Goal: Task Accomplishment & Management: Complete application form

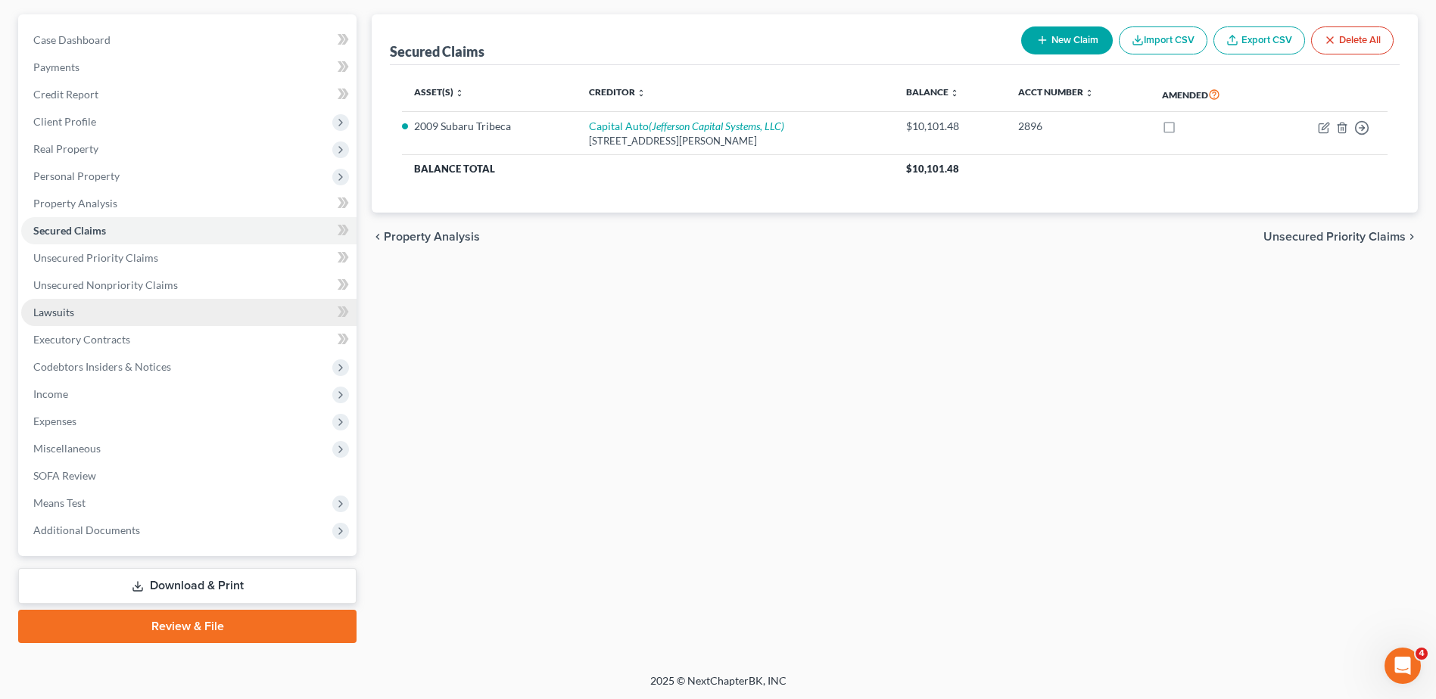
scroll to position [132, 0]
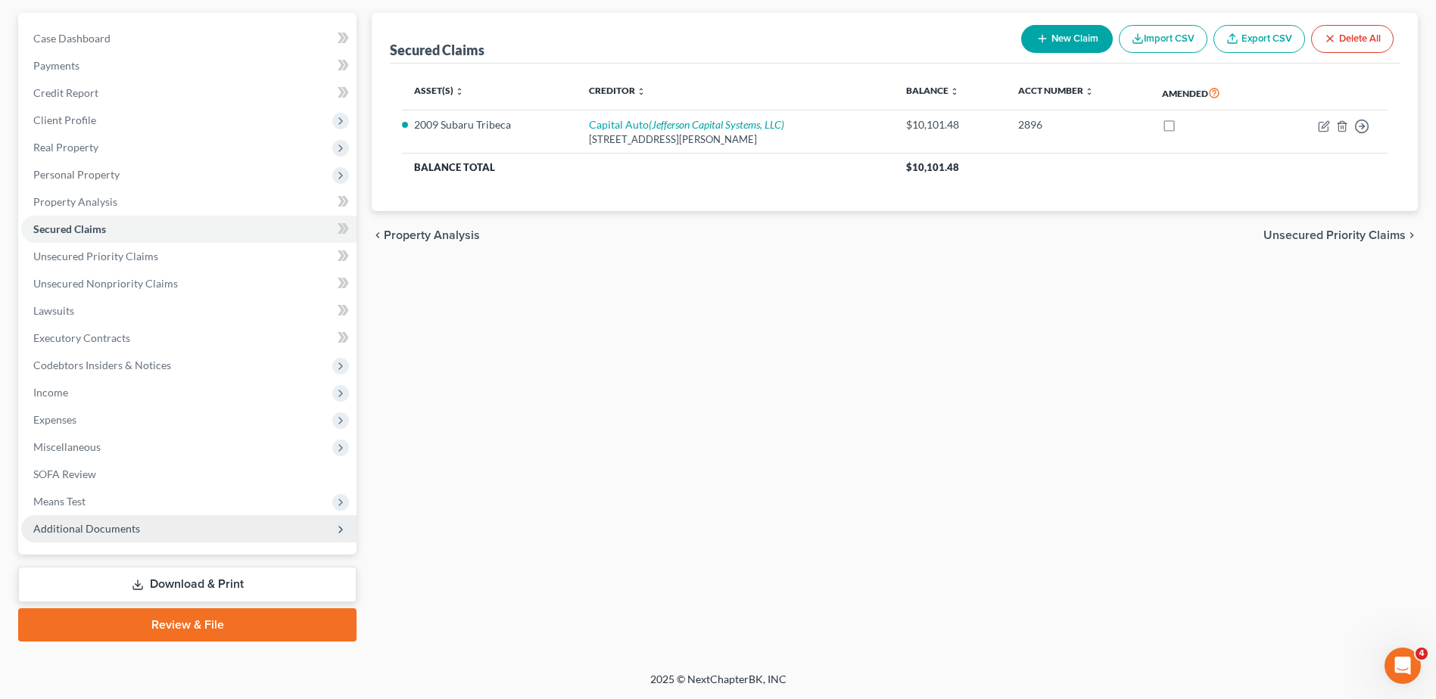
click at [100, 531] on span "Additional Documents" at bounding box center [86, 528] width 107 height 13
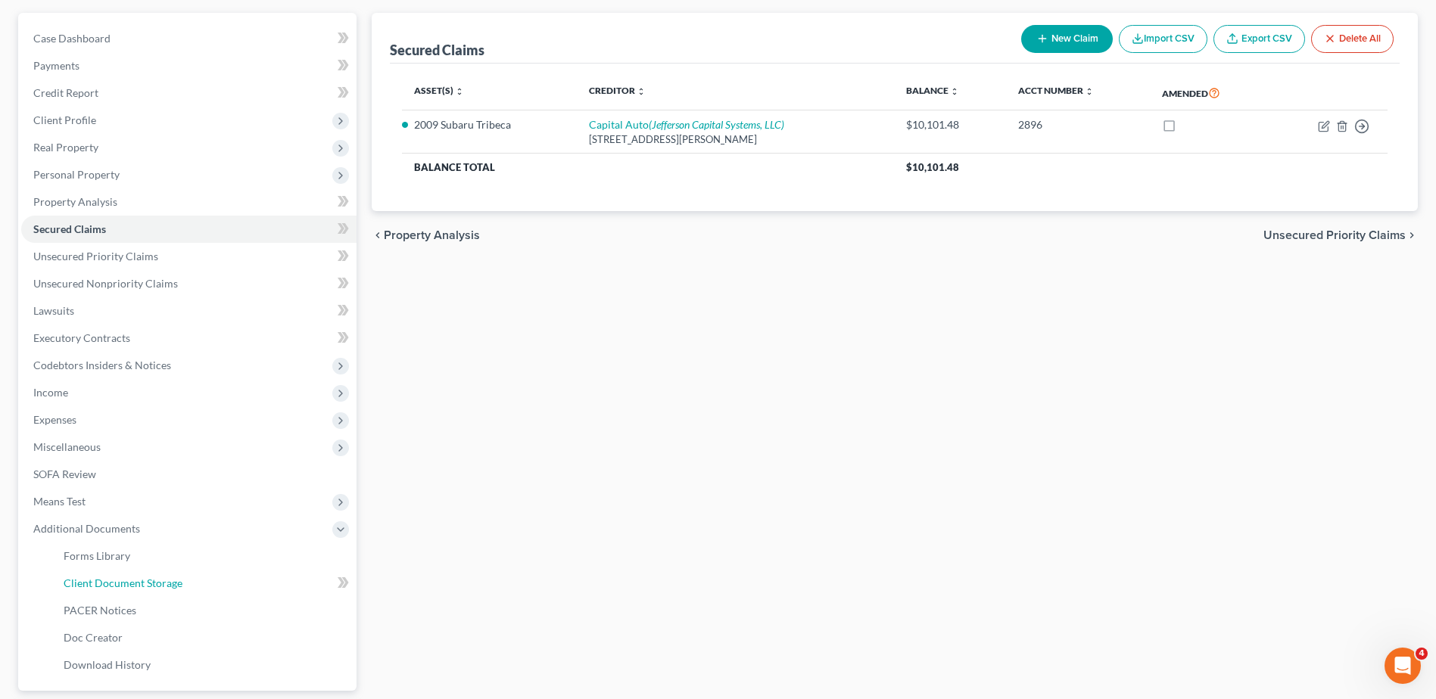
drag, startPoint x: 107, startPoint y: 581, endPoint x: 409, endPoint y: 288, distance: 421.2
click at [107, 581] on span "Client Document Storage" at bounding box center [123, 583] width 119 height 13
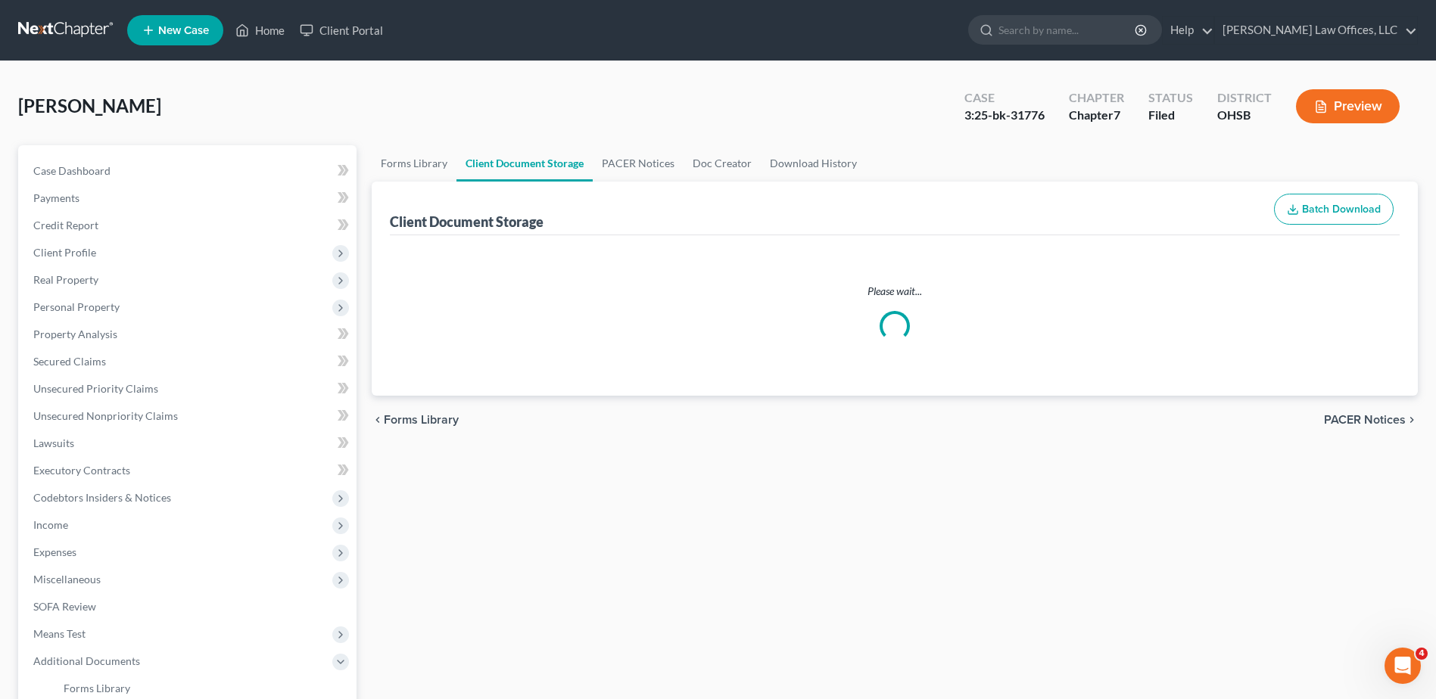
select select "7"
select select "37"
select select "53"
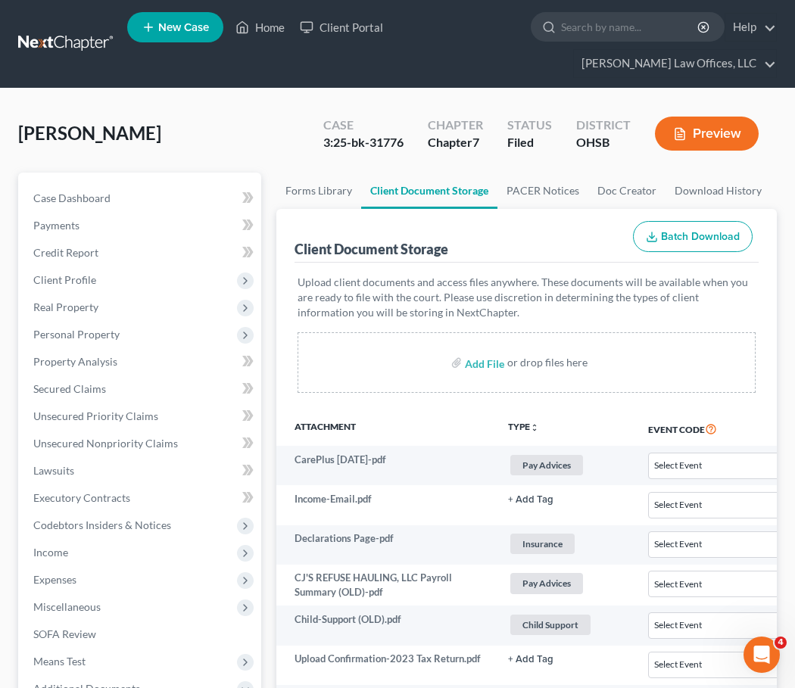
select select "7"
select select "37"
select select "53"
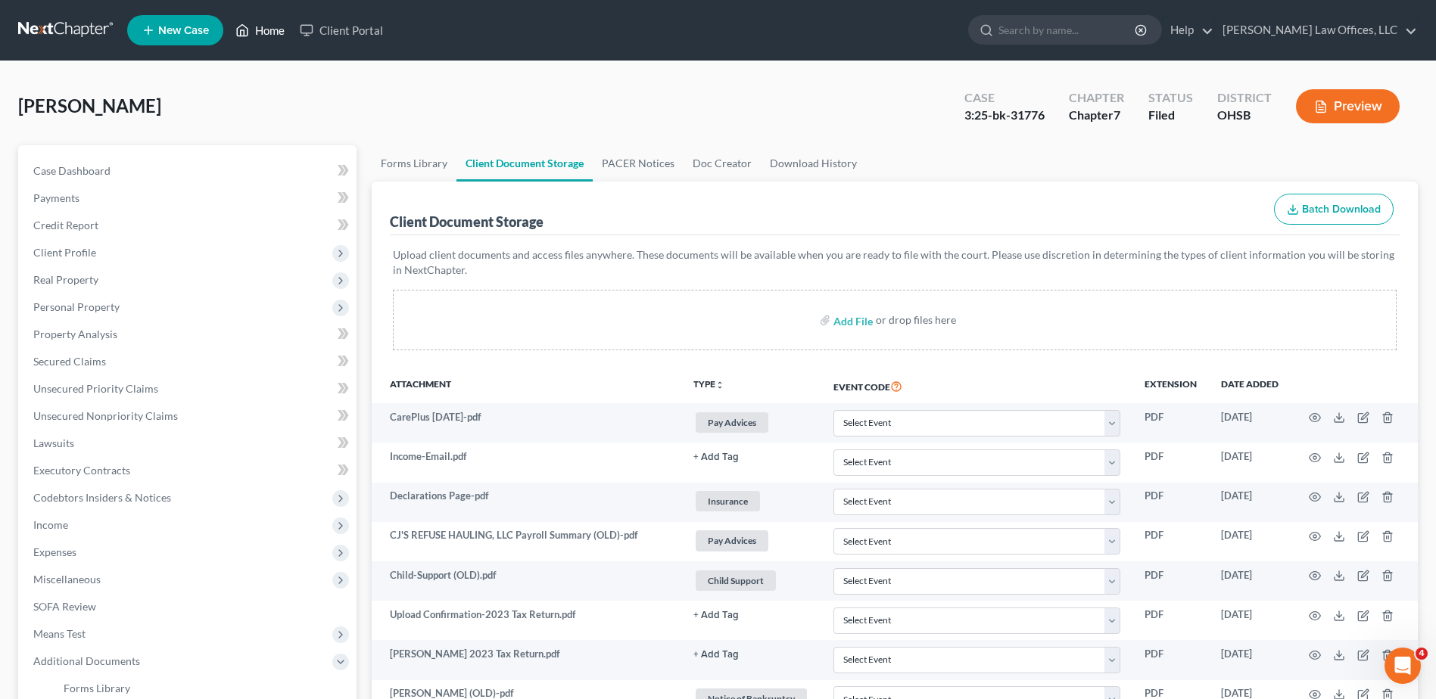
click at [258, 28] on link "Home" at bounding box center [260, 30] width 64 height 27
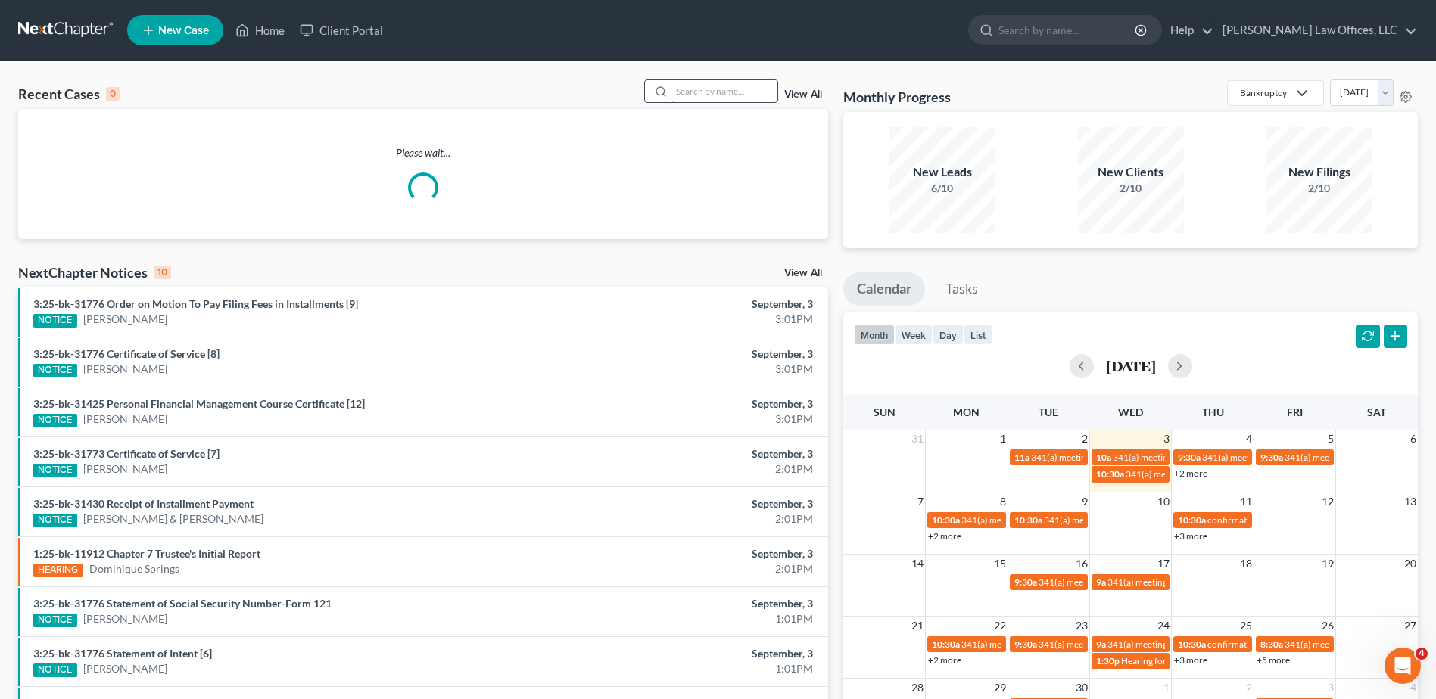
click at [740, 92] on input "search" at bounding box center [724, 91] width 106 height 22
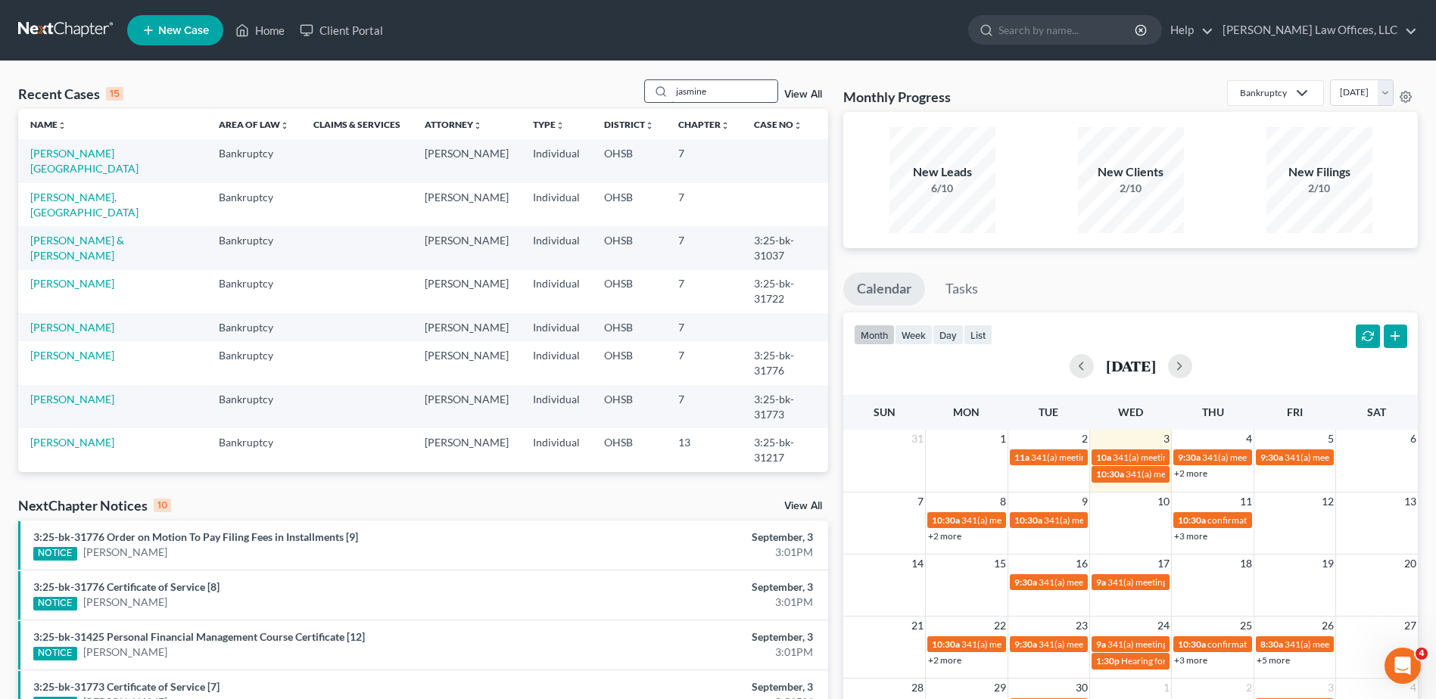
type input "jasmine"
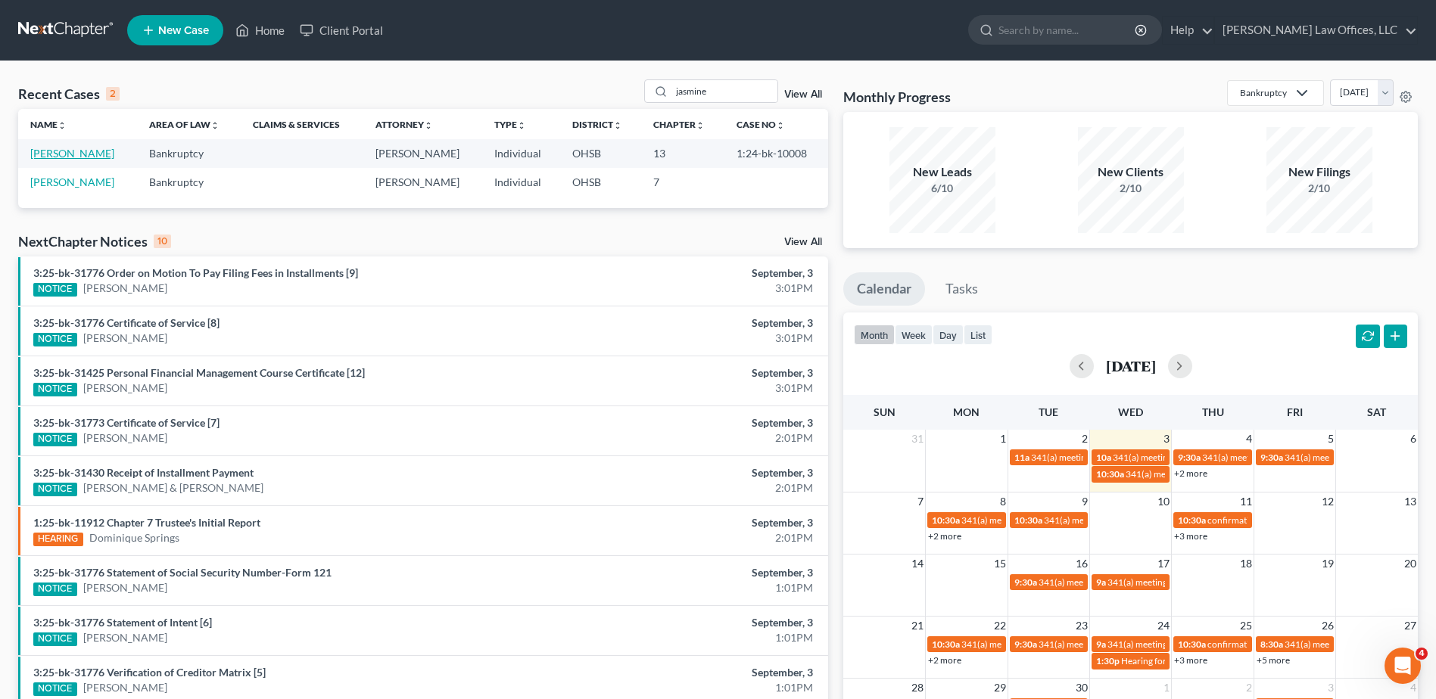
click at [58, 160] on link "[PERSON_NAME]" at bounding box center [72, 153] width 84 height 13
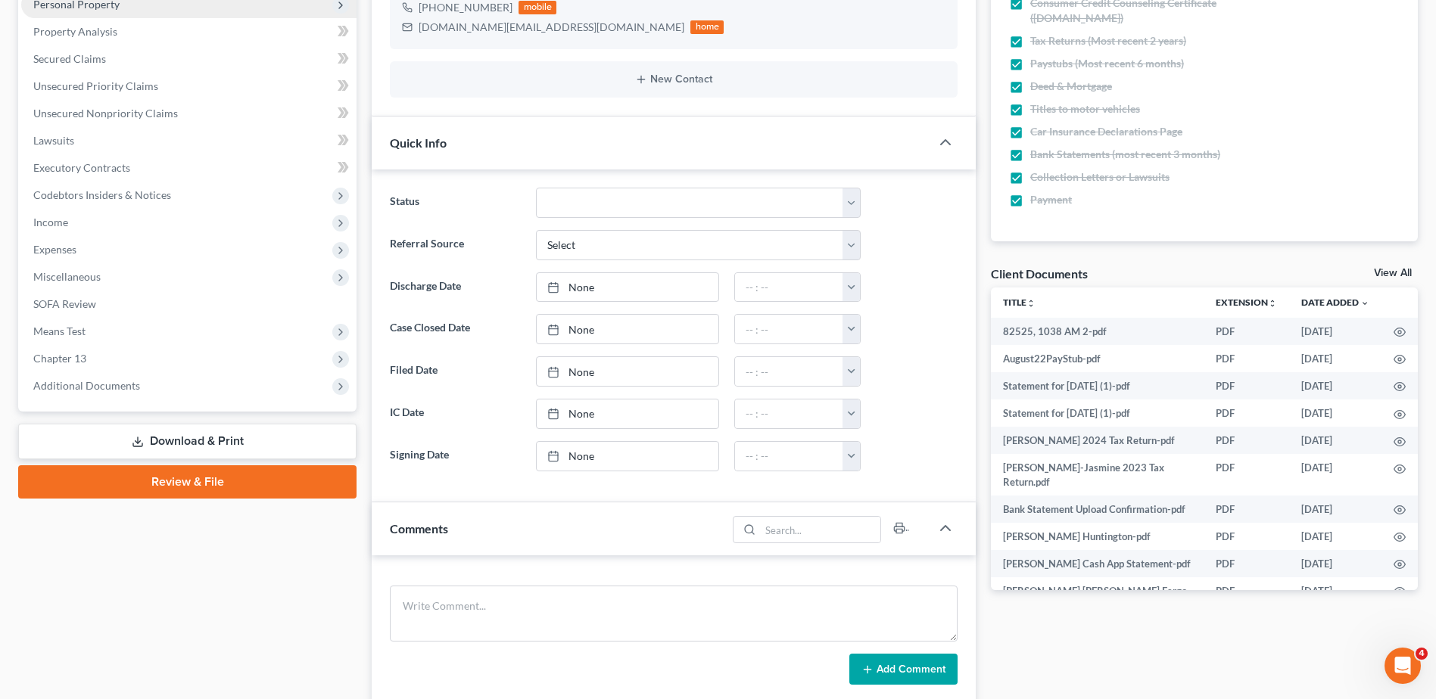
scroll to position [378, 0]
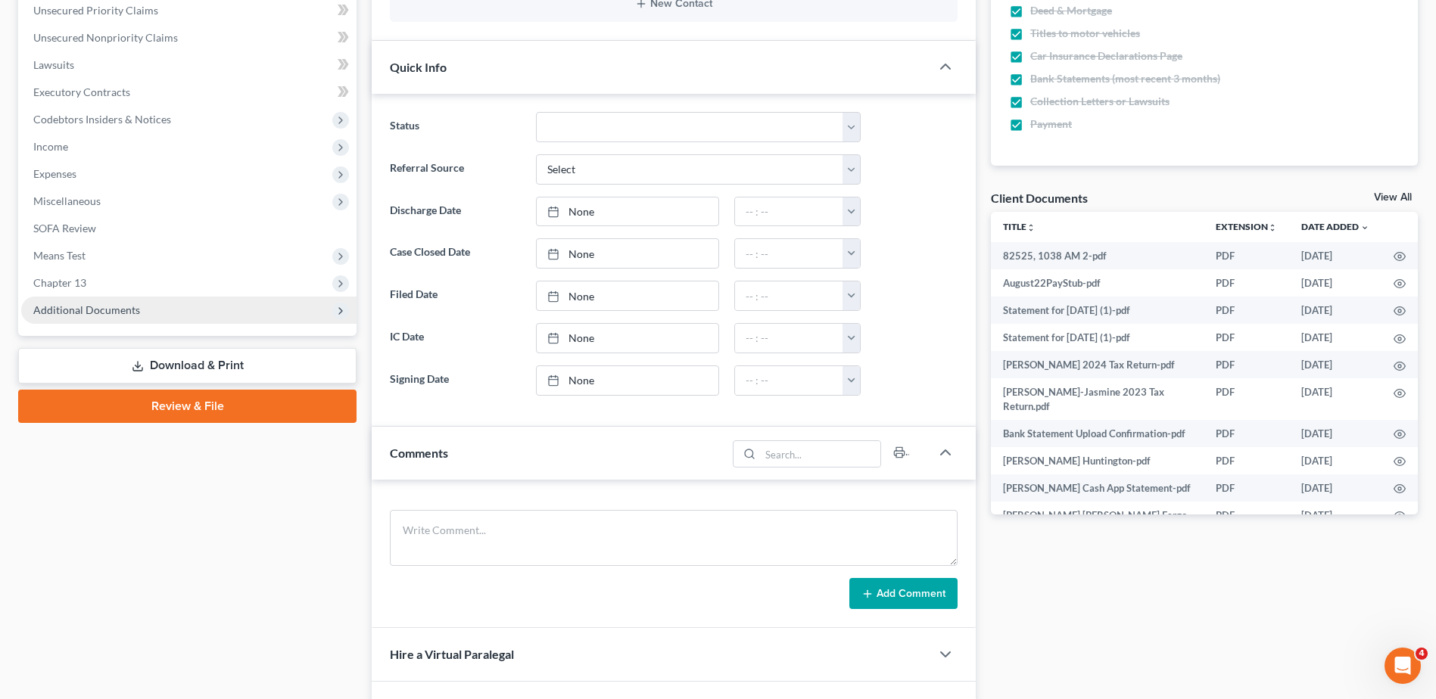
click at [92, 317] on span "Additional Documents" at bounding box center [188, 310] width 335 height 27
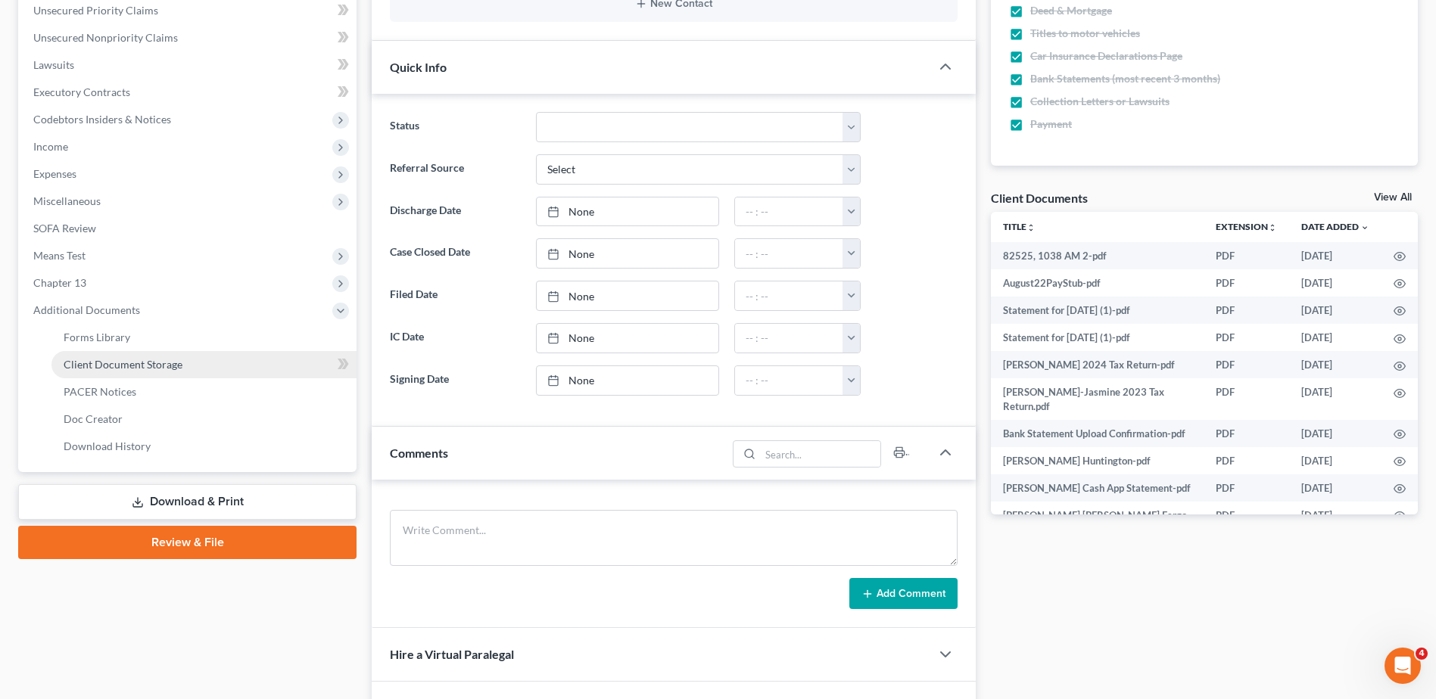
click at [110, 359] on span "Client Document Storage" at bounding box center [123, 364] width 119 height 13
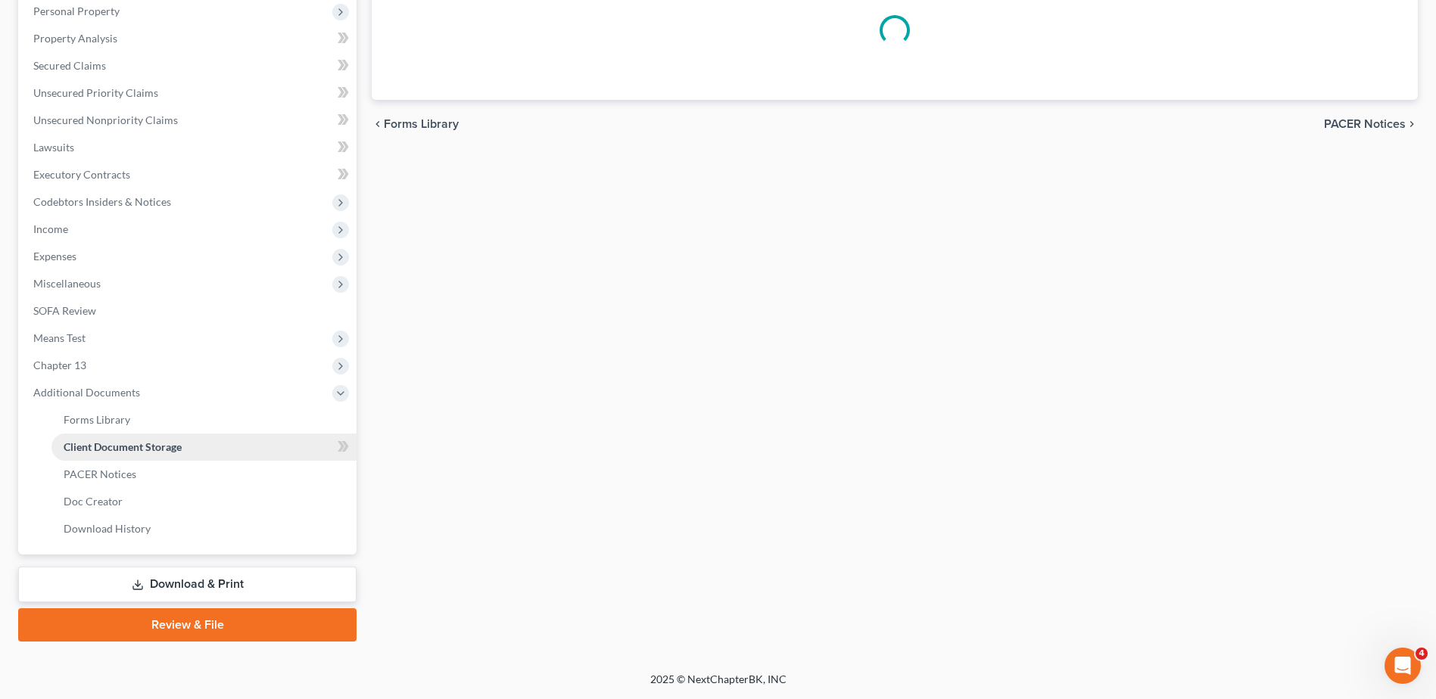
scroll to position [271, 0]
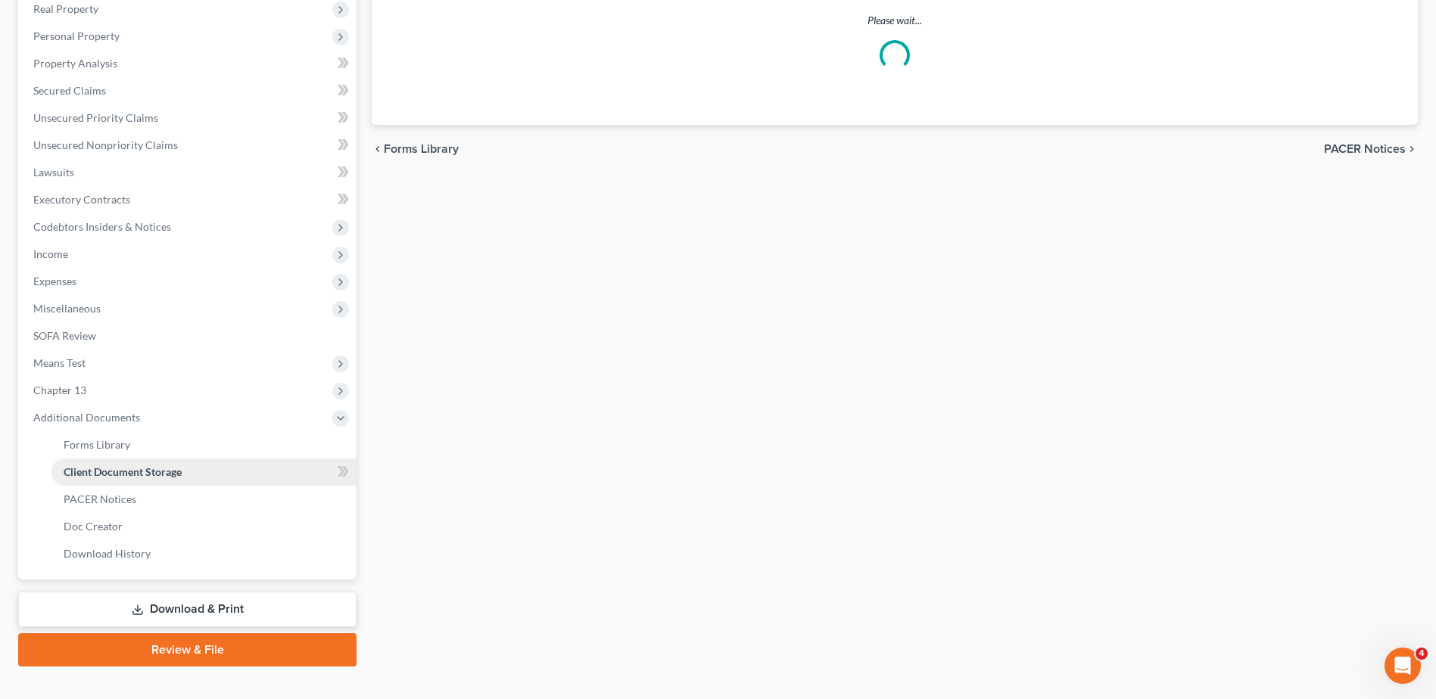
select select "7"
select select "52"
select select "37"
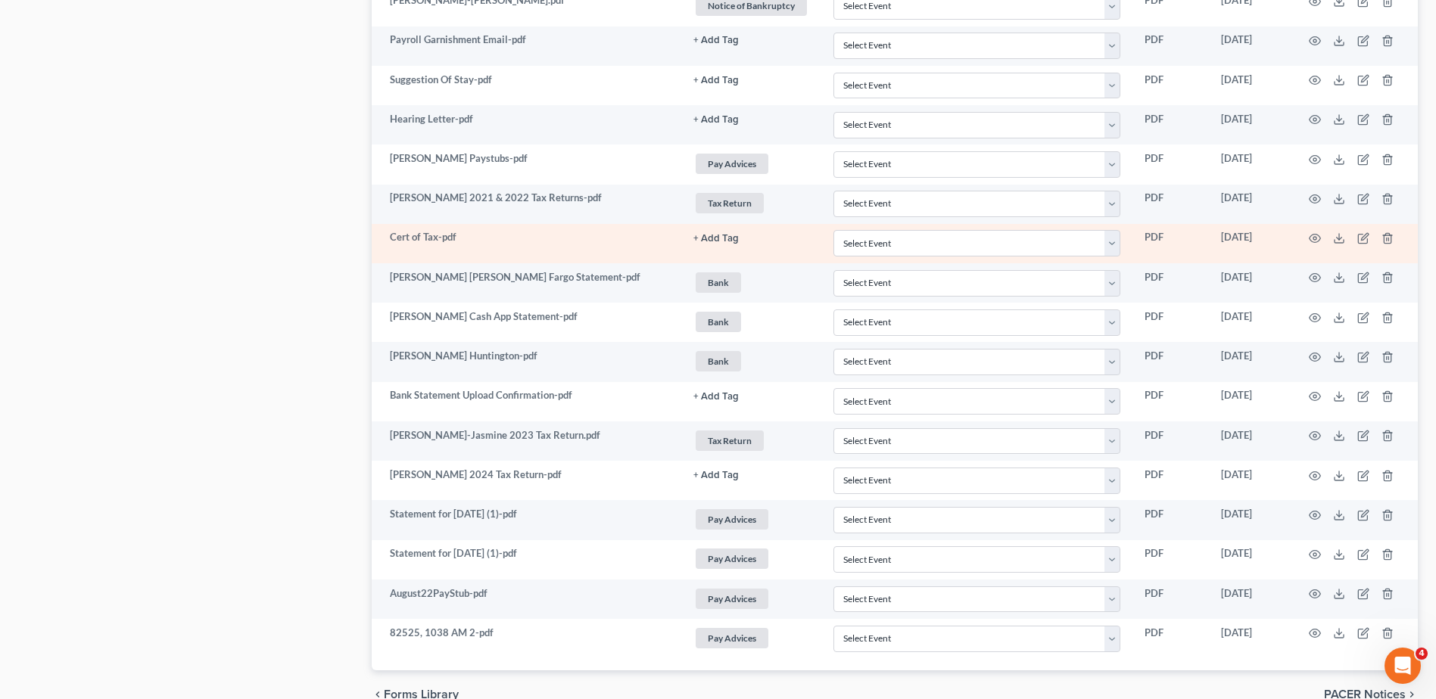
scroll to position [1092, 0]
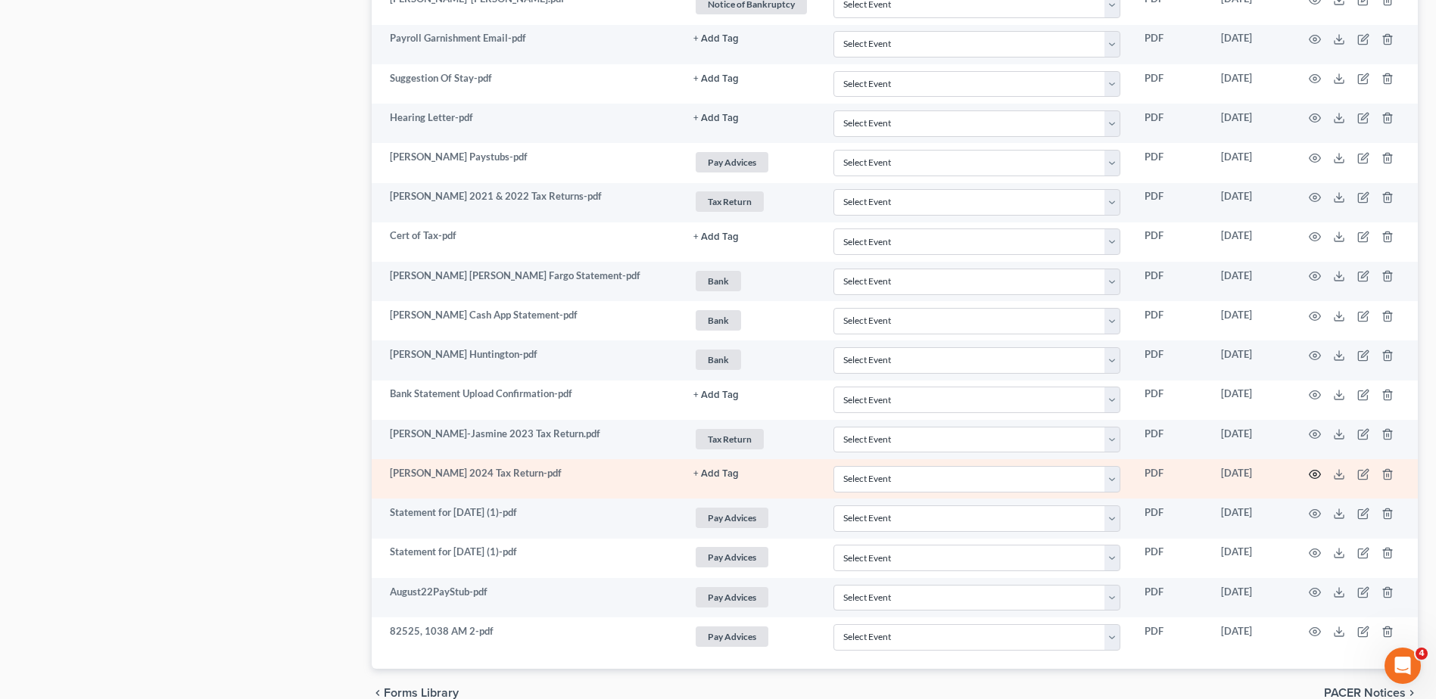
click at [1316, 475] on circle "button" at bounding box center [1314, 474] width 3 height 3
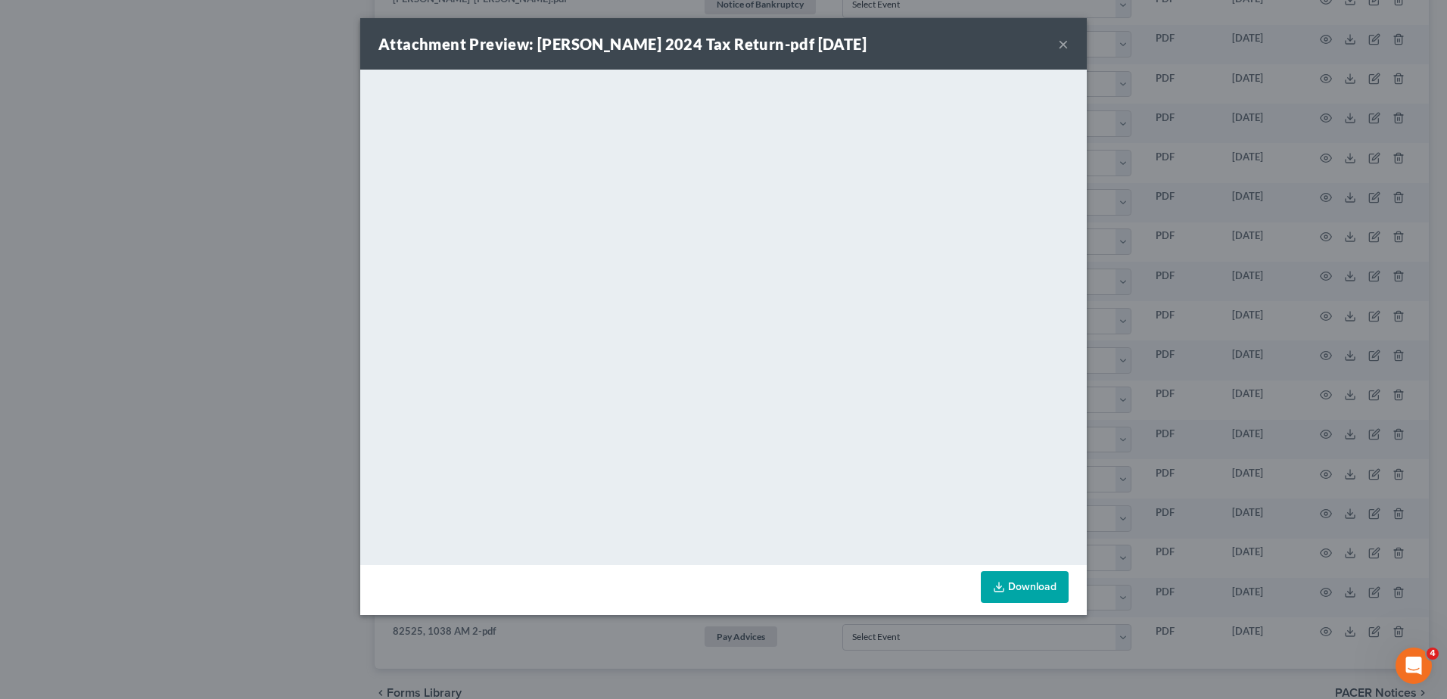
click at [1061, 47] on button "×" at bounding box center [1063, 44] width 11 height 18
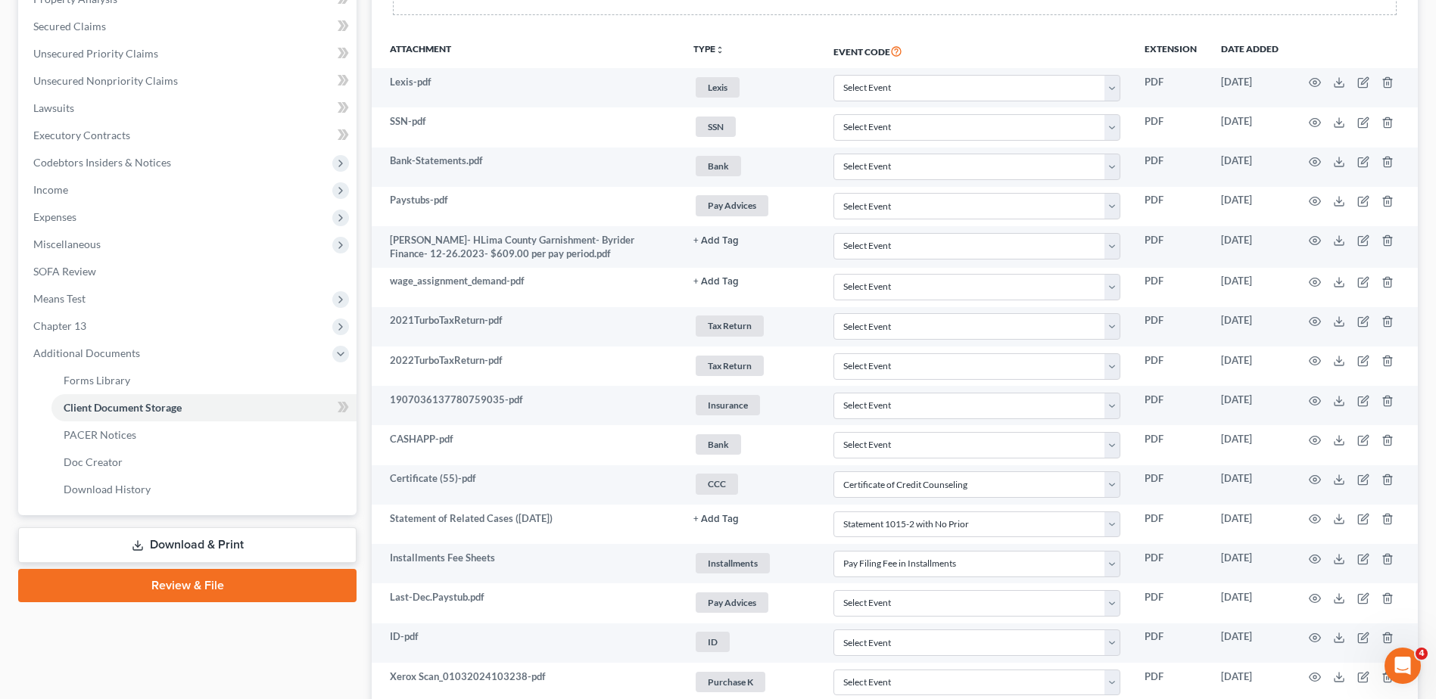
scroll to position [0, 0]
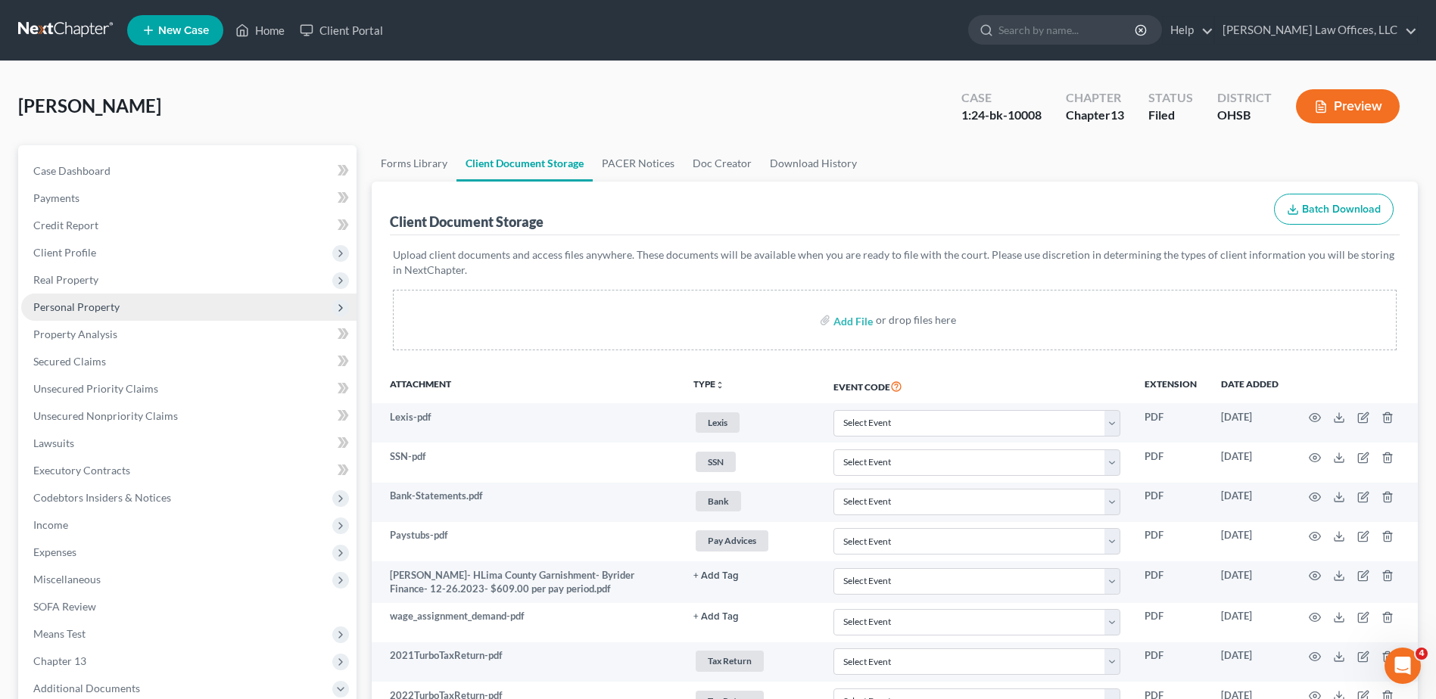
click at [114, 314] on span "Personal Property" at bounding box center [188, 307] width 335 height 27
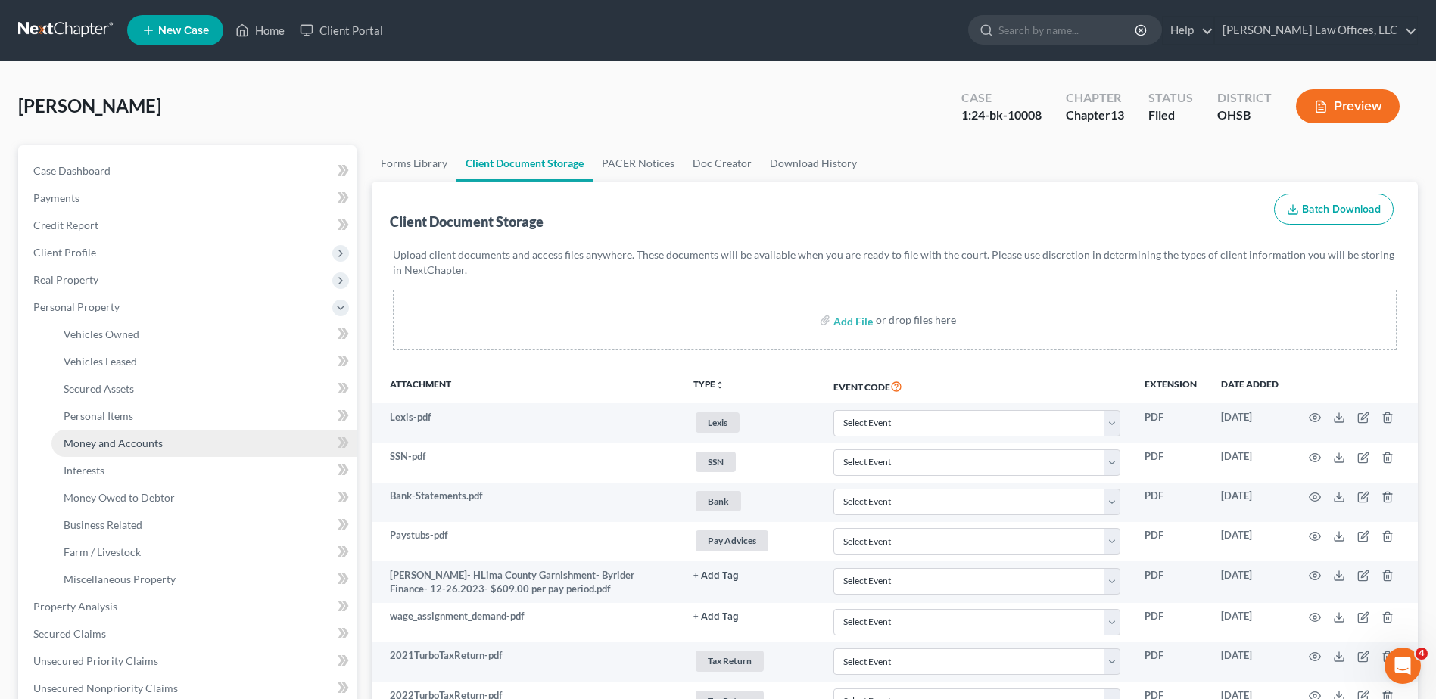
click at [134, 438] on span "Money and Accounts" at bounding box center [113, 443] width 99 height 13
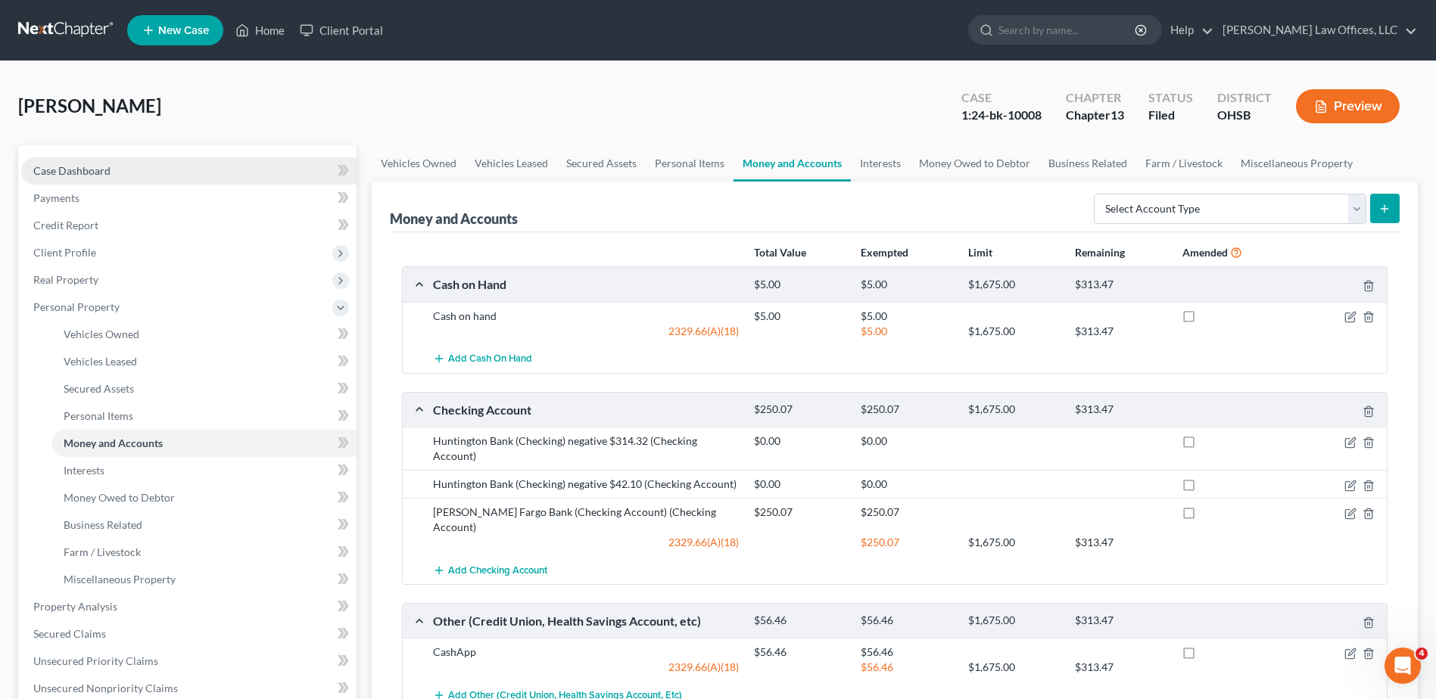
click at [107, 168] on span "Case Dashboard" at bounding box center [71, 170] width 77 height 13
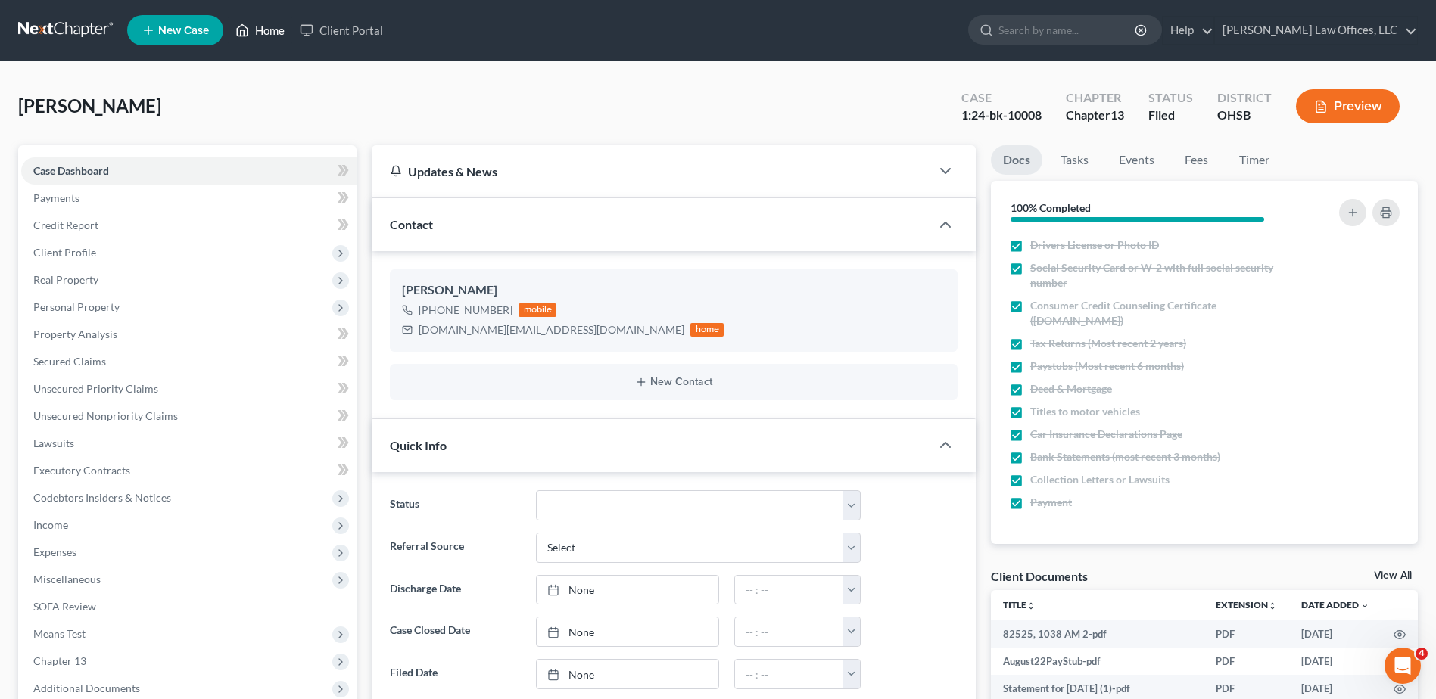
click at [268, 33] on link "Home" at bounding box center [260, 30] width 64 height 27
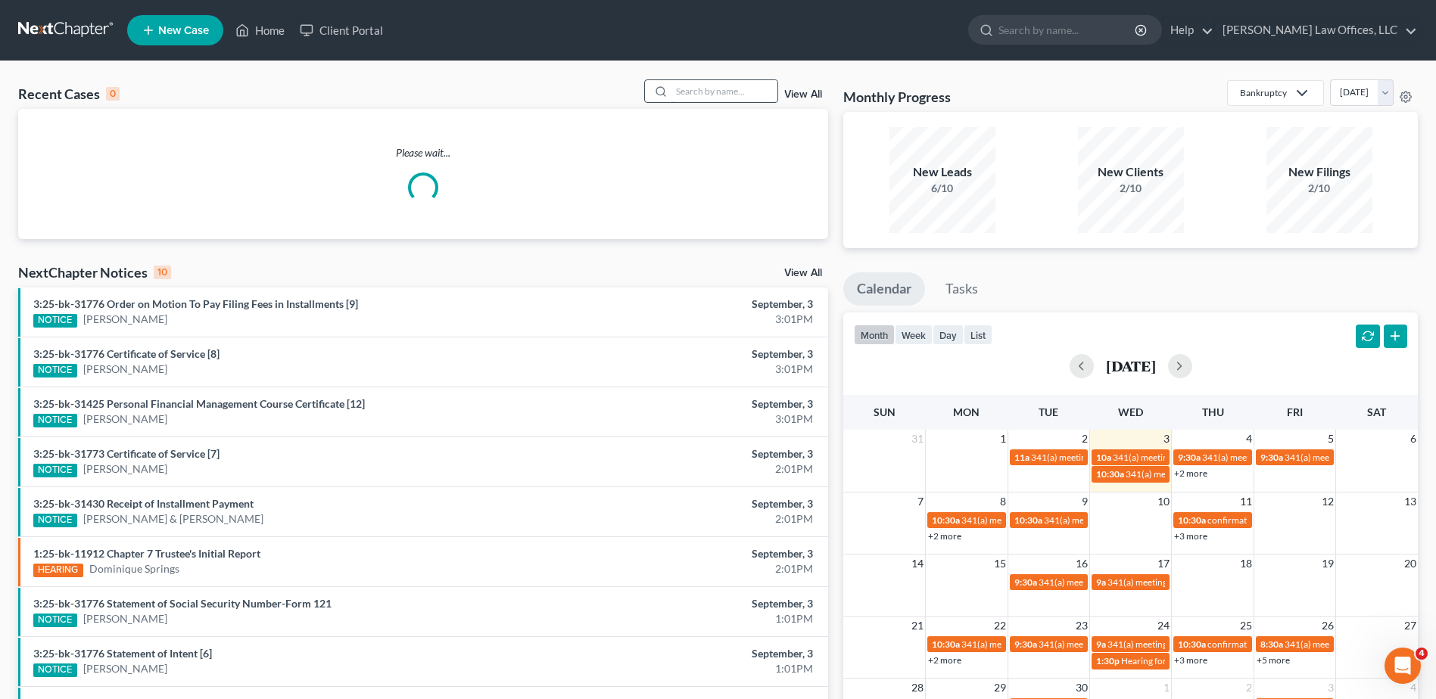
click at [711, 92] on input "search" at bounding box center [724, 91] width 106 height 22
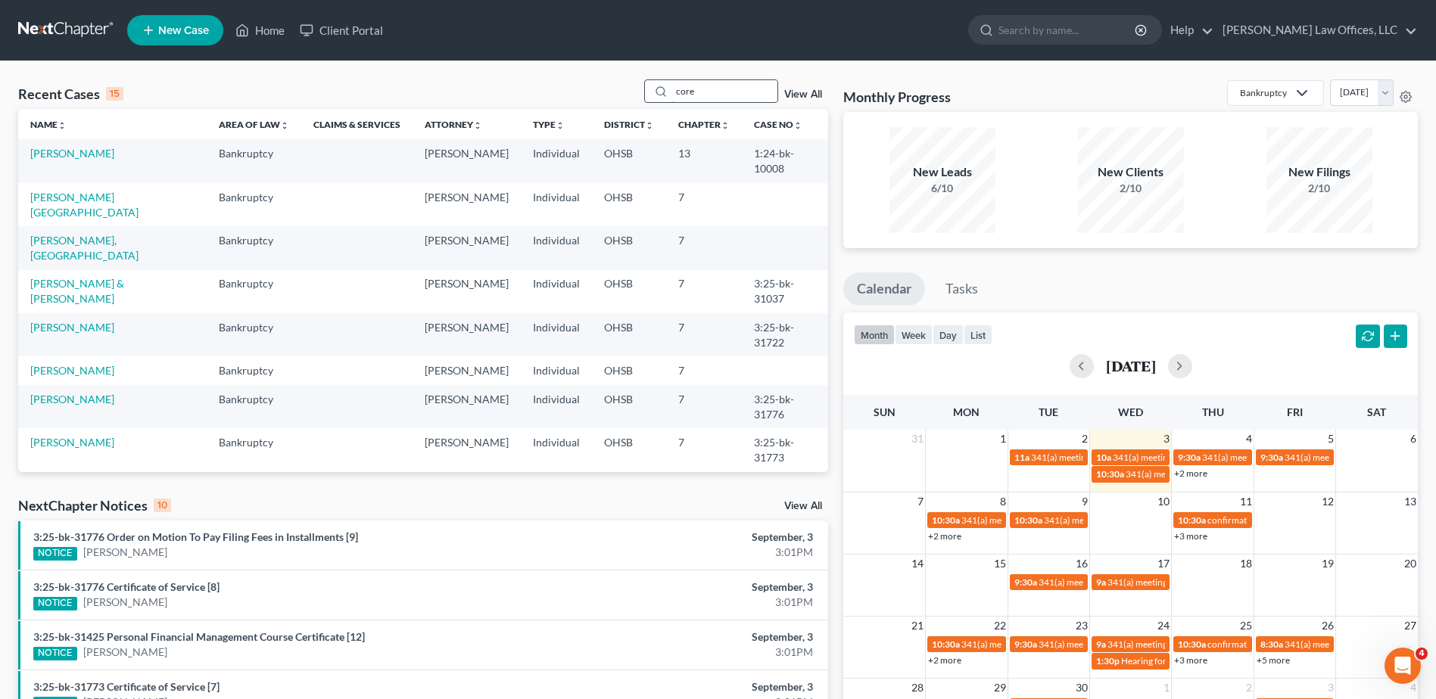
type input "core"
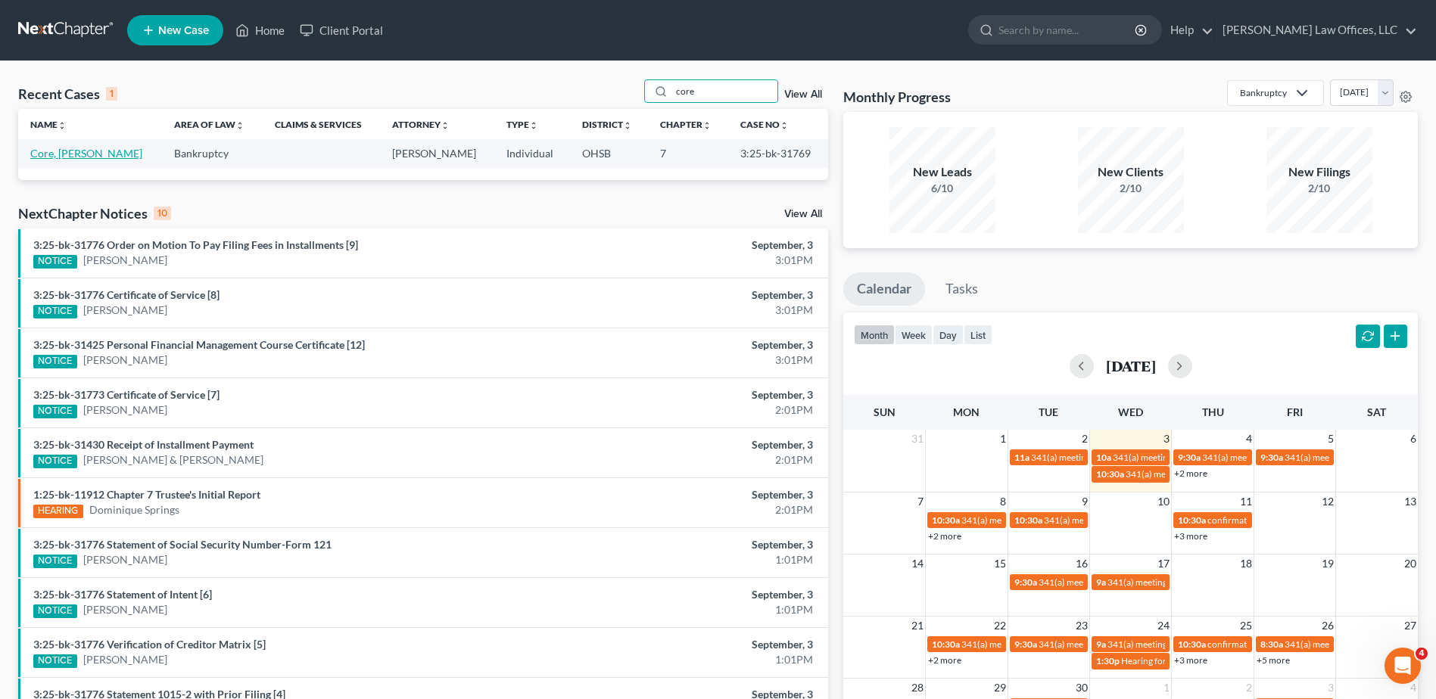
click at [52, 148] on link "Core, [PERSON_NAME]" at bounding box center [86, 153] width 112 height 13
select select "0"
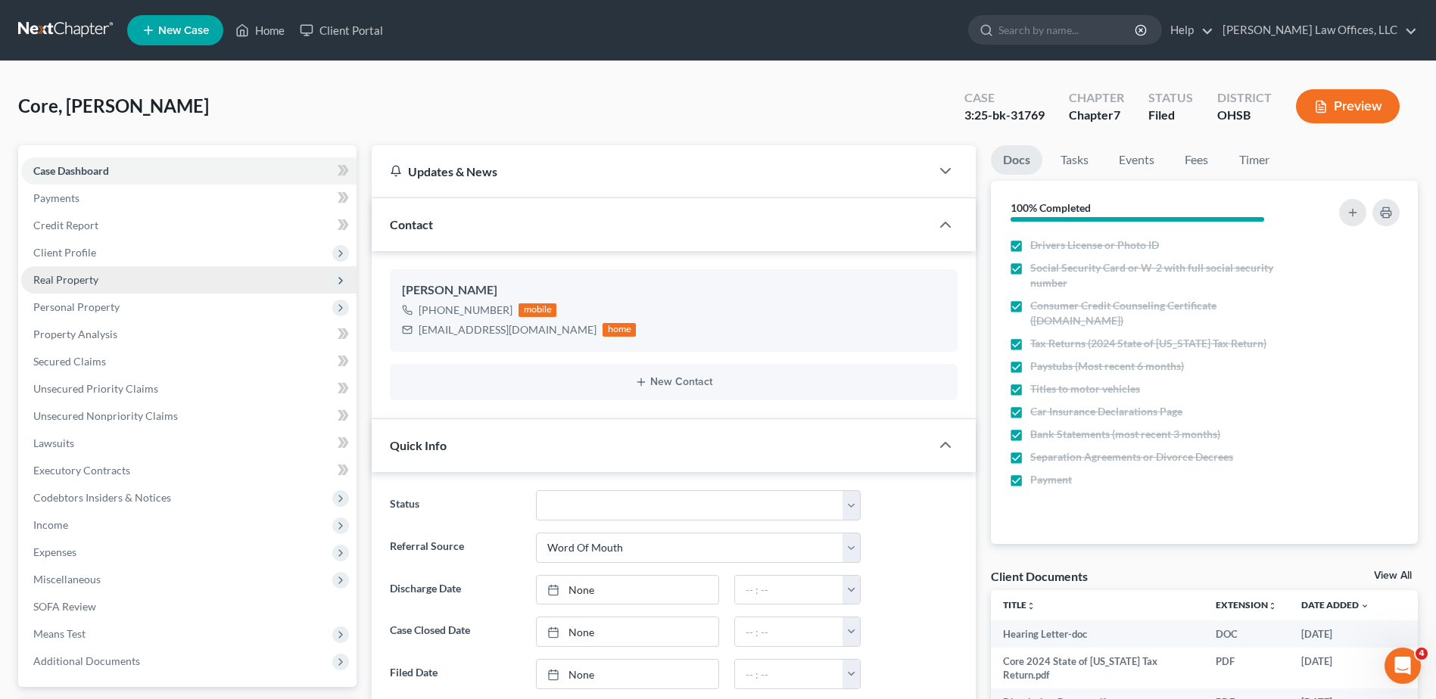
click at [64, 271] on span "Real Property" at bounding box center [188, 279] width 335 height 27
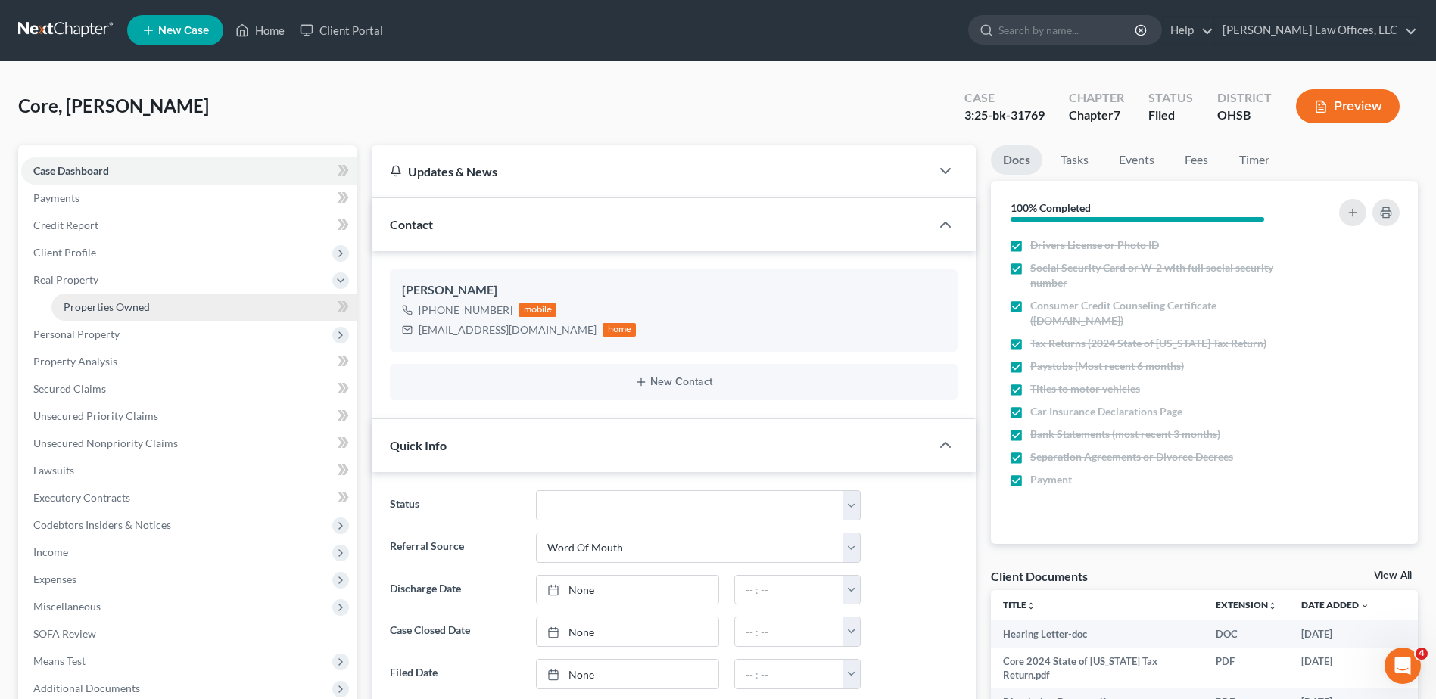
click at [82, 303] on span "Properties Owned" at bounding box center [107, 306] width 86 height 13
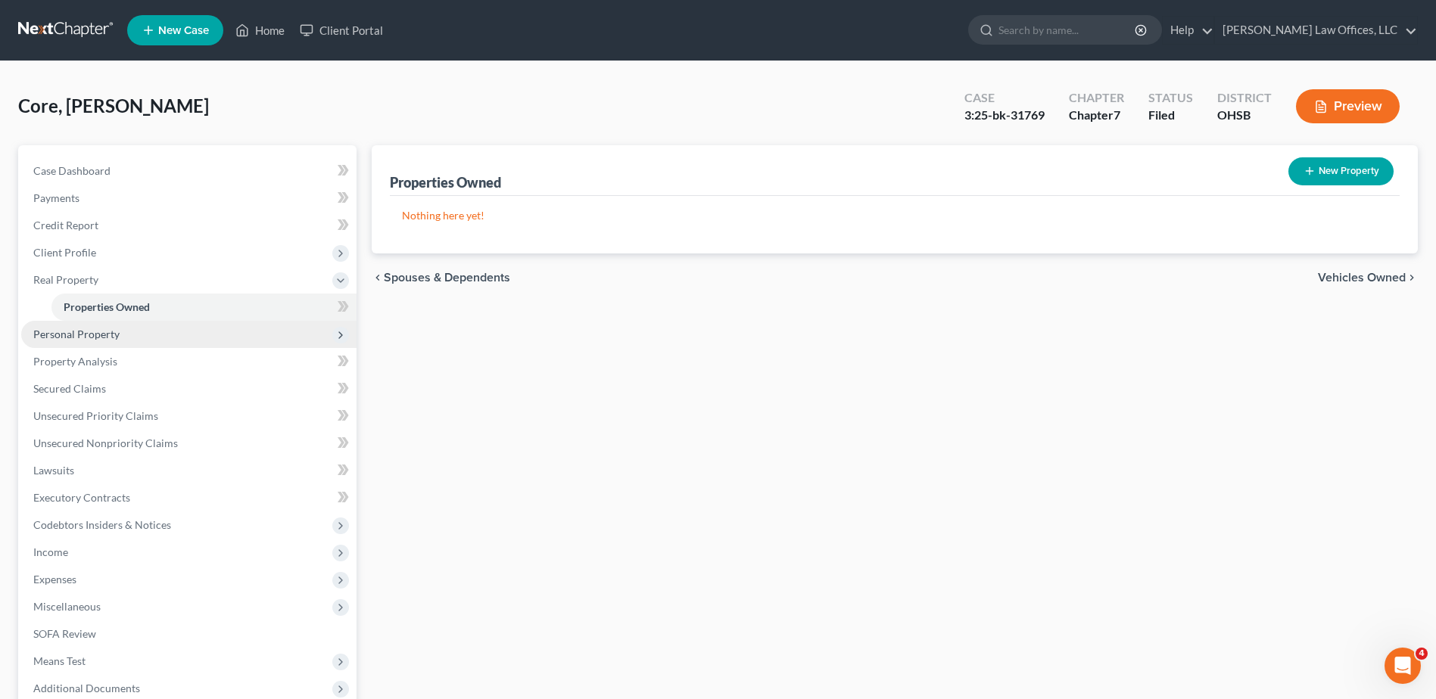
click at [86, 329] on span "Personal Property" at bounding box center [76, 334] width 86 height 13
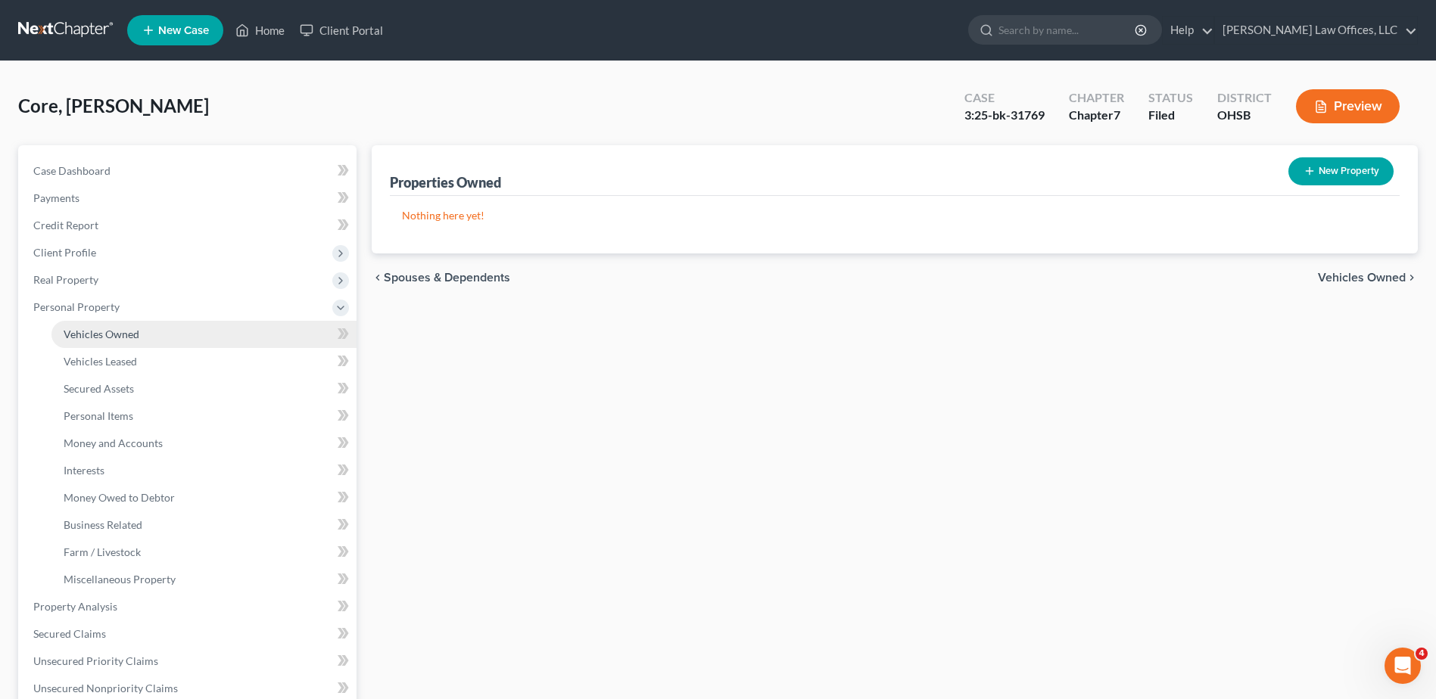
click at [101, 335] on span "Vehicles Owned" at bounding box center [102, 334] width 76 height 13
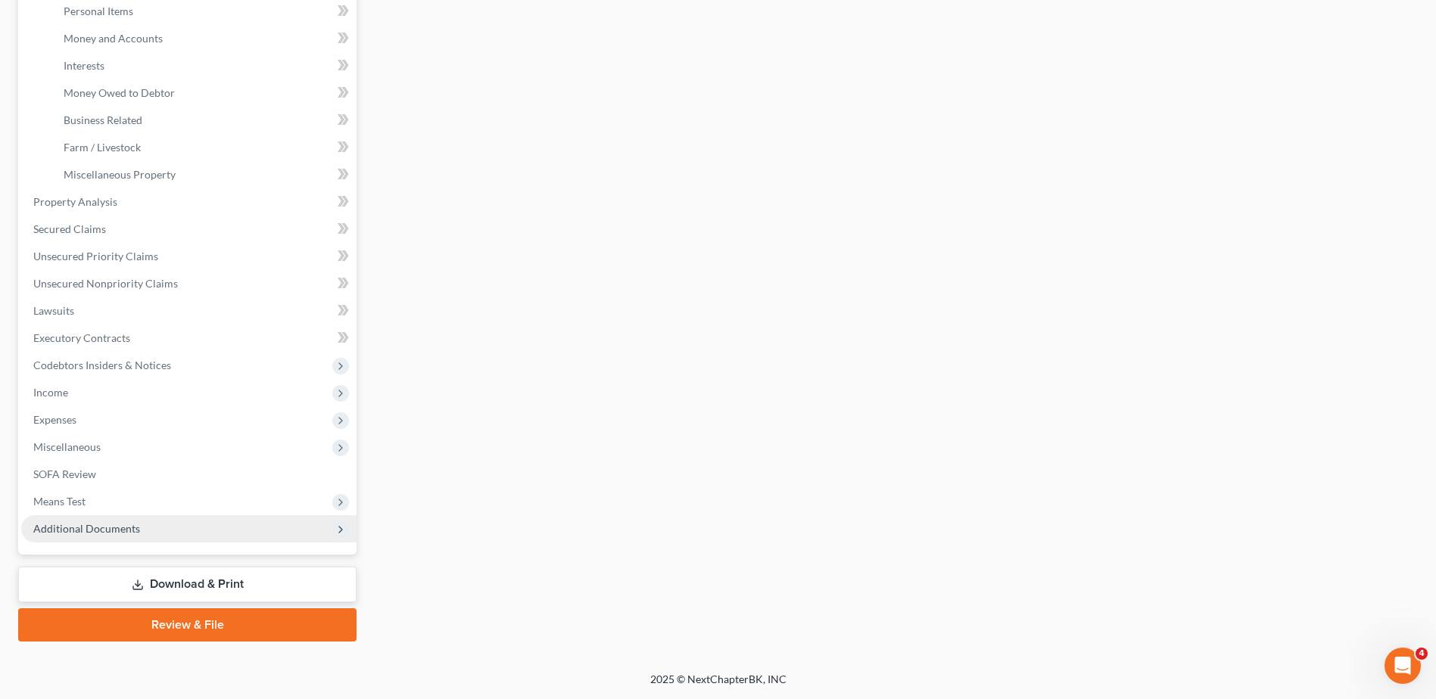
click at [103, 525] on span "Additional Documents" at bounding box center [86, 528] width 107 height 13
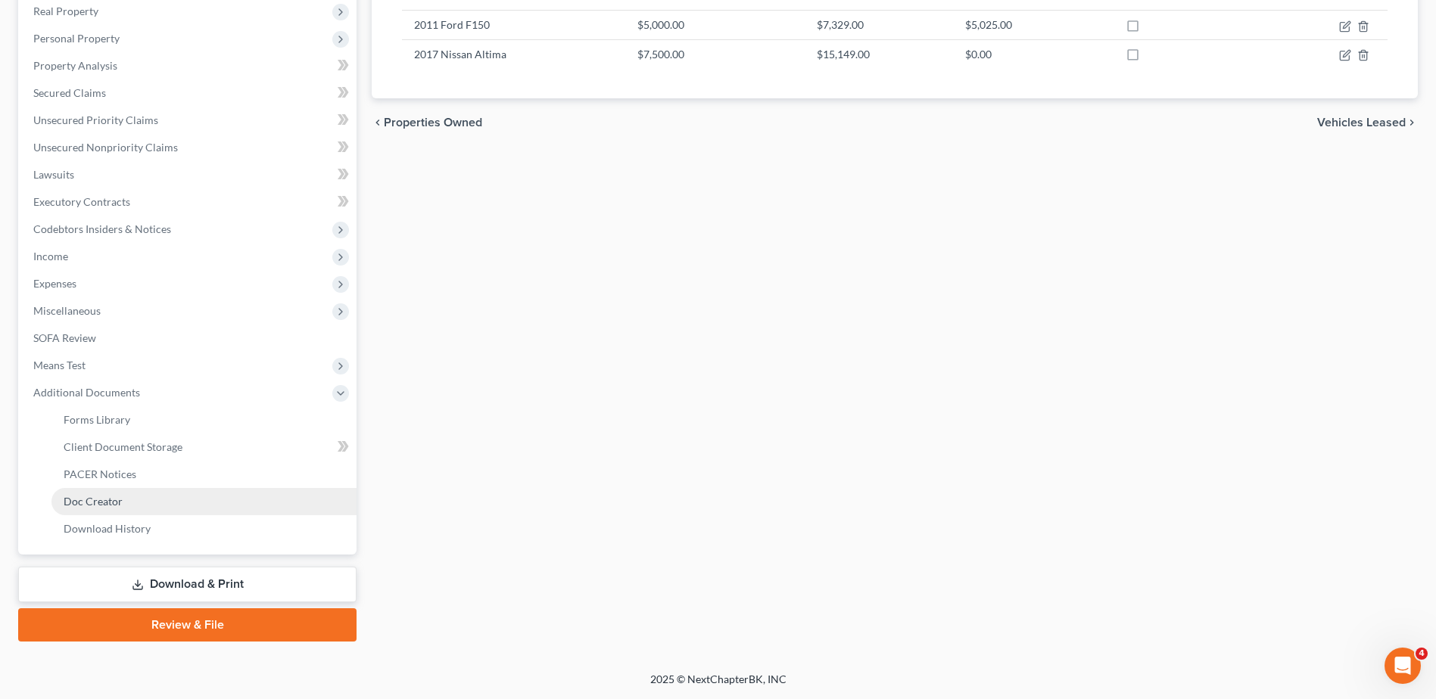
scroll to position [269, 0]
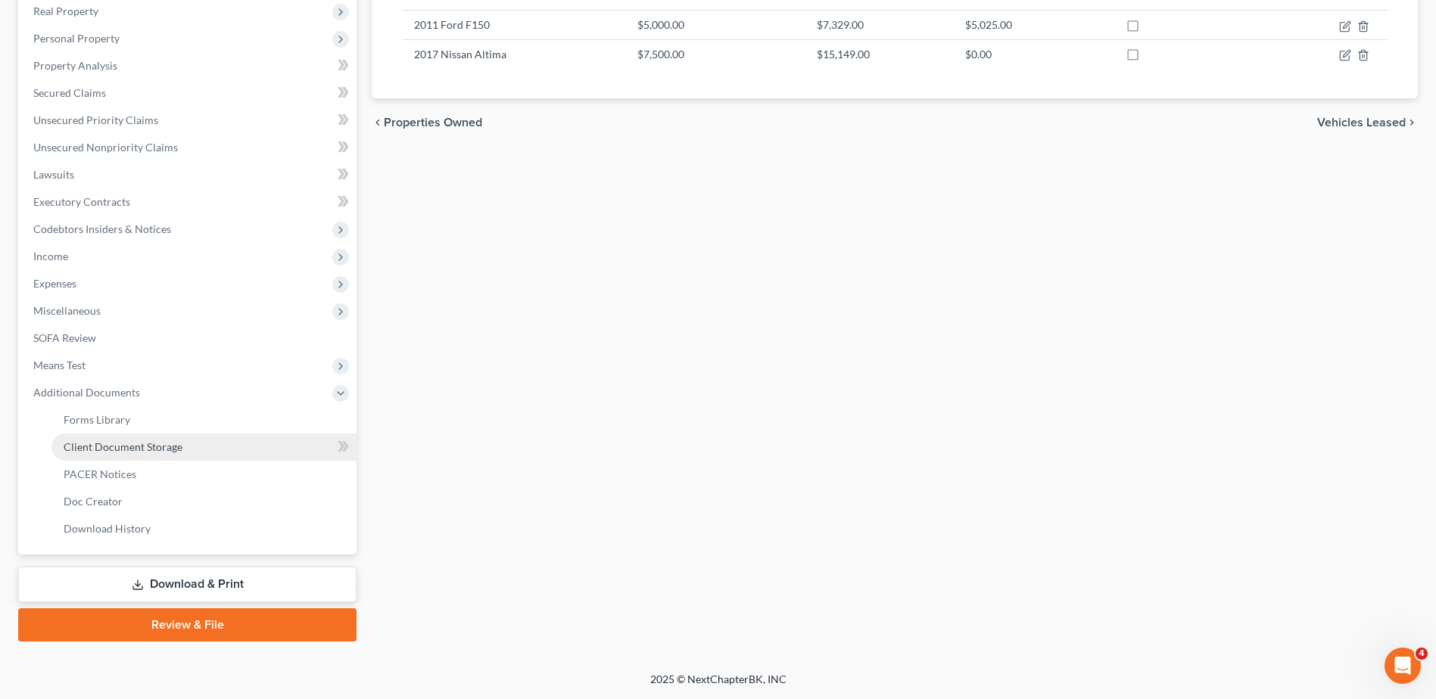
click at [133, 447] on span "Client Document Storage" at bounding box center [123, 446] width 119 height 13
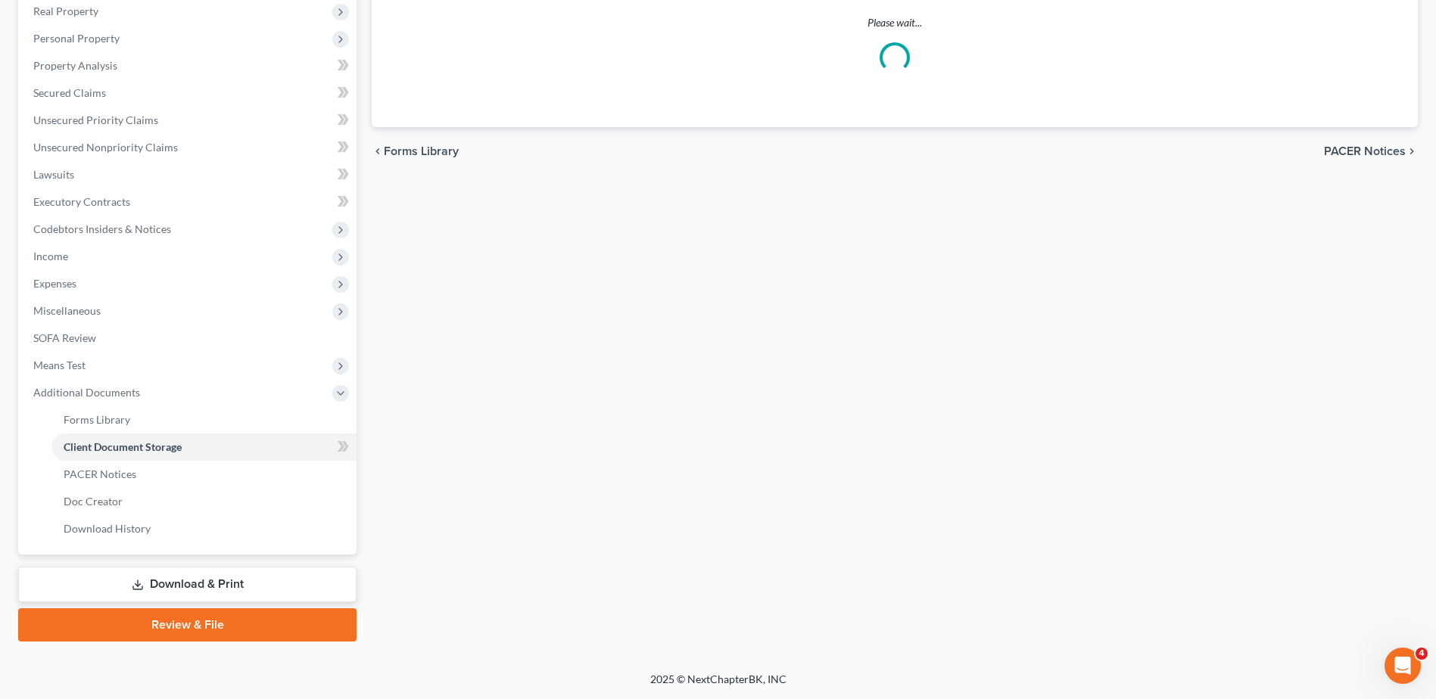
scroll to position [212, 0]
select select "52"
select select "37"
select select "7"
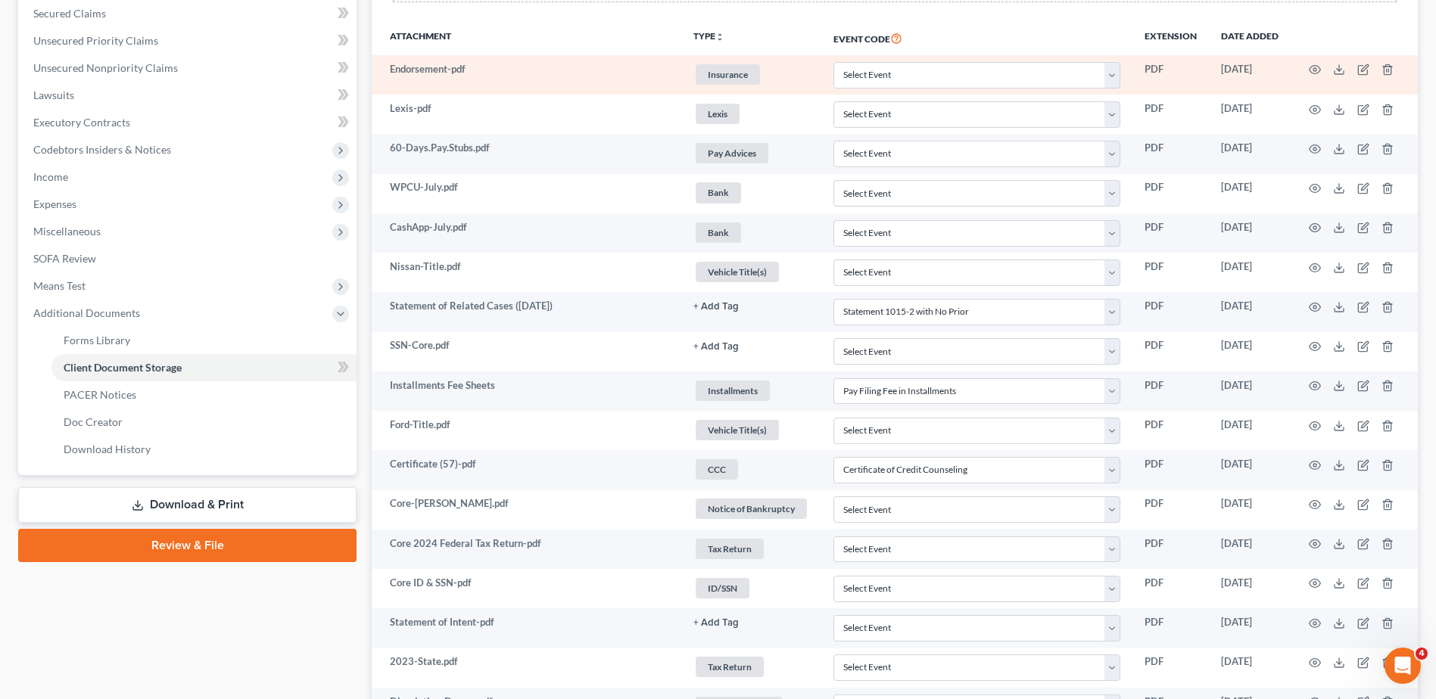
scroll to position [271, 0]
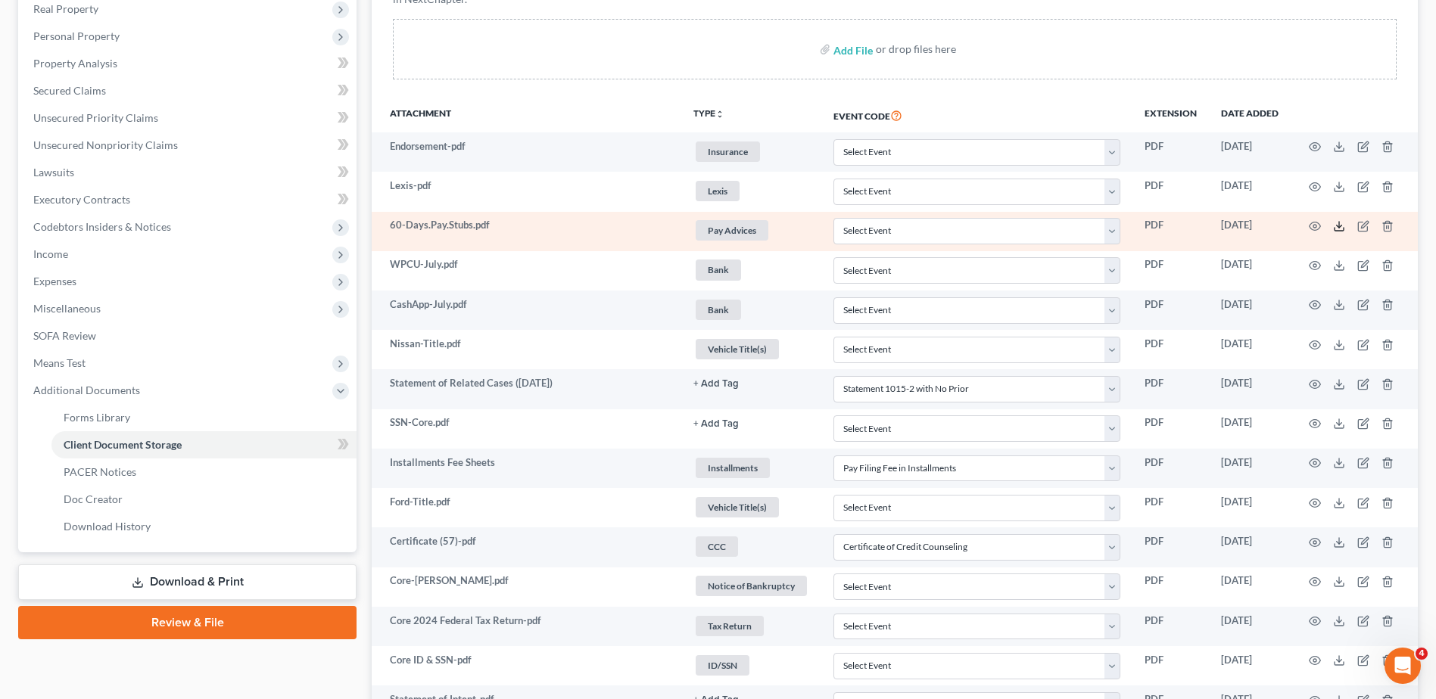
click at [1337, 223] on icon at bounding box center [1339, 226] width 12 height 12
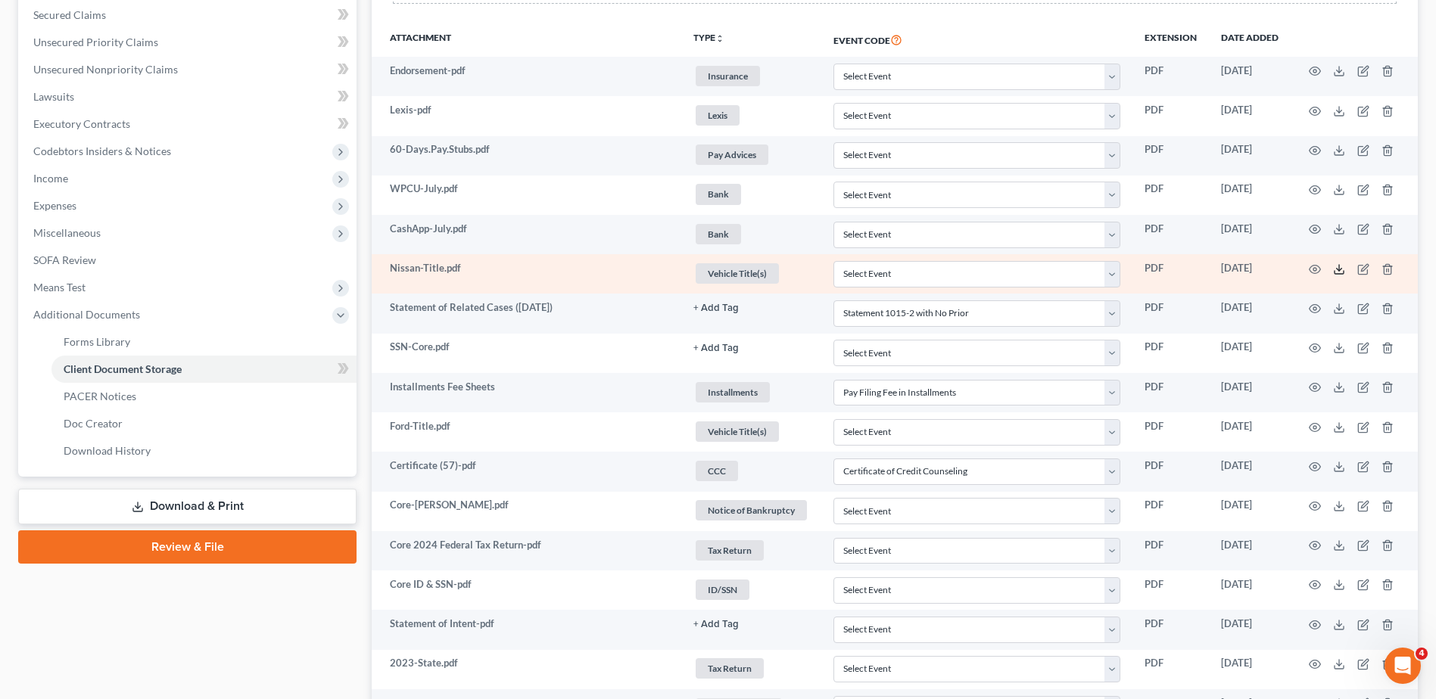
click at [1340, 270] on icon at bounding box center [1339, 269] width 12 height 12
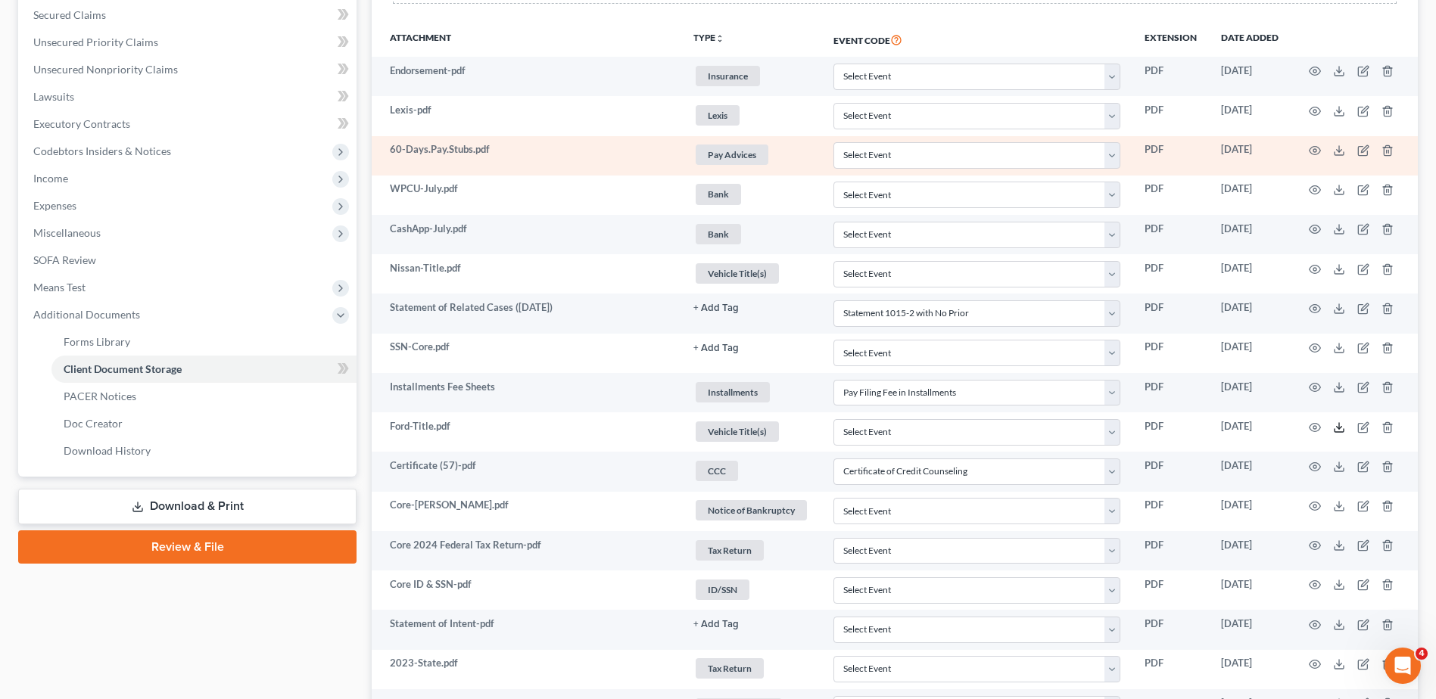
drag, startPoint x: 1340, startPoint y: 427, endPoint x: 659, endPoint y: 151, distance: 734.7
click at [1340, 426] on icon at bounding box center [1339, 428] width 12 height 12
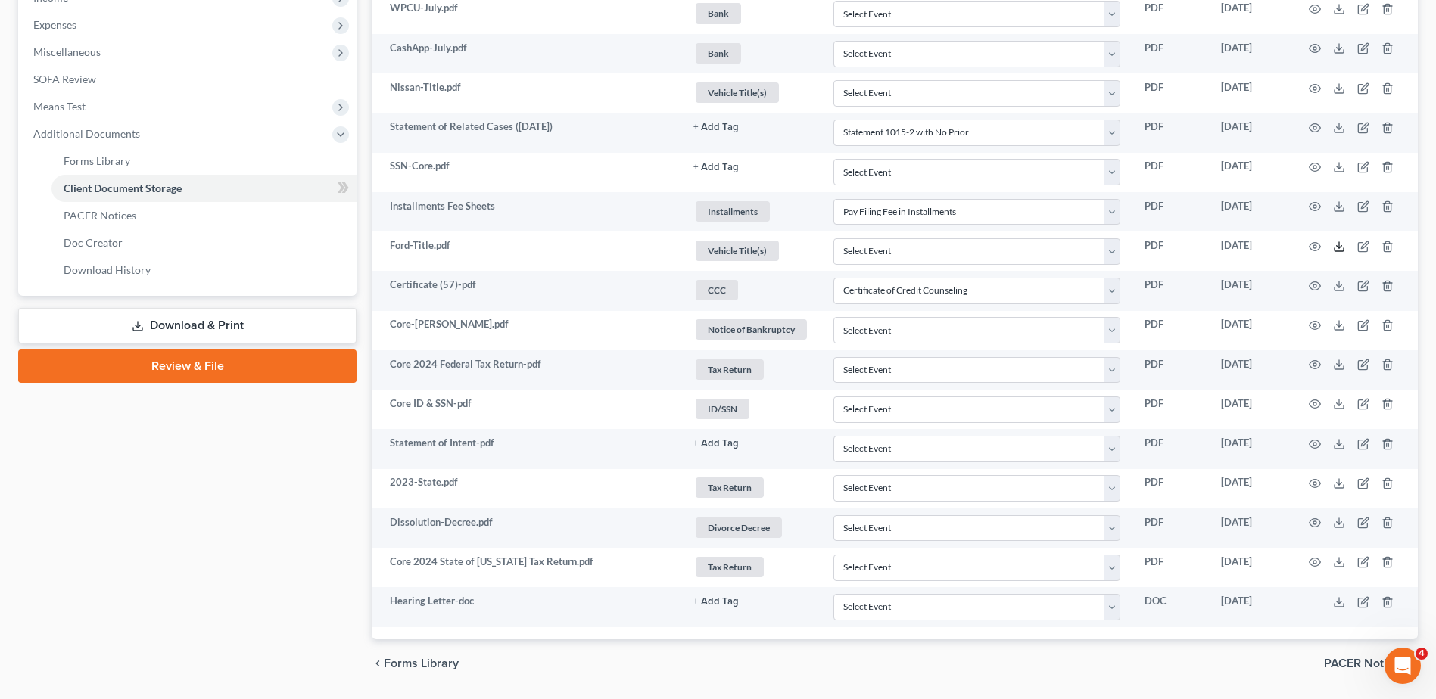
scroll to position [574, 0]
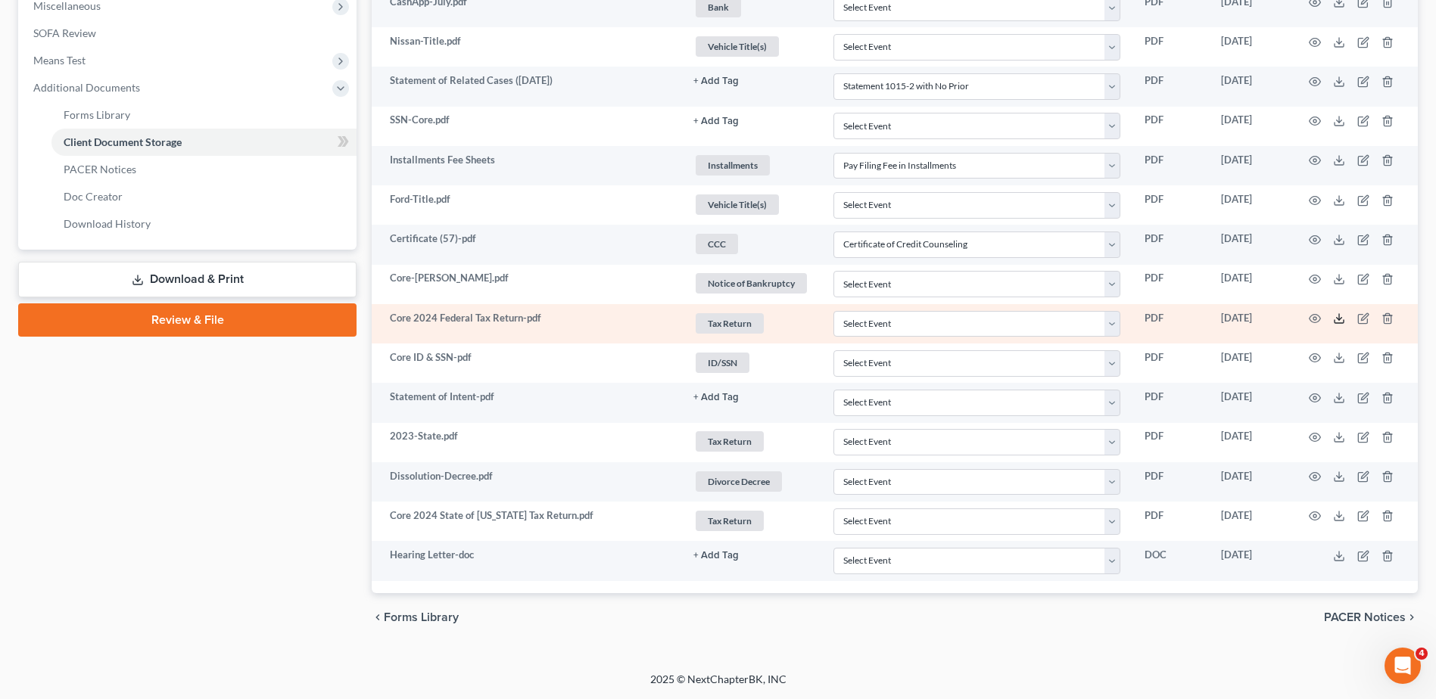
click at [1337, 317] on icon at bounding box center [1339, 319] width 12 height 12
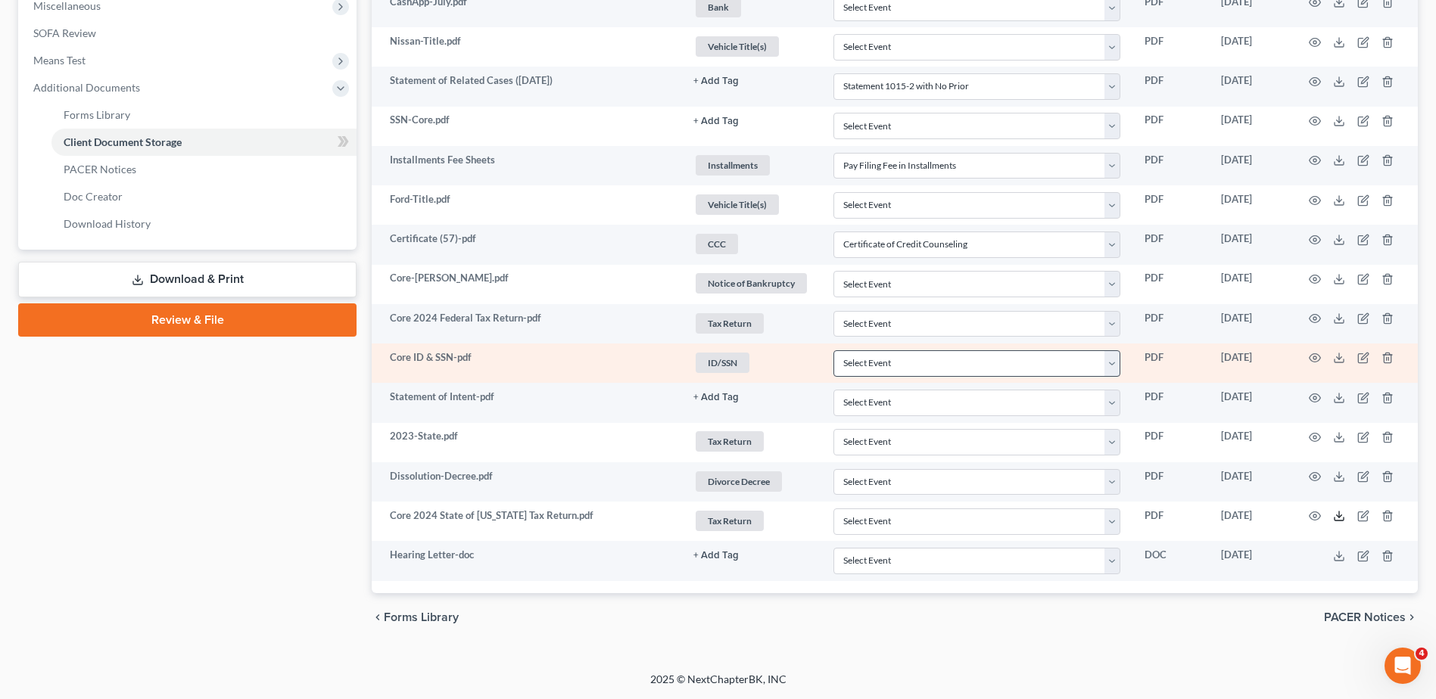
drag, startPoint x: 1340, startPoint y: 516, endPoint x: 1061, endPoint y: 366, distance: 316.9
click at [1340, 516] on polyline at bounding box center [1339, 516] width 5 height 2
click at [1340, 358] on icon at bounding box center [1339, 358] width 12 height 12
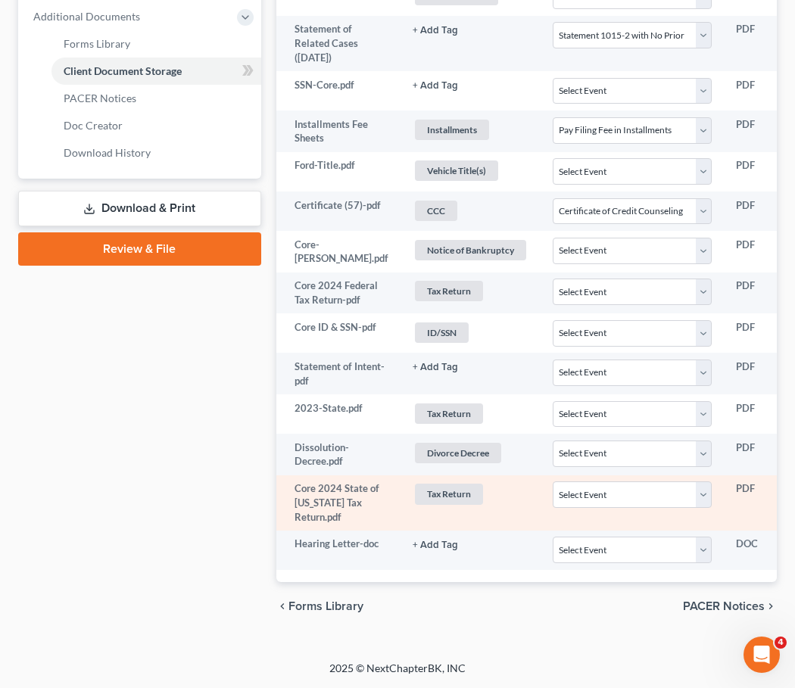
scroll to position [682, 0]
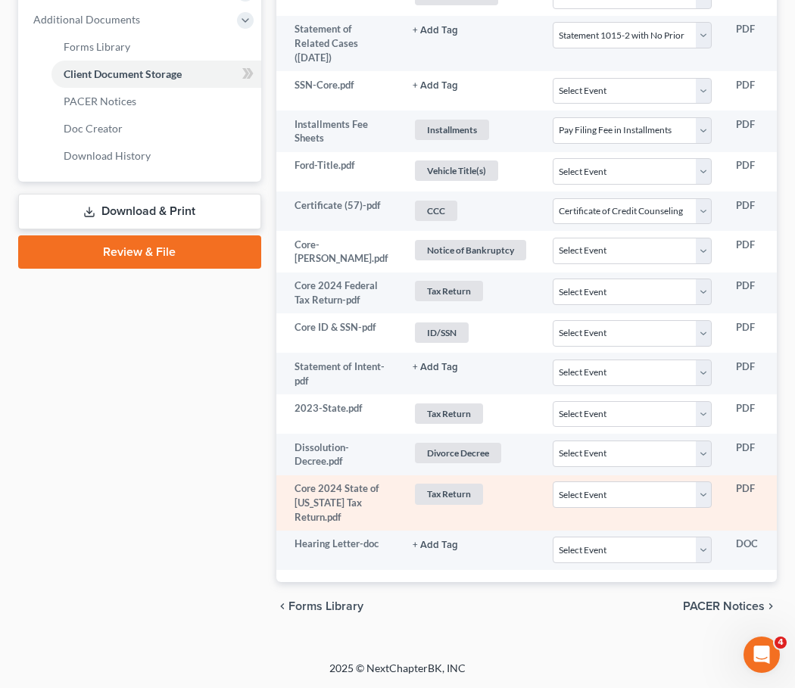
select select "52"
select select "37"
select select "7"
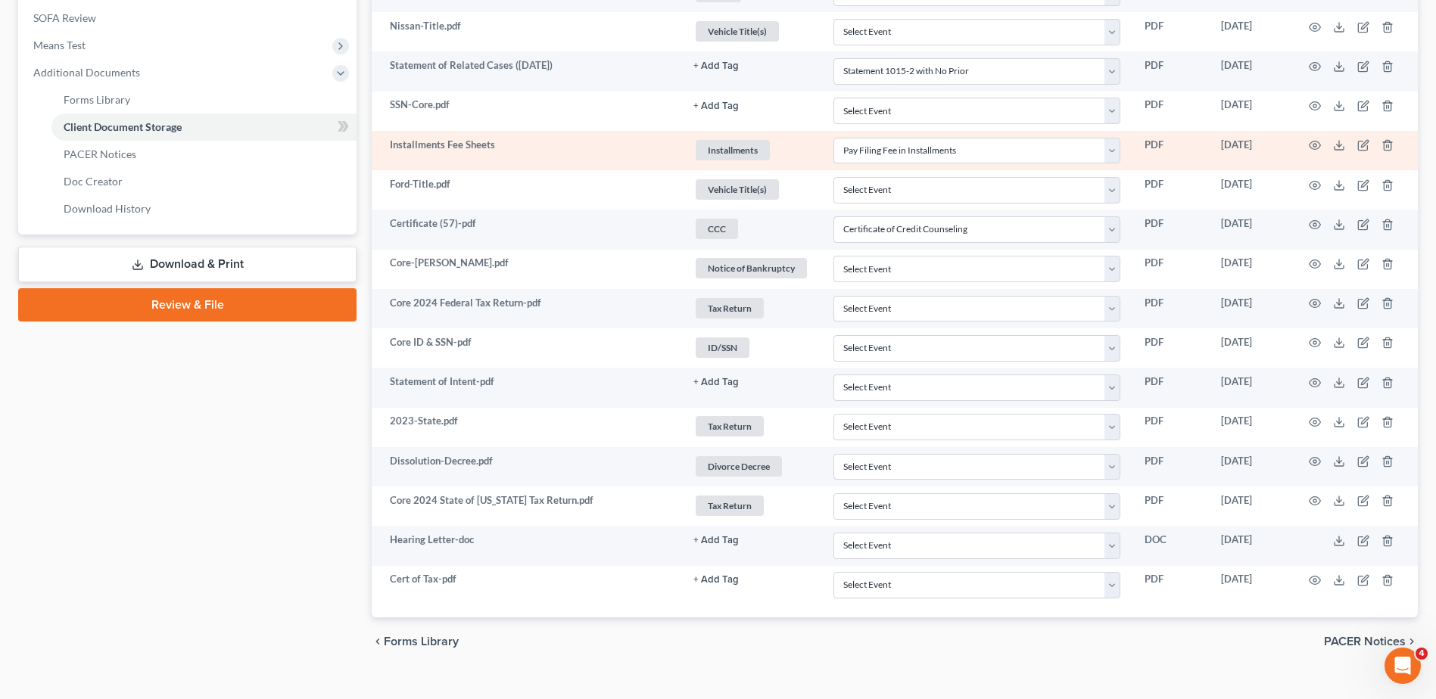
scroll to position [0, 0]
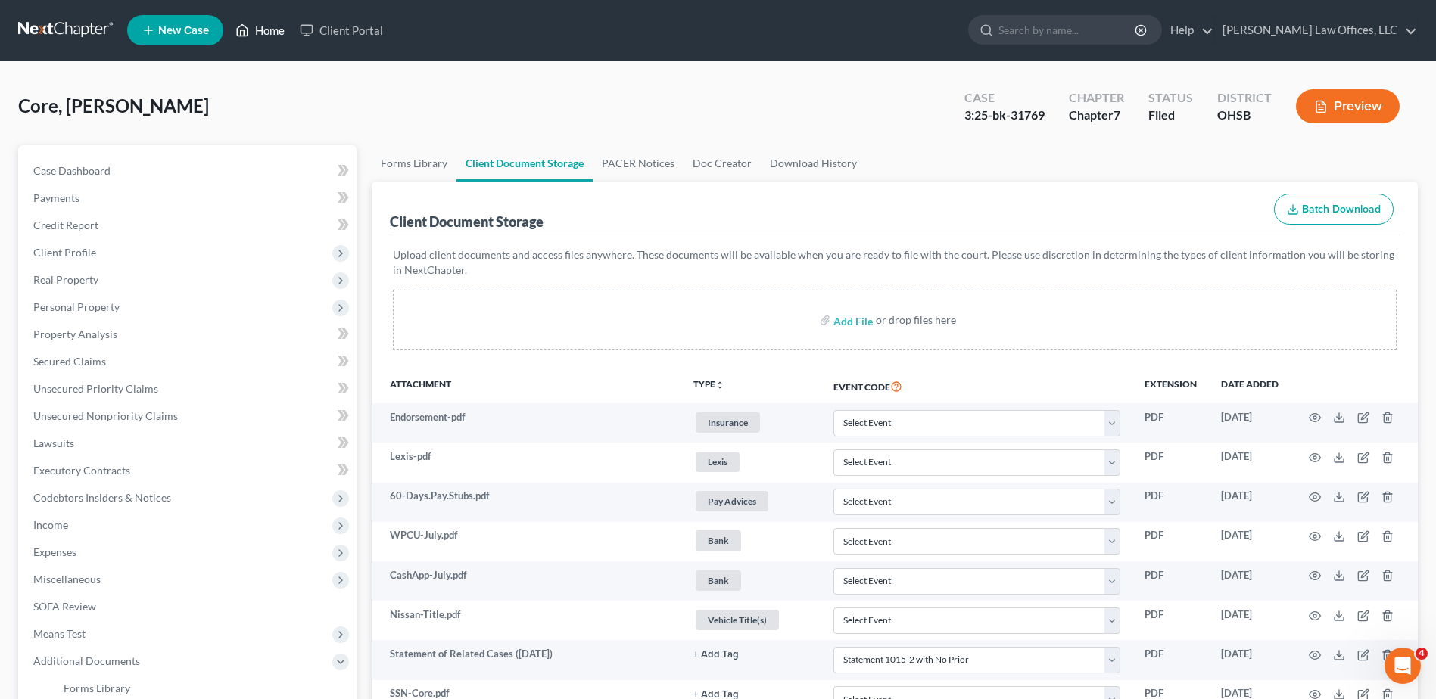
drag, startPoint x: 264, startPoint y: 28, endPoint x: 850, endPoint y: 132, distance: 594.9
click at [264, 28] on link "Home" at bounding box center [260, 30] width 64 height 27
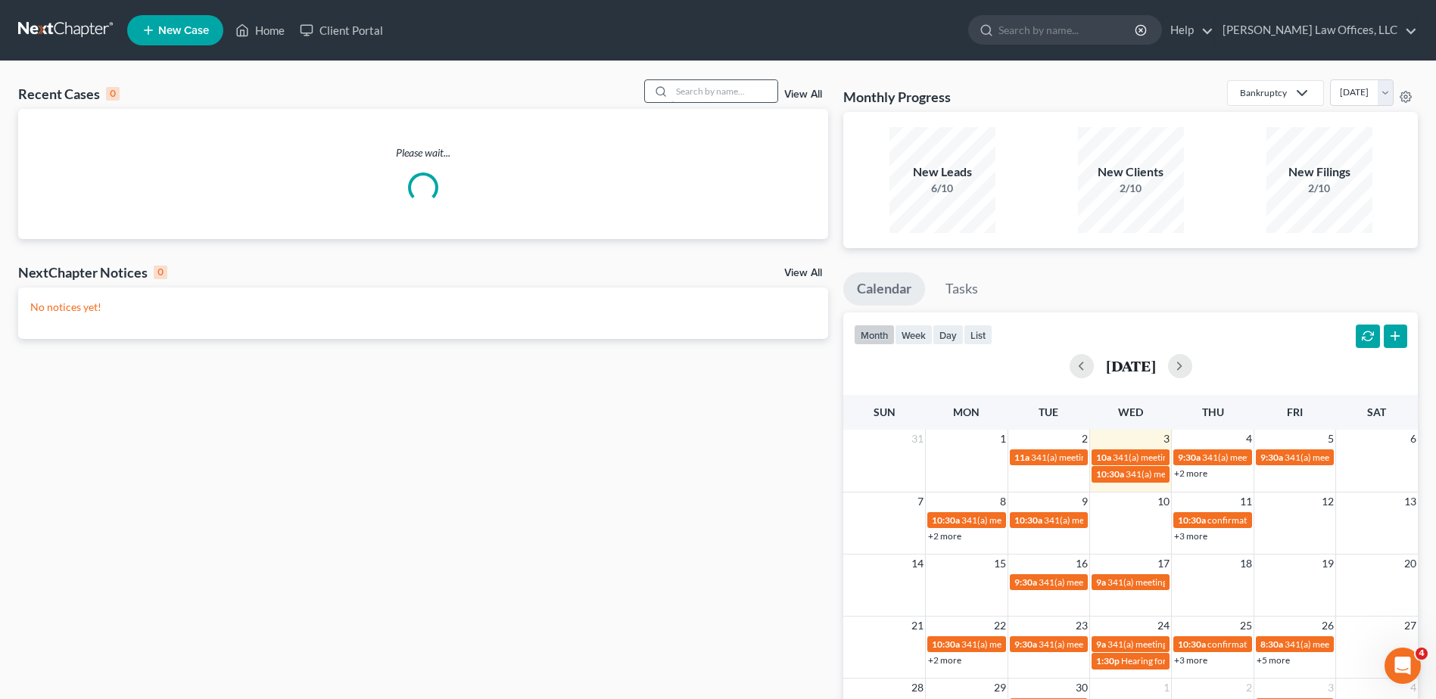
click at [718, 90] on input "search" at bounding box center [724, 91] width 106 height 22
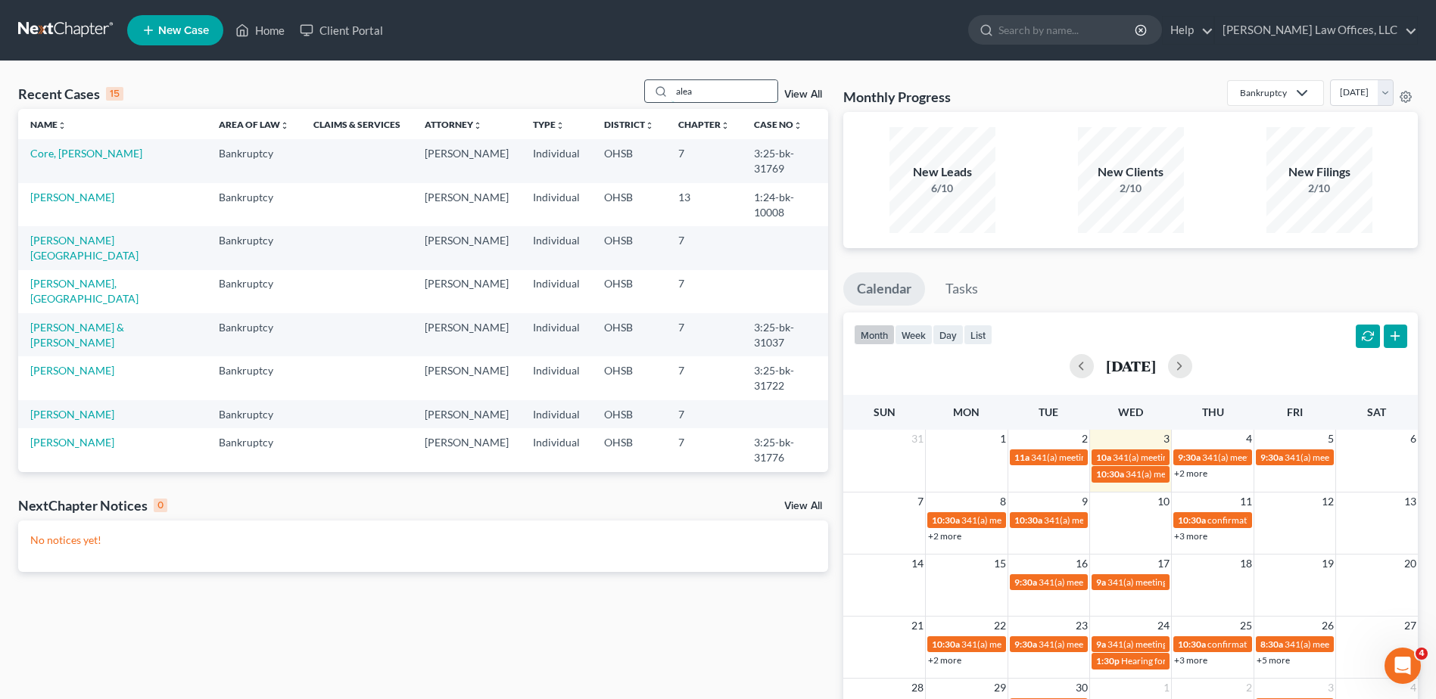
type input "alea"
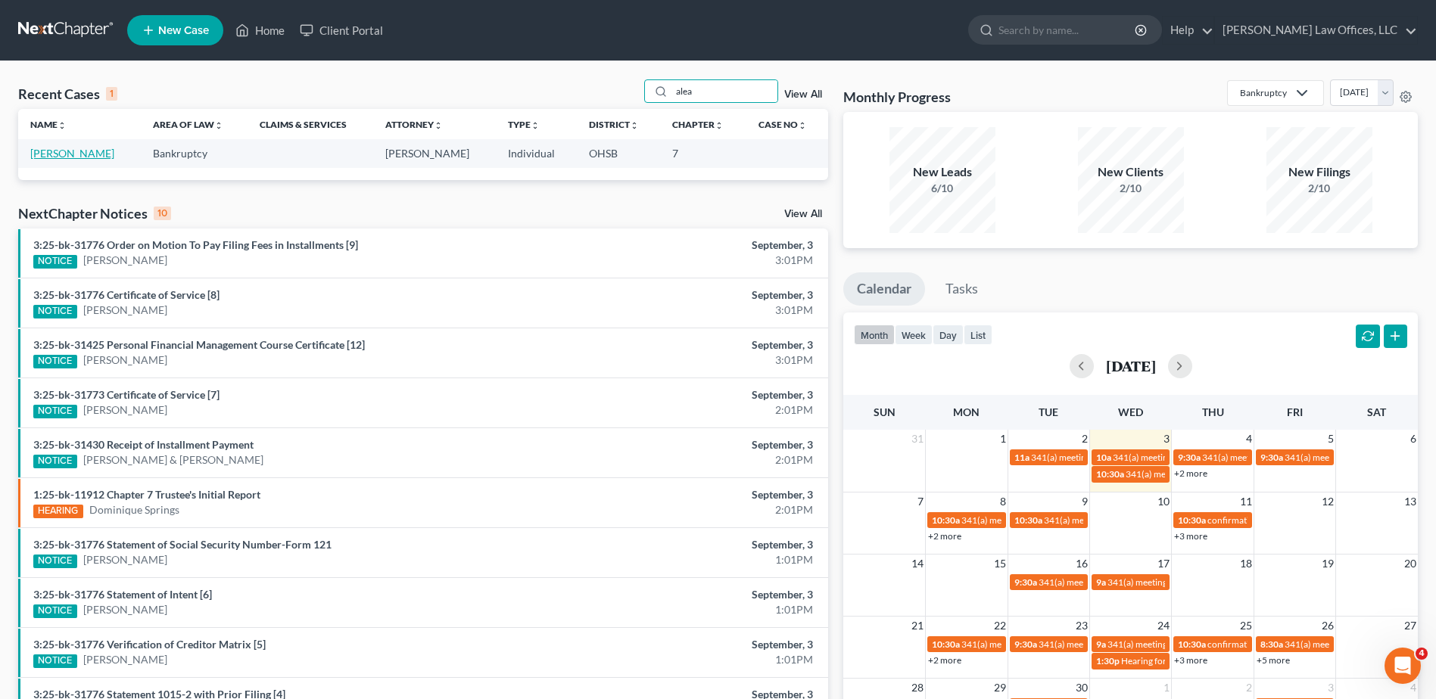
click at [41, 157] on link "[PERSON_NAME]" at bounding box center [72, 153] width 84 height 13
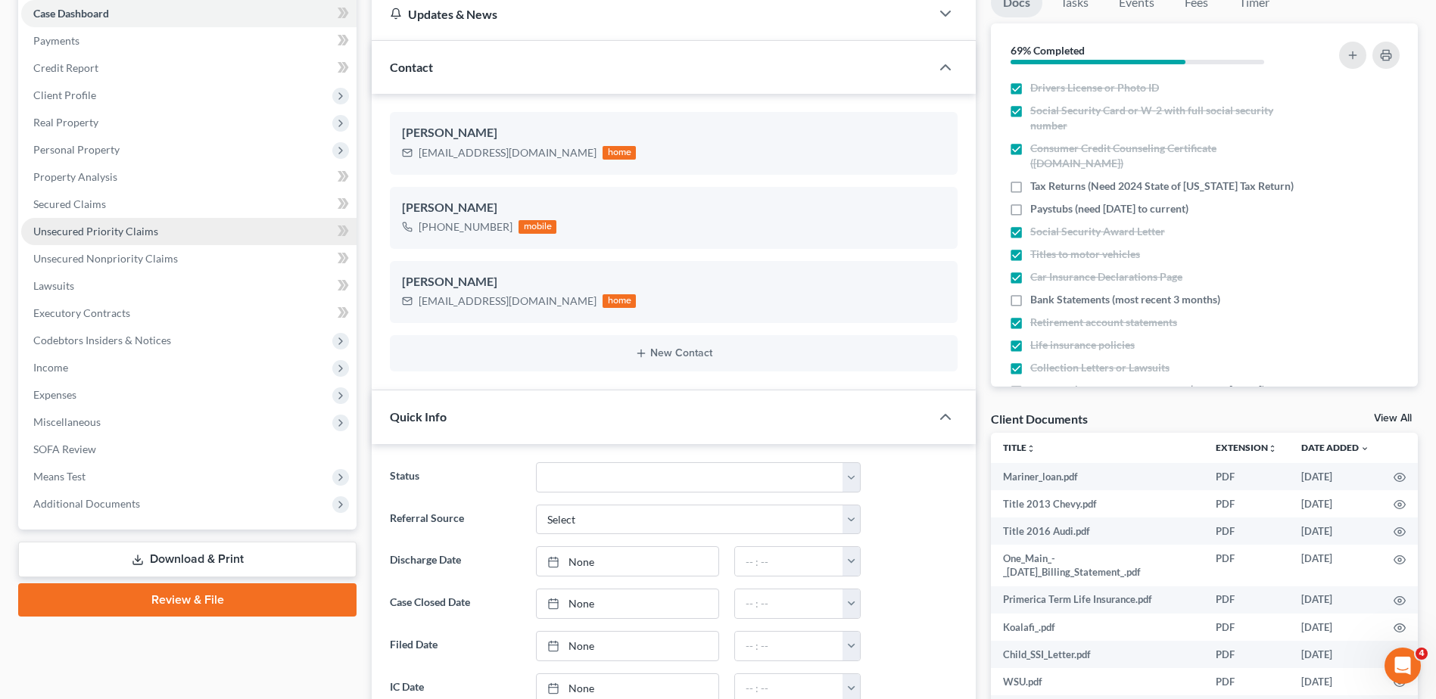
scroll to position [378, 0]
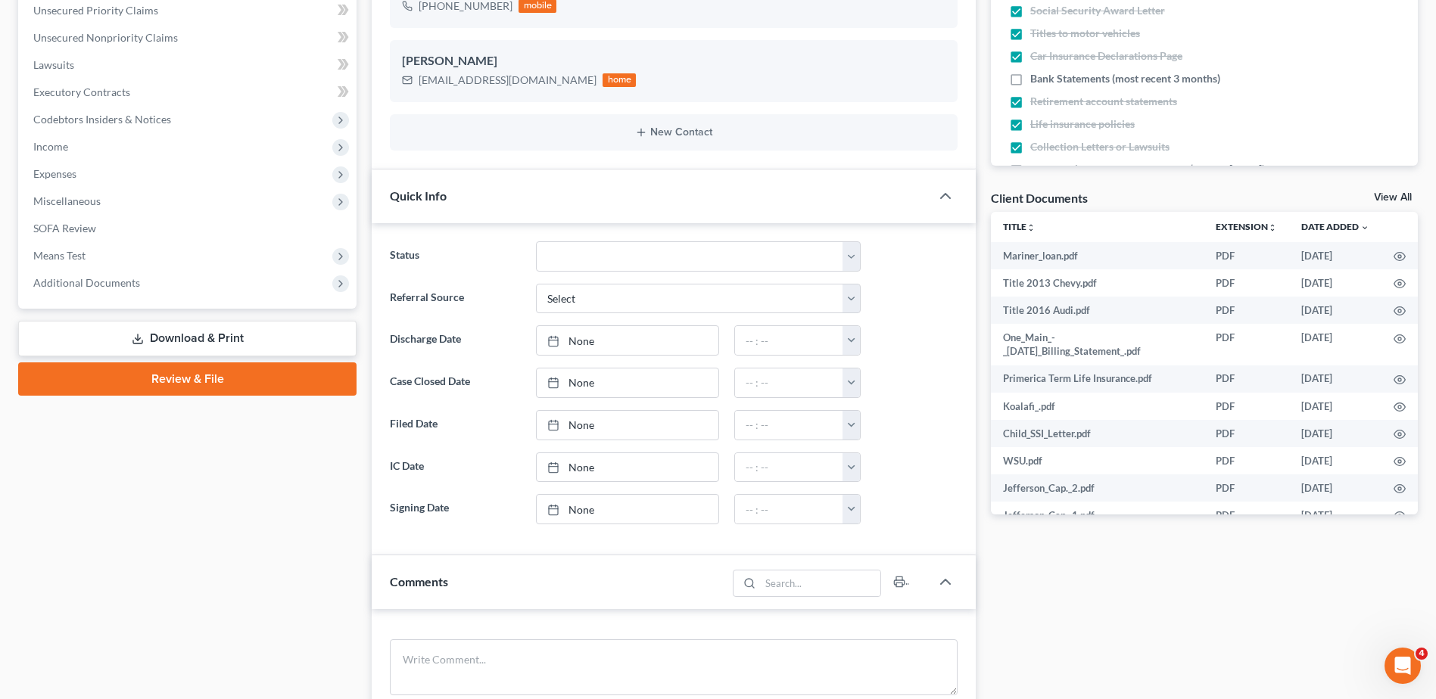
click at [96, 287] on span "Additional Documents" at bounding box center [86, 282] width 107 height 13
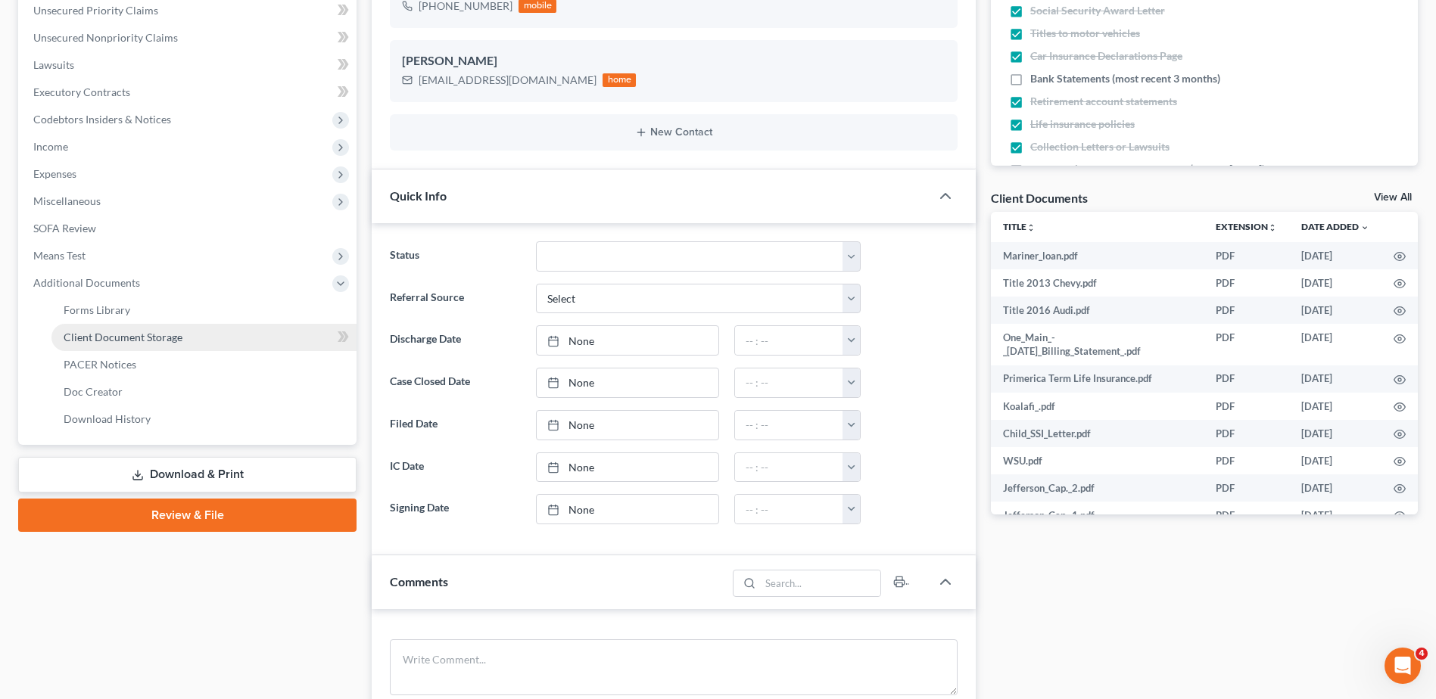
click at [107, 338] on span "Client Document Storage" at bounding box center [123, 337] width 119 height 13
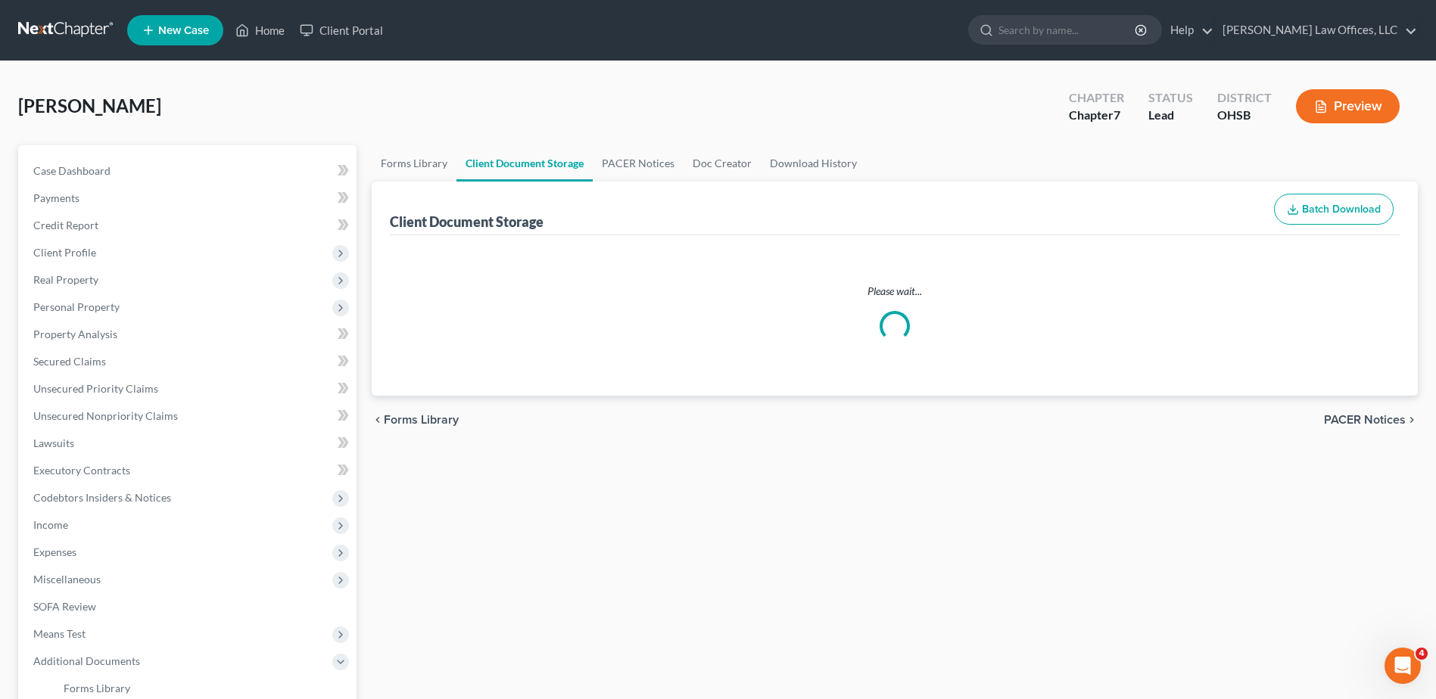
select select "7"
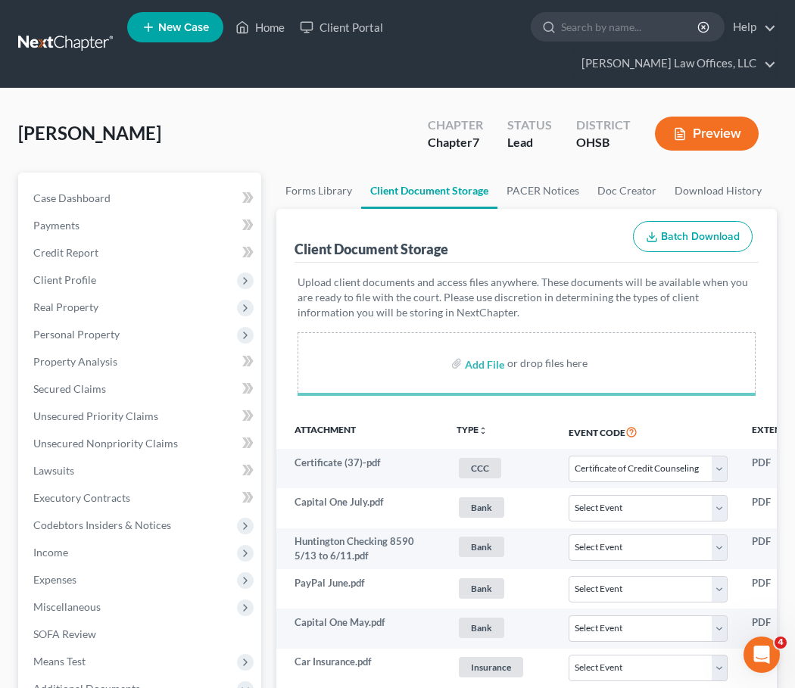
select select "7"
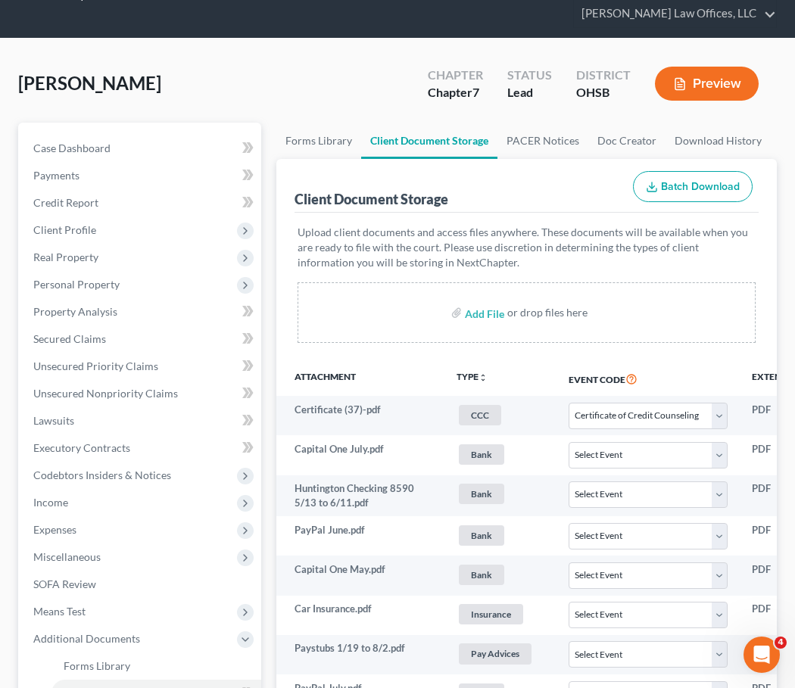
scroll to position [76, 0]
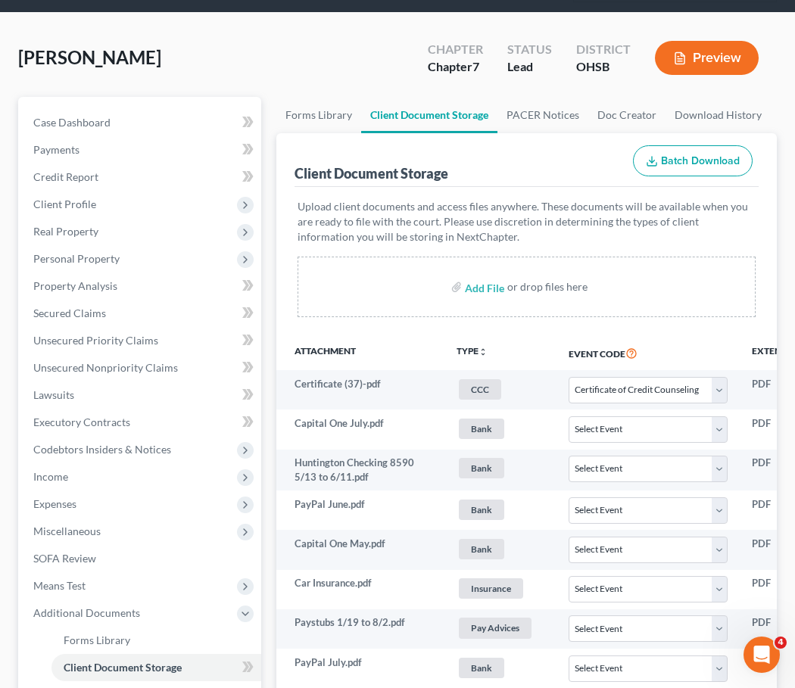
select select "7"
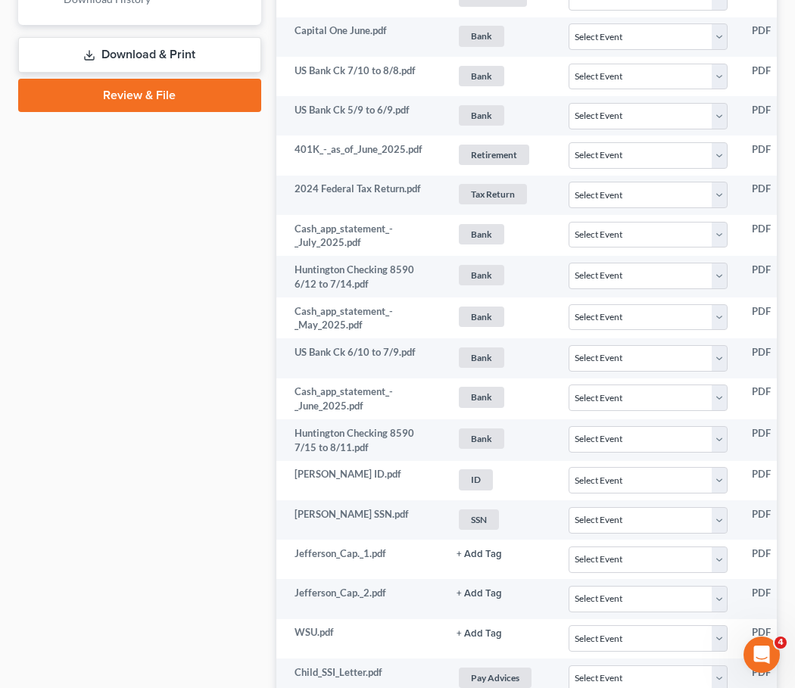
scroll to position [0, 0]
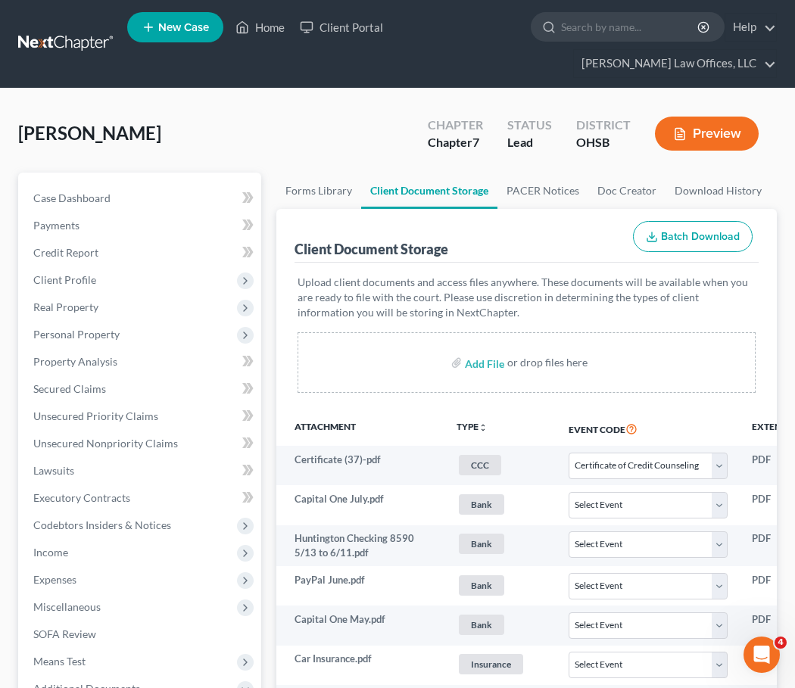
select select "7"
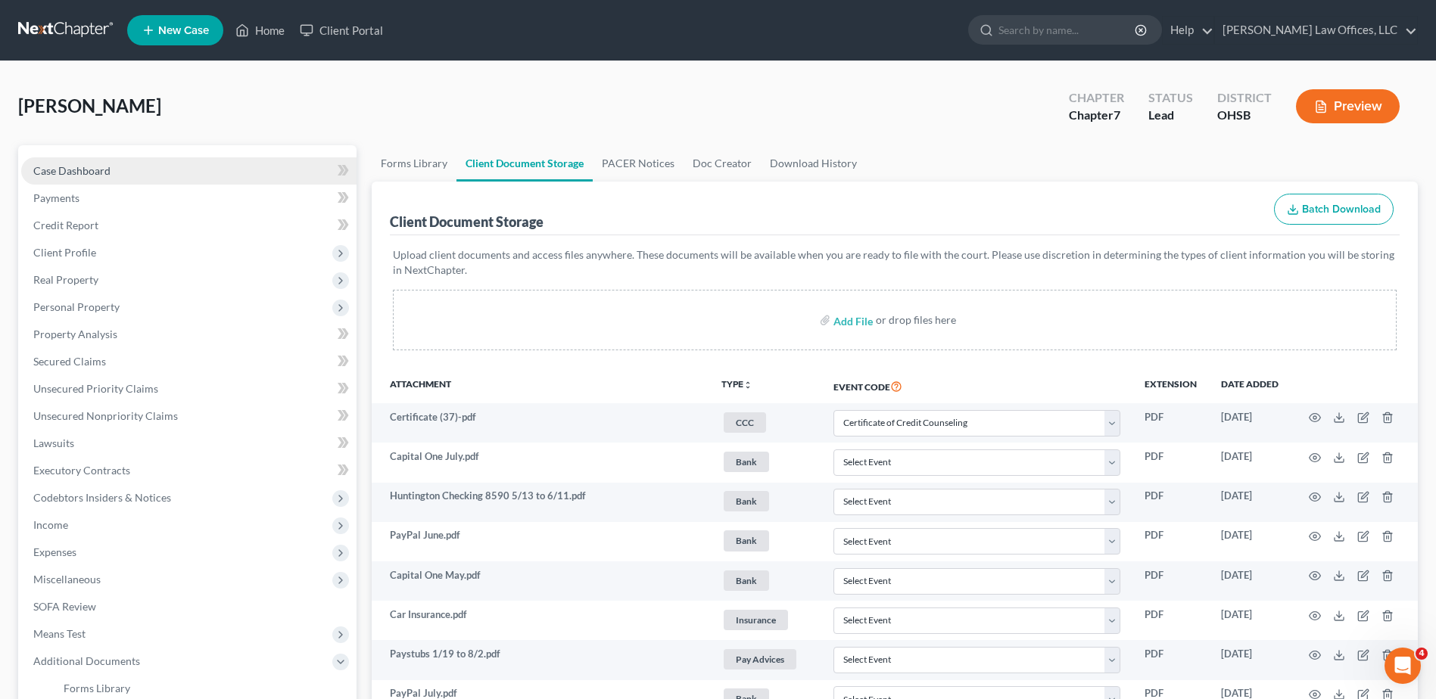
click at [61, 168] on span "Case Dashboard" at bounding box center [71, 170] width 77 height 13
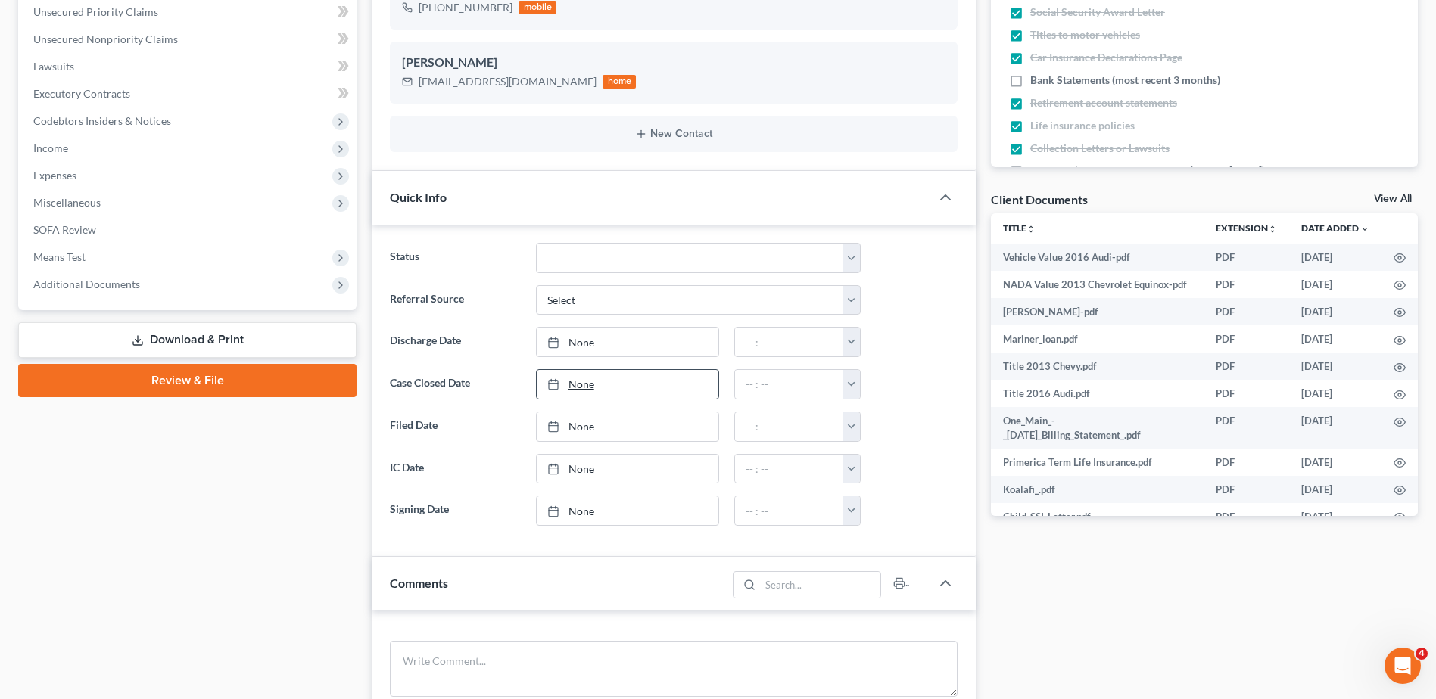
scroll to position [378, 0]
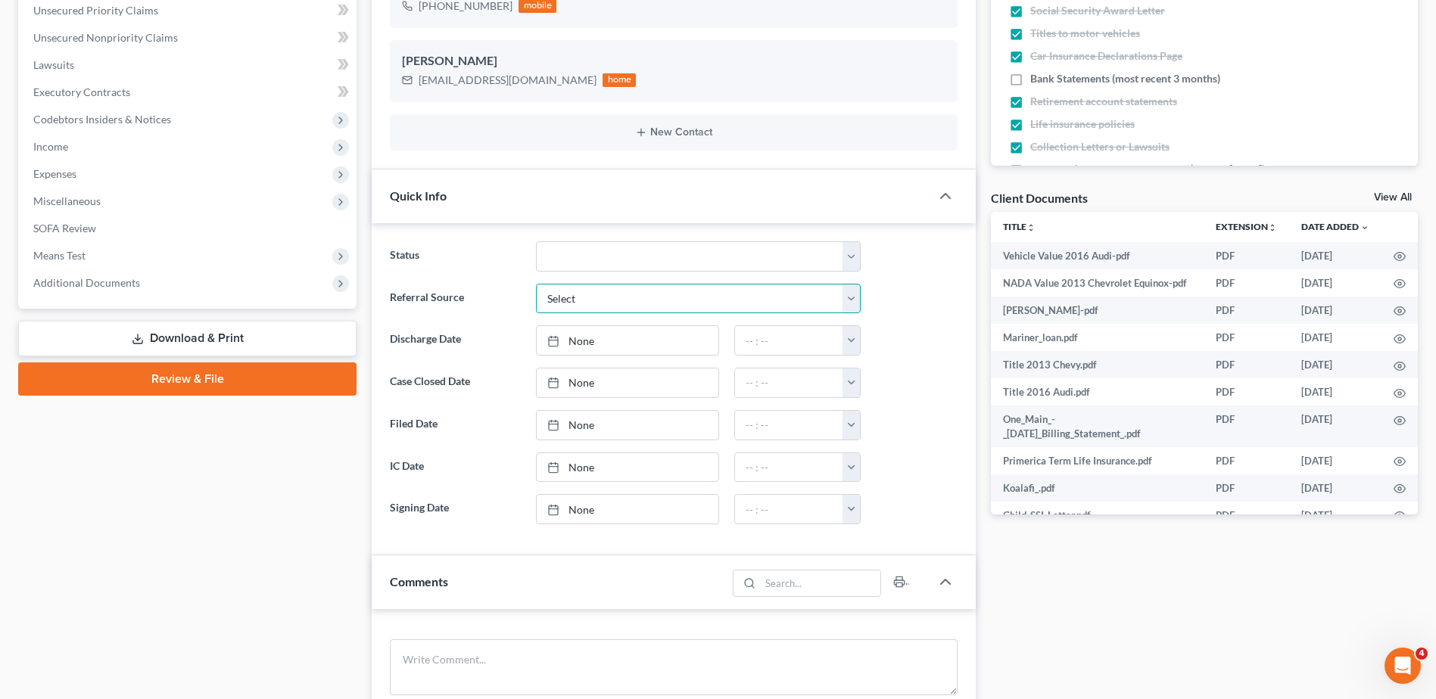
drag, startPoint x: 577, startPoint y: 303, endPoint x: 573, endPoint y: 316, distance: 12.7
click at [577, 303] on select "Select Word Of Mouth Previous Clients Direct Mail Website Google Search Modern …" at bounding box center [698, 299] width 325 height 30
select select "3"
click at [536, 284] on select "Select Word Of Mouth Previous Clients Direct Mail Website Google Search Modern …" at bounding box center [698, 299] width 325 height 30
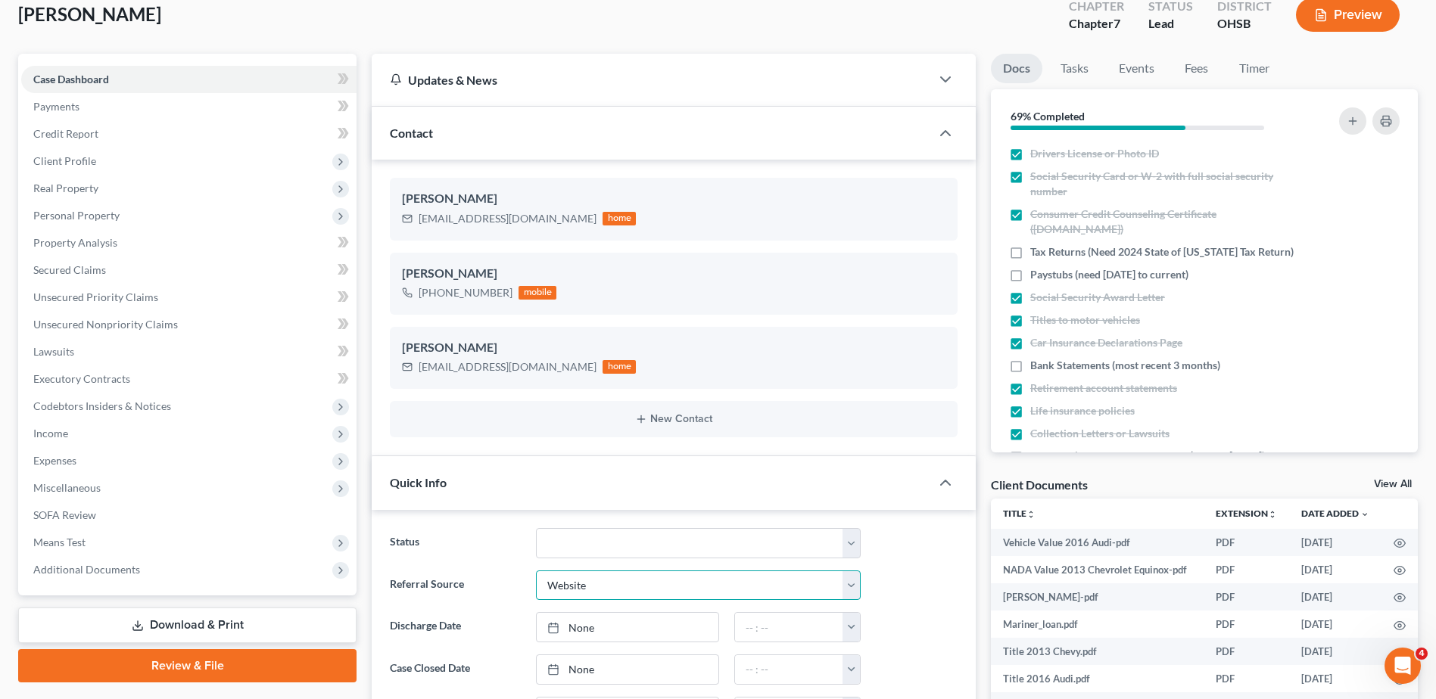
scroll to position [0, 0]
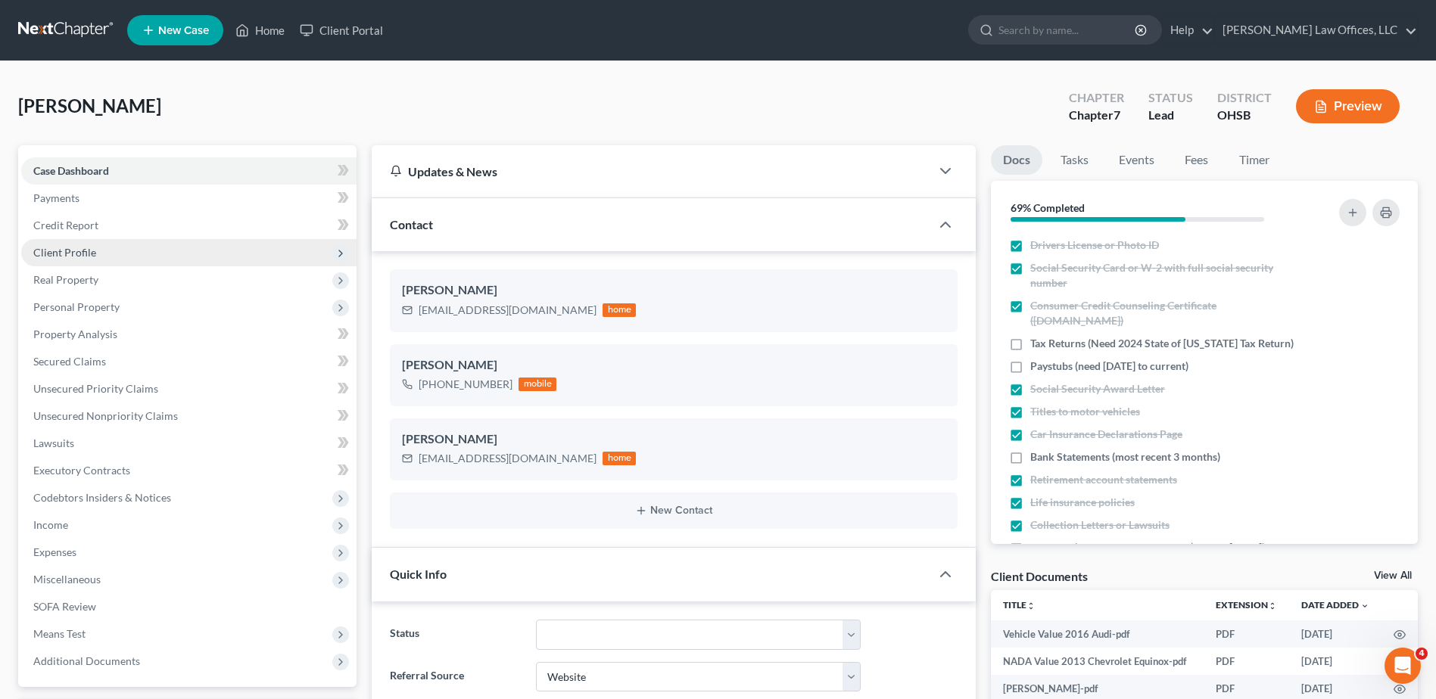
click at [53, 251] on span "Client Profile" at bounding box center [64, 252] width 63 height 13
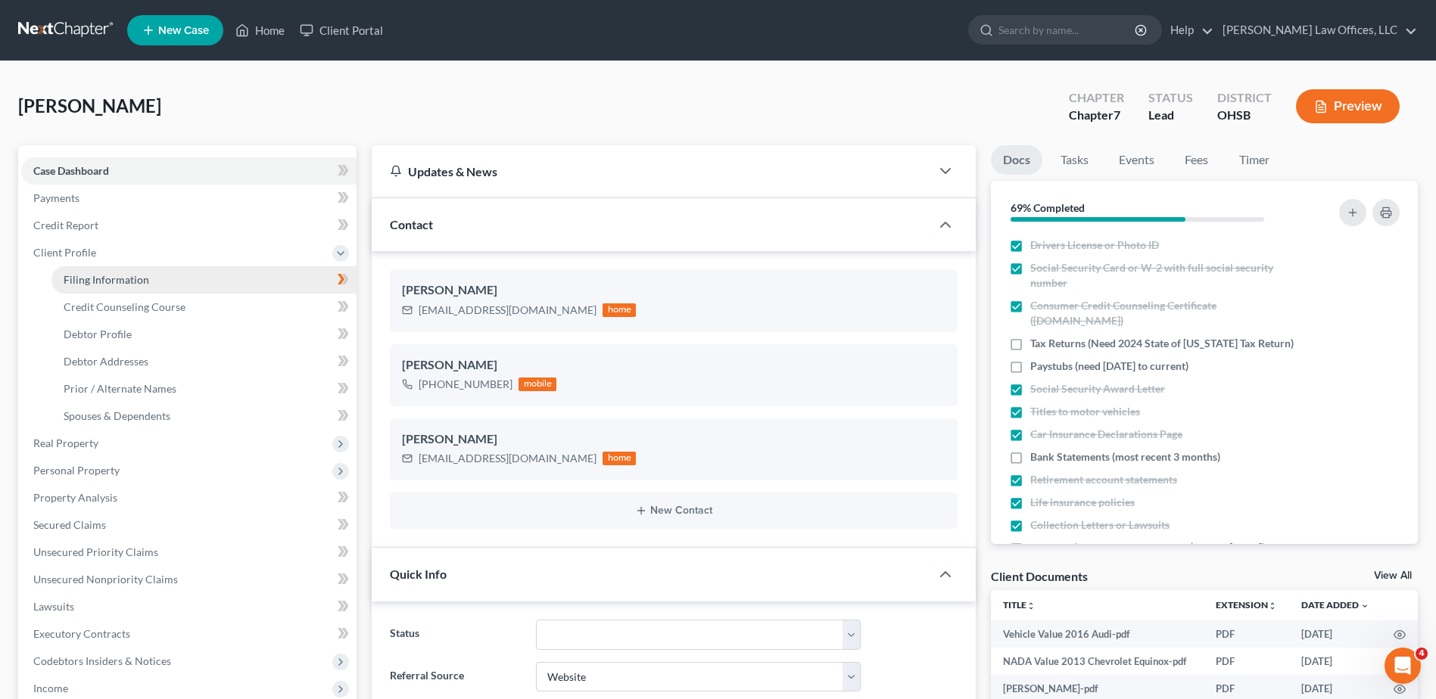
click at [90, 277] on span "Filing Information" at bounding box center [107, 279] width 86 height 13
select select "1"
select select "0"
select select "62"
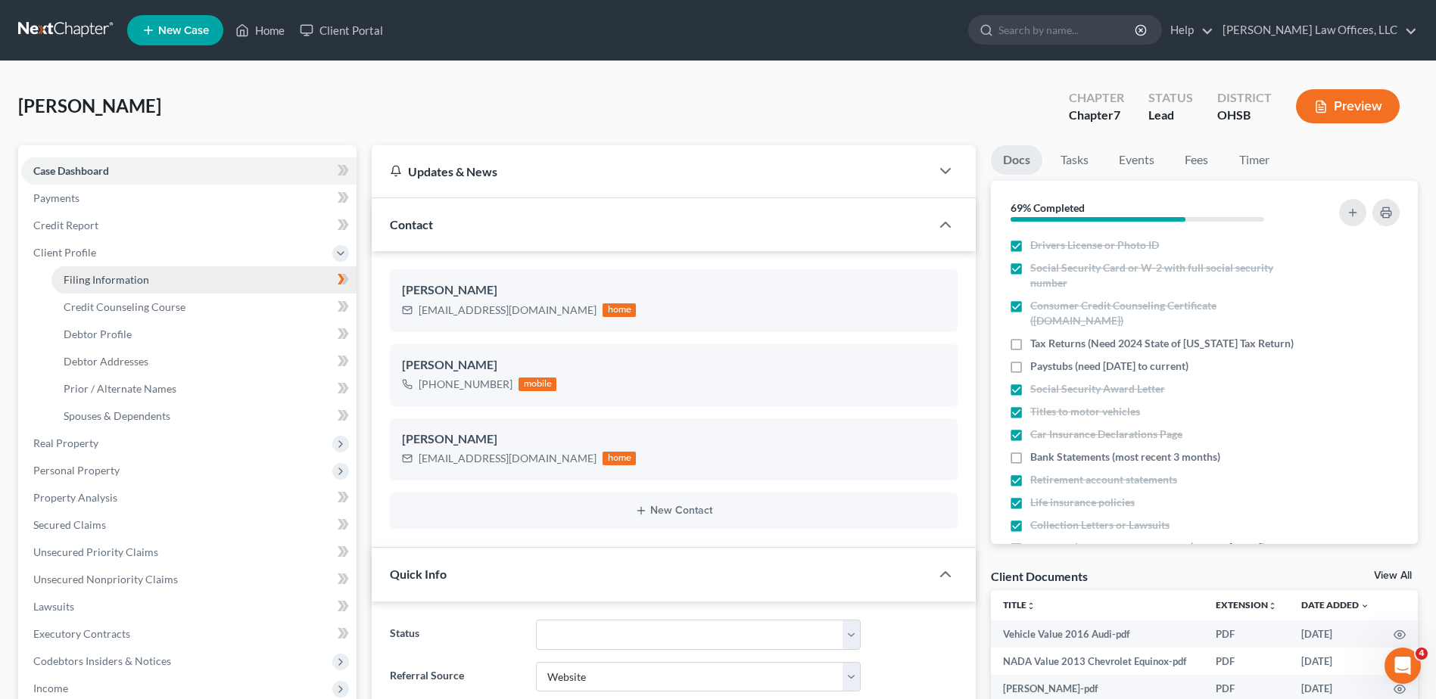
select select "0"
select select "36"
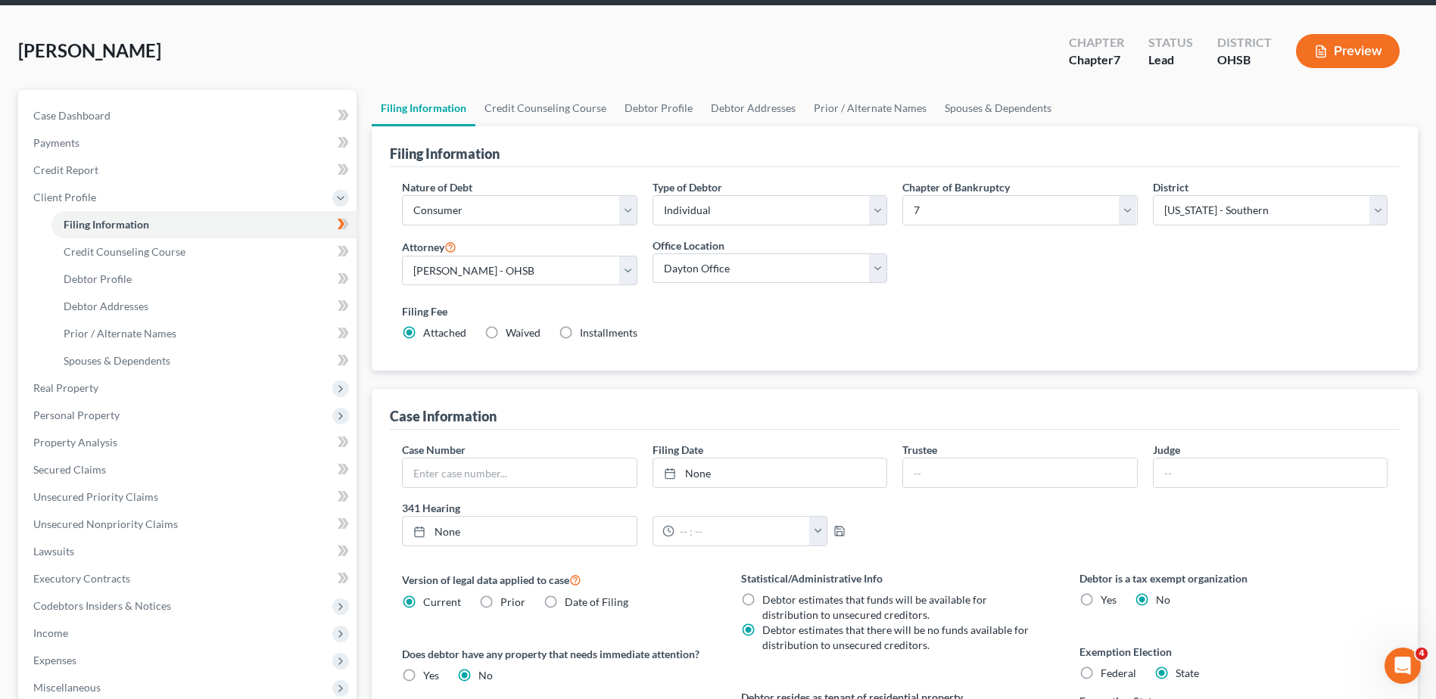
scroll to position [227, 0]
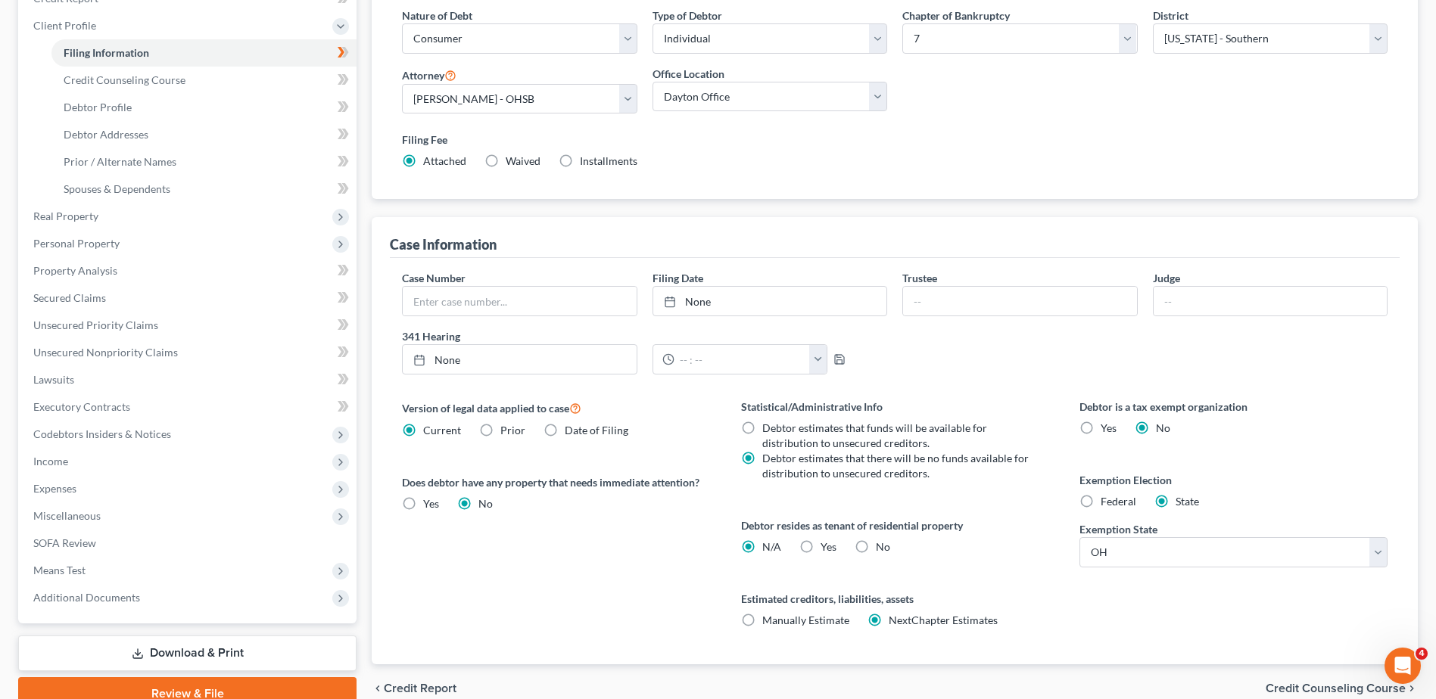
click at [820, 544] on label "Yes Yes" at bounding box center [828, 547] width 16 height 15
click at [826, 544] on input "Yes Yes" at bounding box center [831, 545] width 10 height 10
radio input "true"
radio input "false"
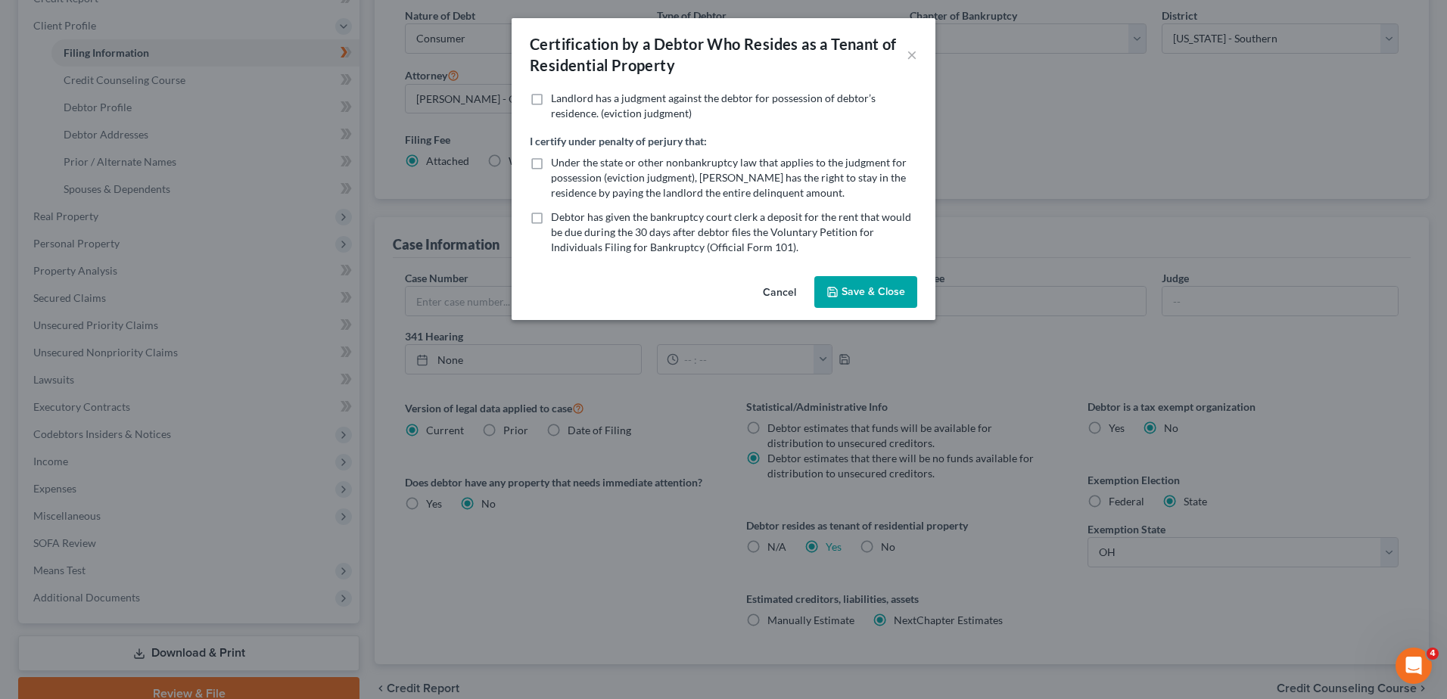
click at [858, 297] on button "Save & Close" at bounding box center [865, 292] width 103 height 32
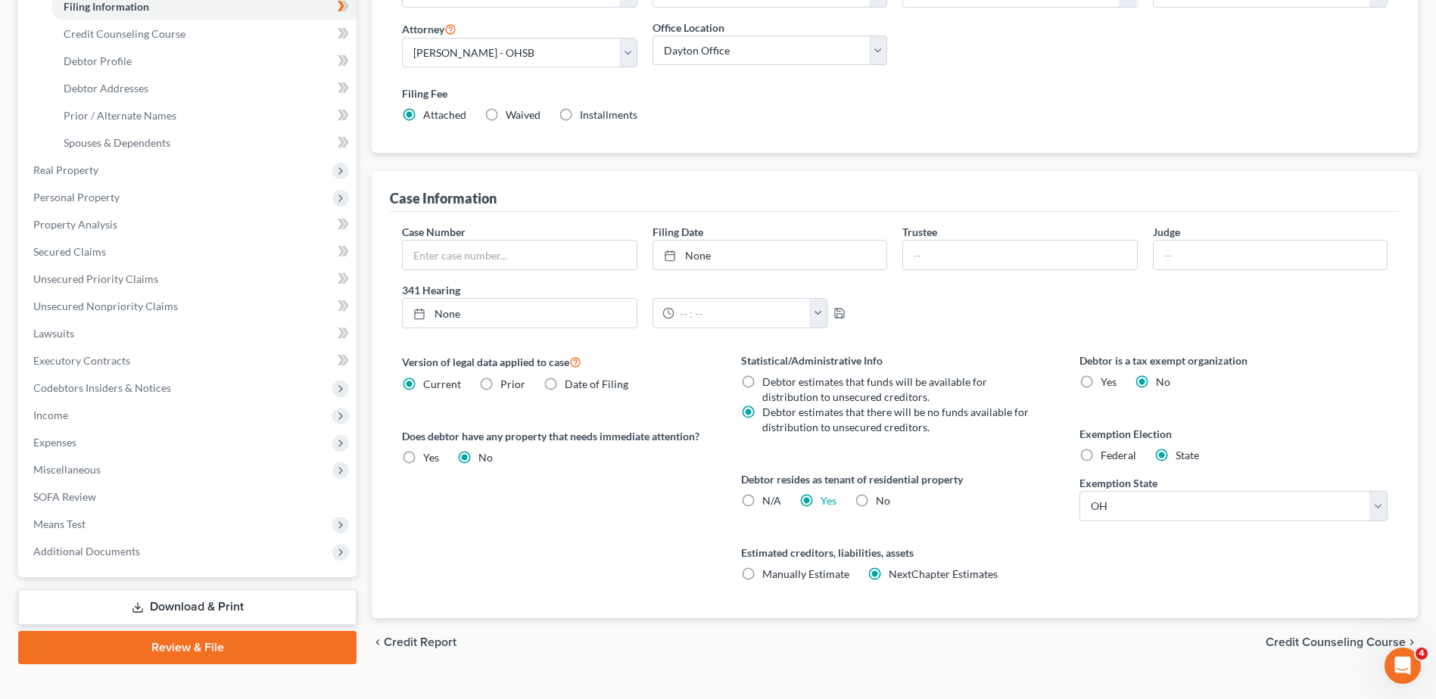
scroll to position [298, 0]
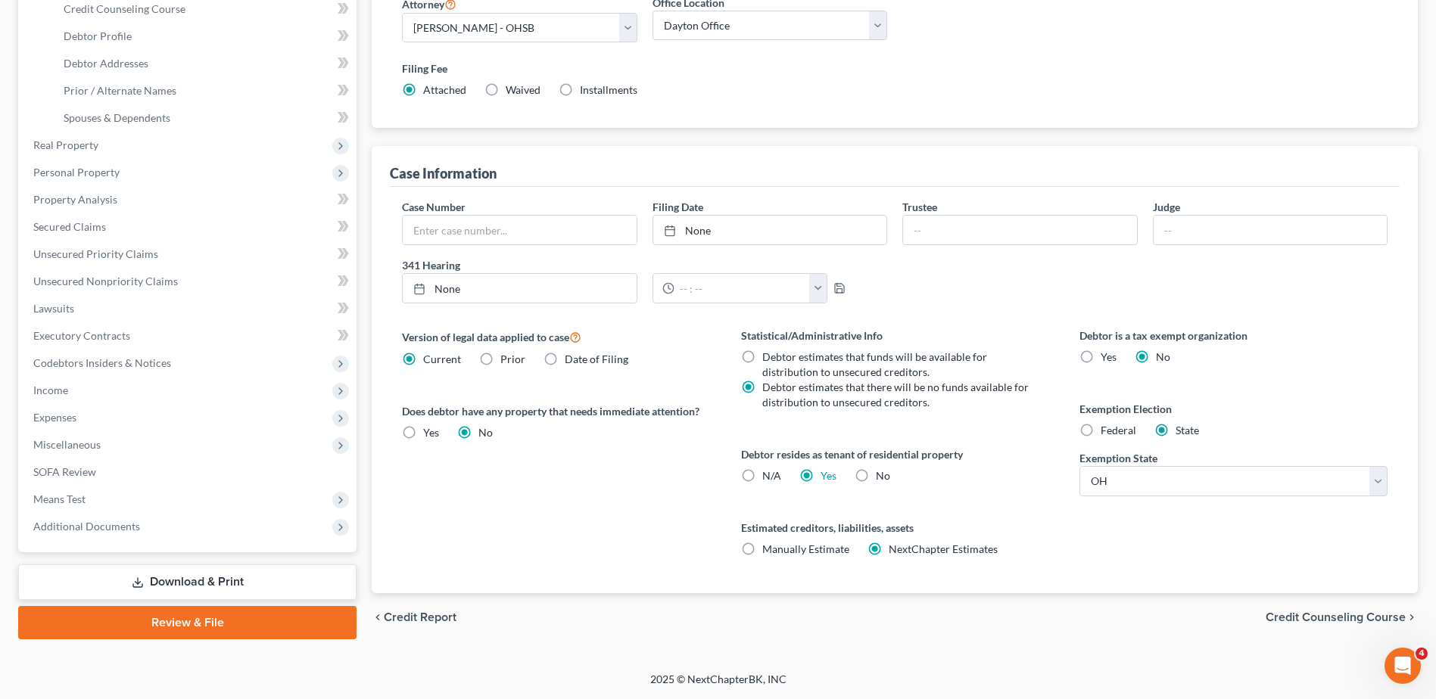
click at [1312, 616] on span "Credit Counseling Course" at bounding box center [1335, 618] width 140 height 12
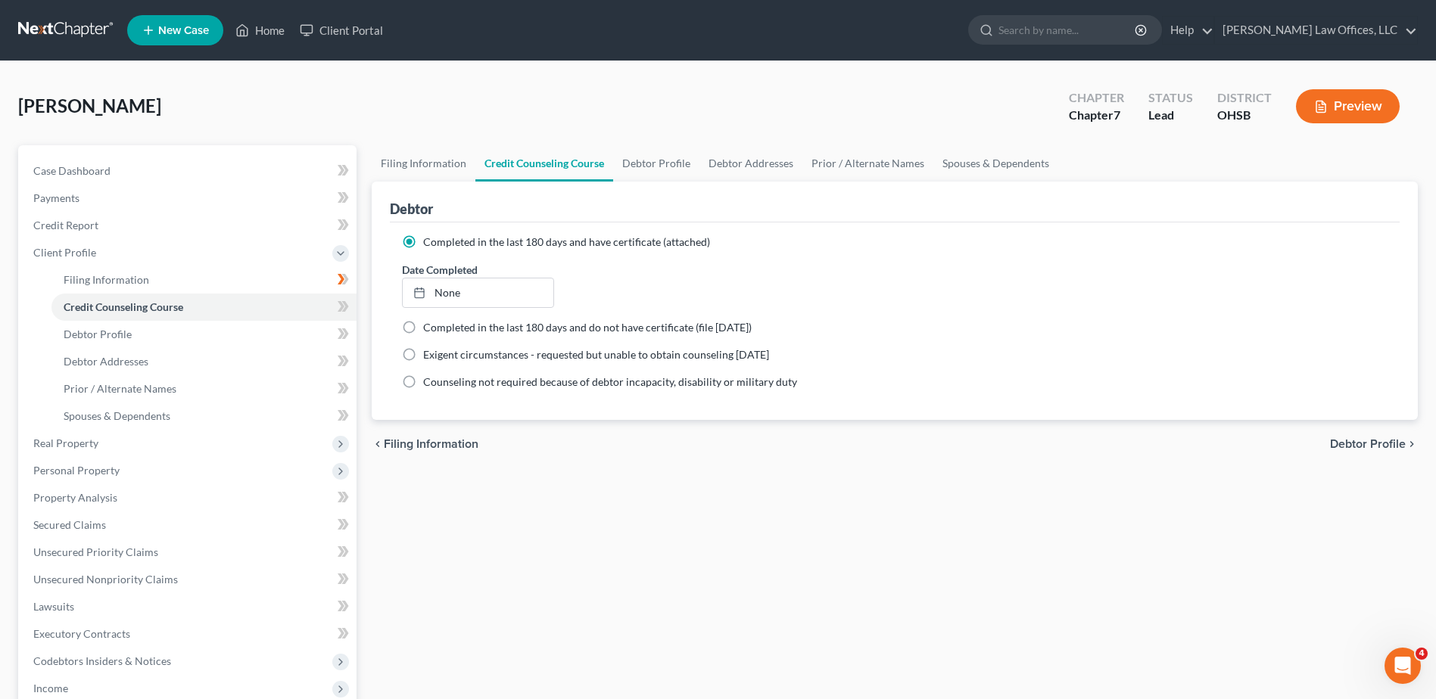
click at [1354, 445] on span "Debtor Profile" at bounding box center [1368, 444] width 76 height 12
select select "0"
select select "2"
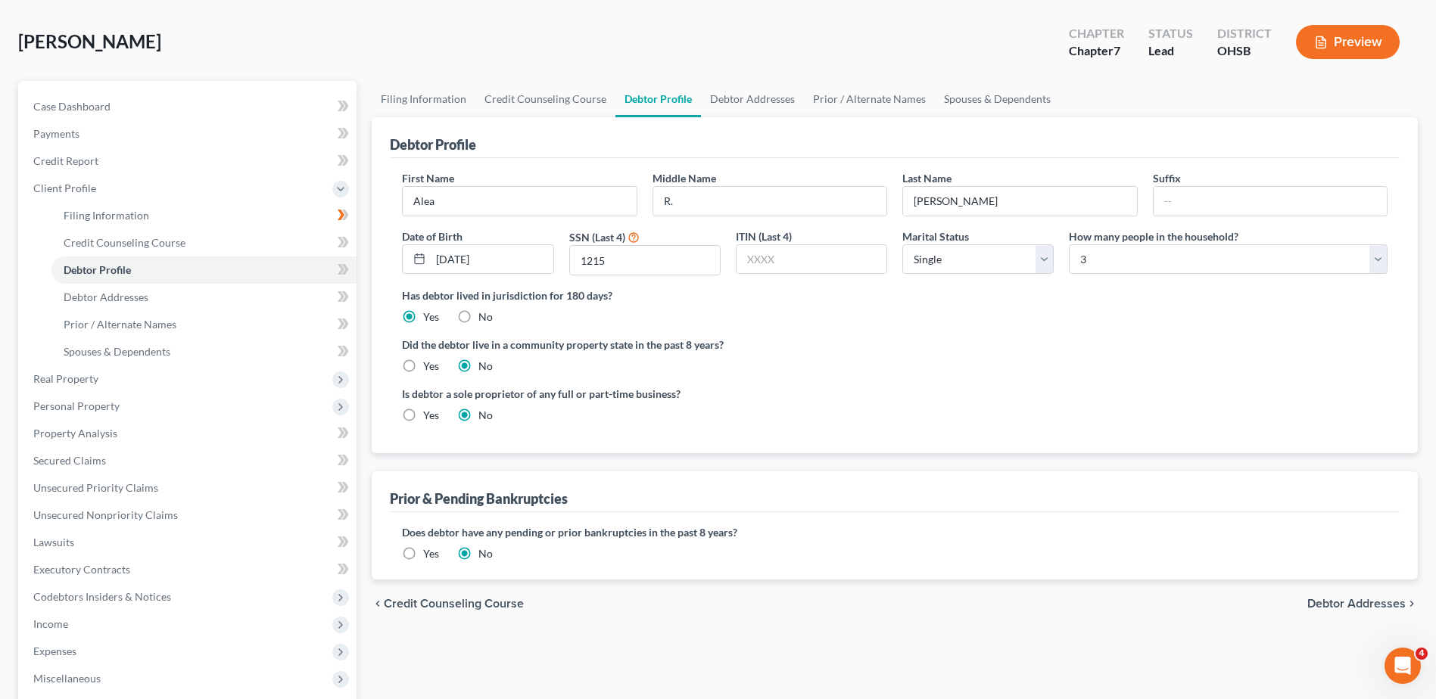
scroll to position [227, 0]
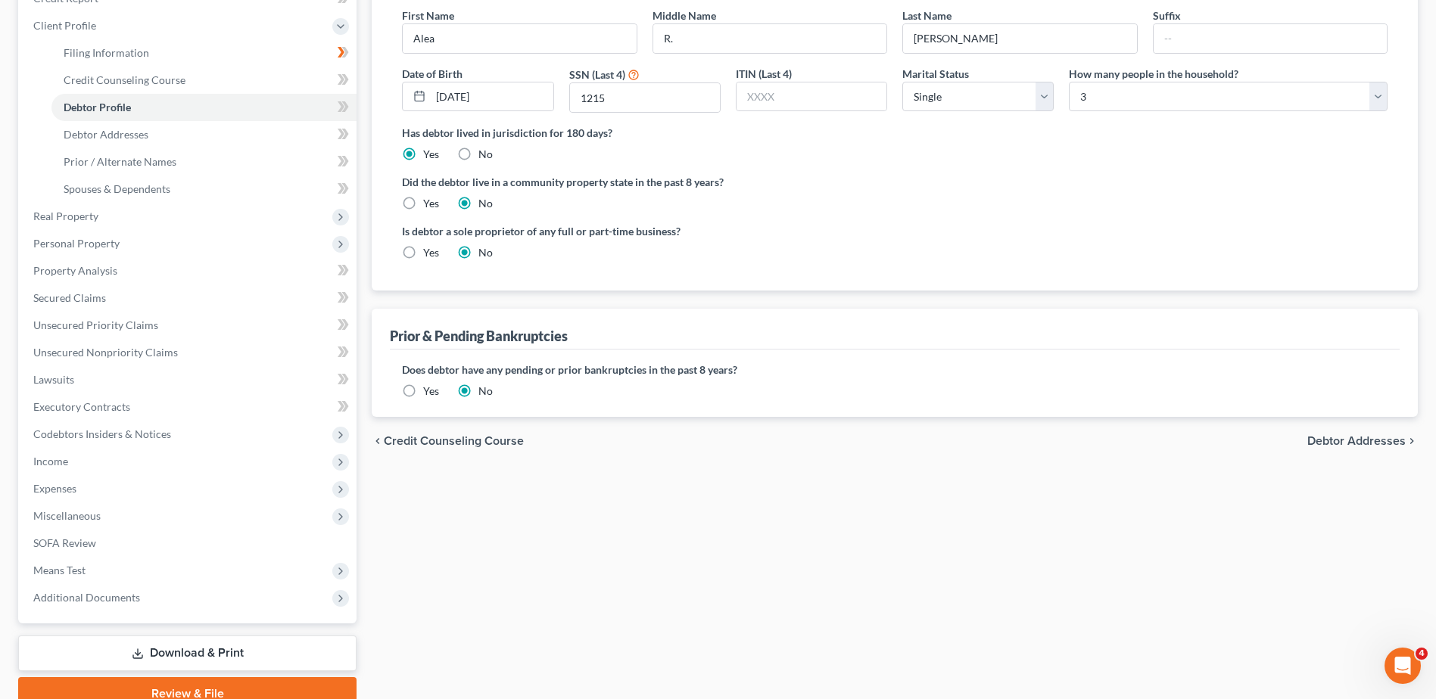
click at [1350, 437] on span "Debtor Addresses" at bounding box center [1356, 441] width 98 height 12
select select "0"
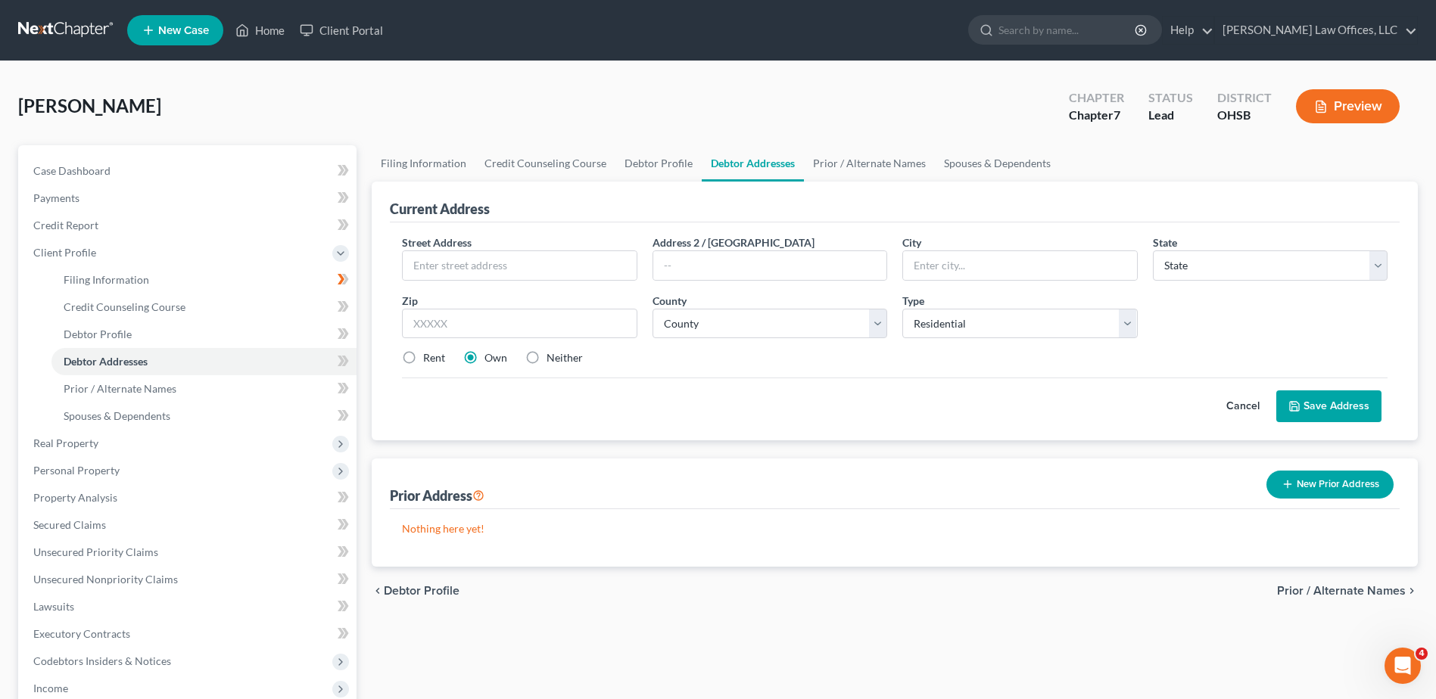
click at [423, 356] on label "Rent" at bounding box center [434, 357] width 22 height 15
click at [429, 356] on input "Rent" at bounding box center [434, 355] width 10 height 10
radio input "true"
click at [487, 260] on input "text" at bounding box center [519, 265] width 233 height 29
type input "[STREET_ADDRESS][PERSON_NAME]"
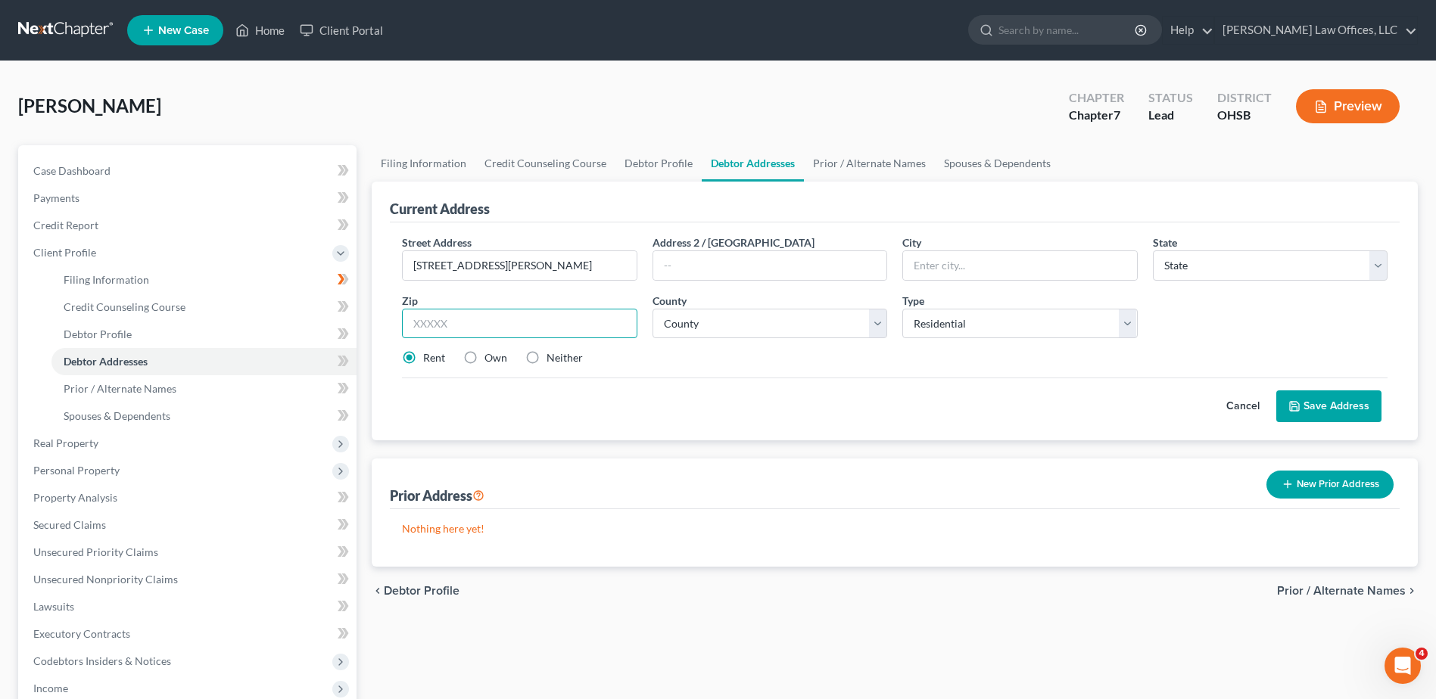
click at [472, 325] on input "text" at bounding box center [519, 324] width 235 height 30
type input "45503"
type input "[GEOGRAPHIC_DATA]"
select select "36"
click at [716, 325] on select "County [GEOGRAPHIC_DATA] [GEOGRAPHIC_DATA] [GEOGRAPHIC_DATA] [GEOGRAPHIC_DATA] …" at bounding box center [769, 324] width 235 height 30
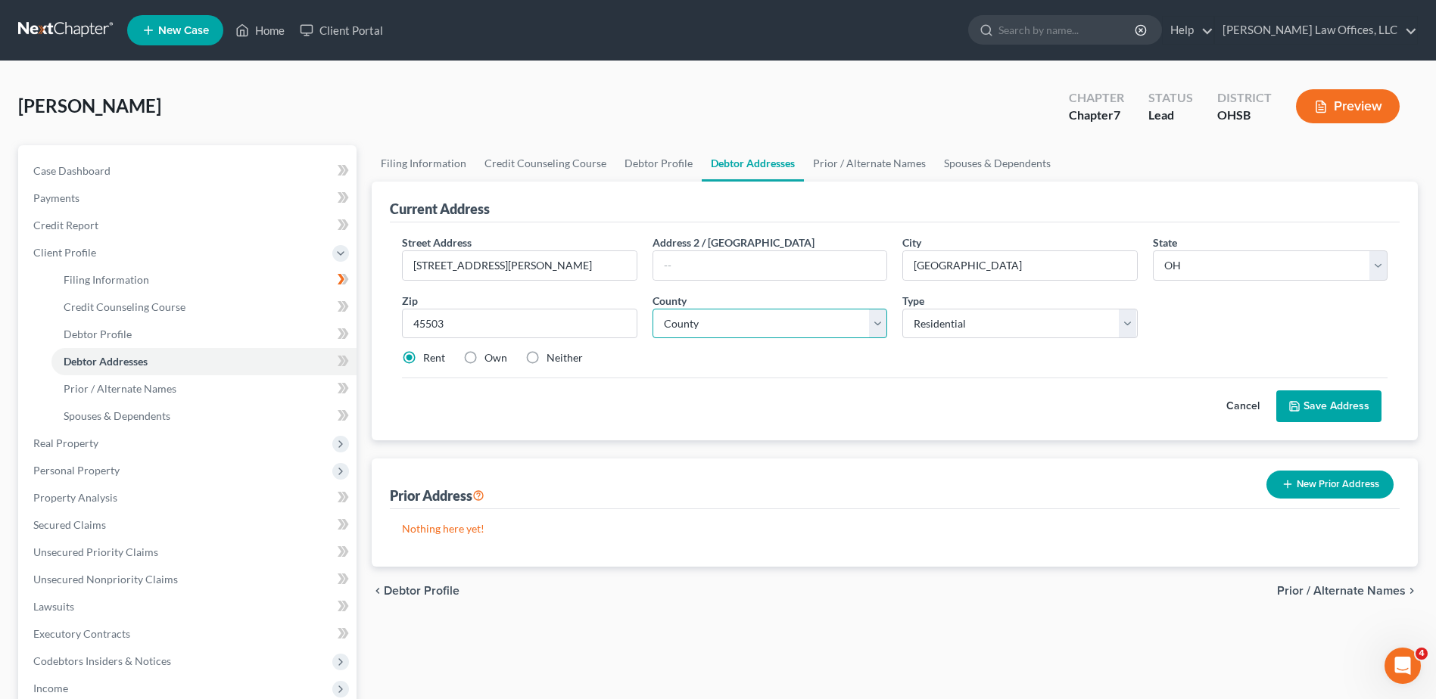
select select "11"
drag, startPoint x: 716, startPoint y: 325, endPoint x: 1388, endPoint y: 406, distance: 676.9
click at [716, 325] on select "County [GEOGRAPHIC_DATA] [GEOGRAPHIC_DATA] [GEOGRAPHIC_DATA] [GEOGRAPHIC_DATA] …" at bounding box center [769, 324] width 235 height 30
click at [1336, 405] on button "Save Address" at bounding box center [1328, 407] width 105 height 32
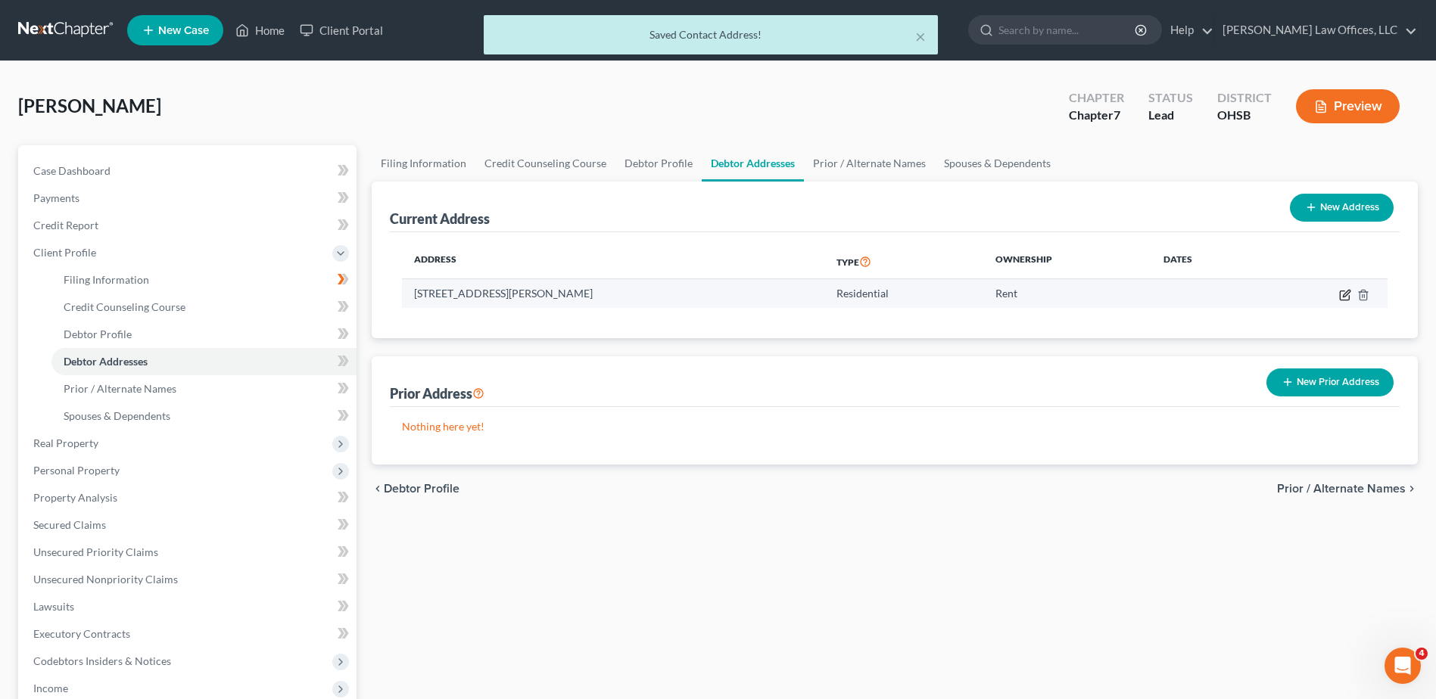
click at [1342, 294] on icon "button" at bounding box center [1345, 295] width 12 height 12
select select "36"
select select "11"
select select "0"
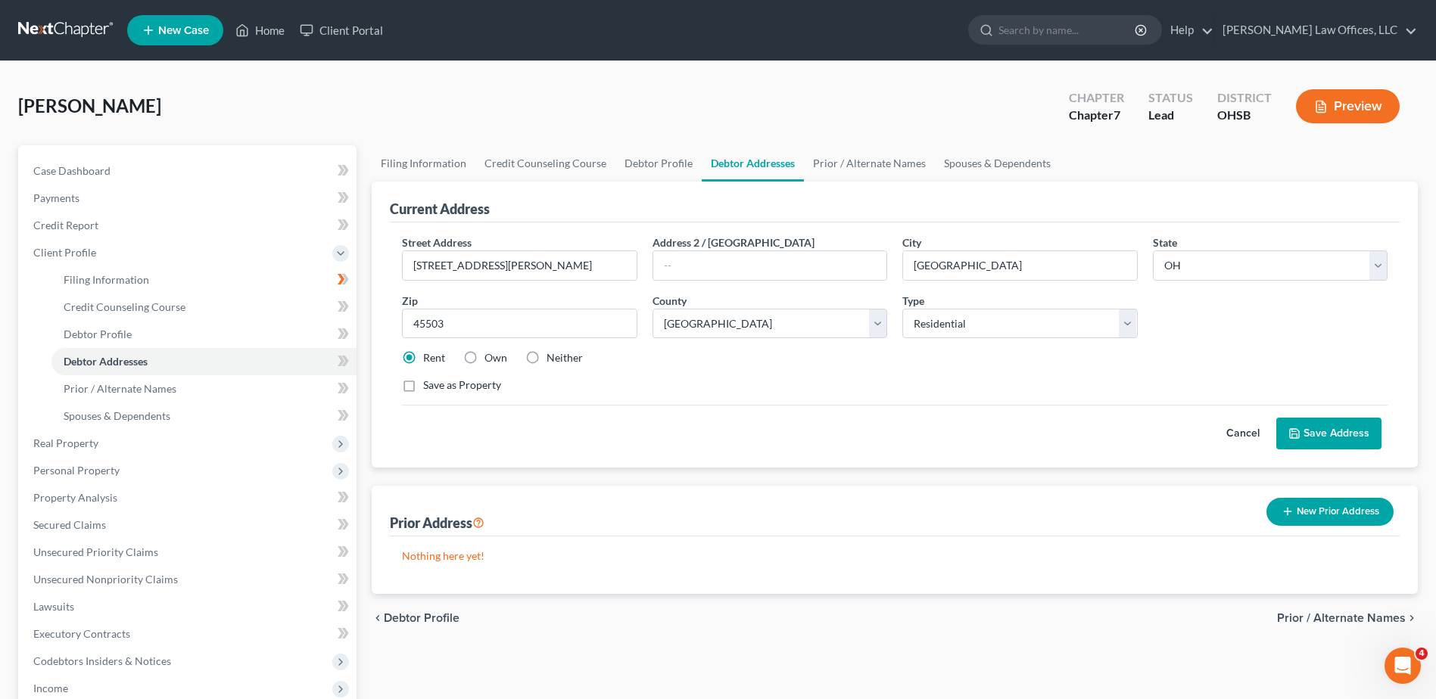
click at [1339, 428] on button "Save Address" at bounding box center [1328, 434] width 105 height 32
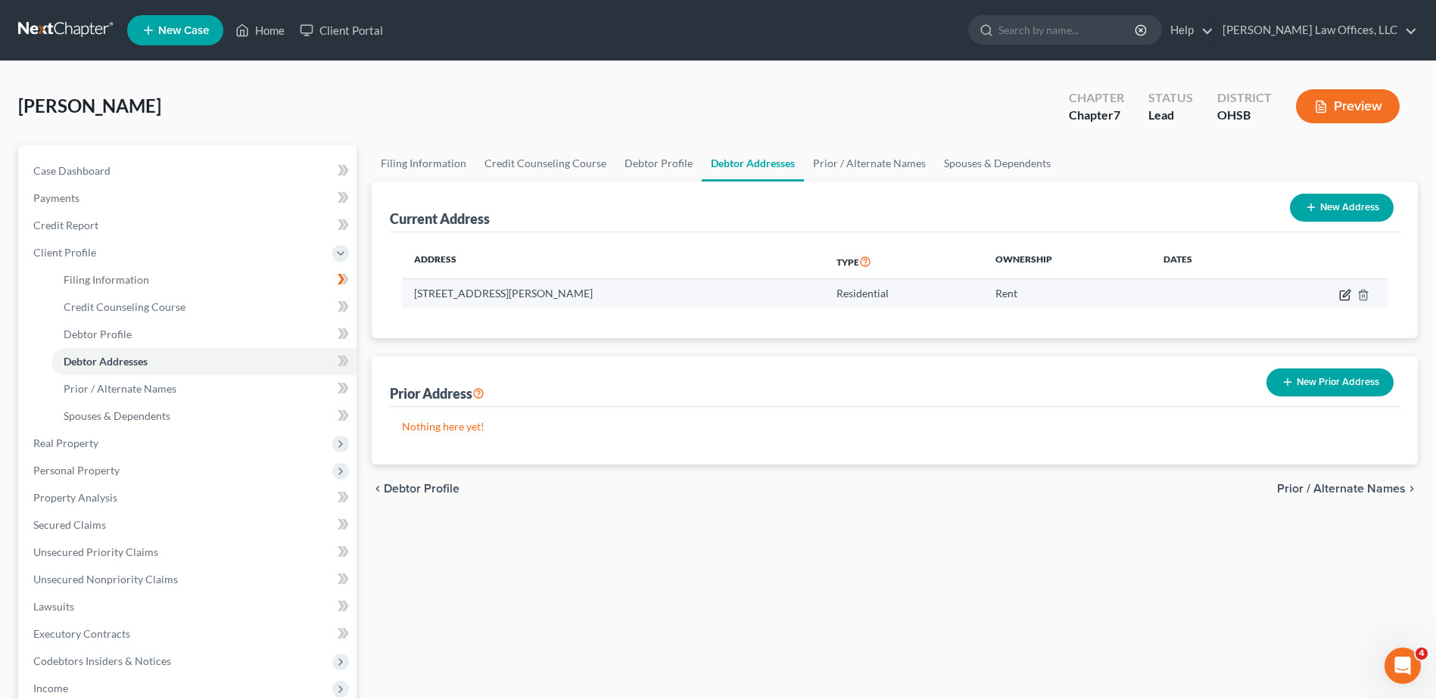
click at [1344, 296] on icon "button" at bounding box center [1345, 295] width 12 height 12
select select "36"
select select "11"
select select "0"
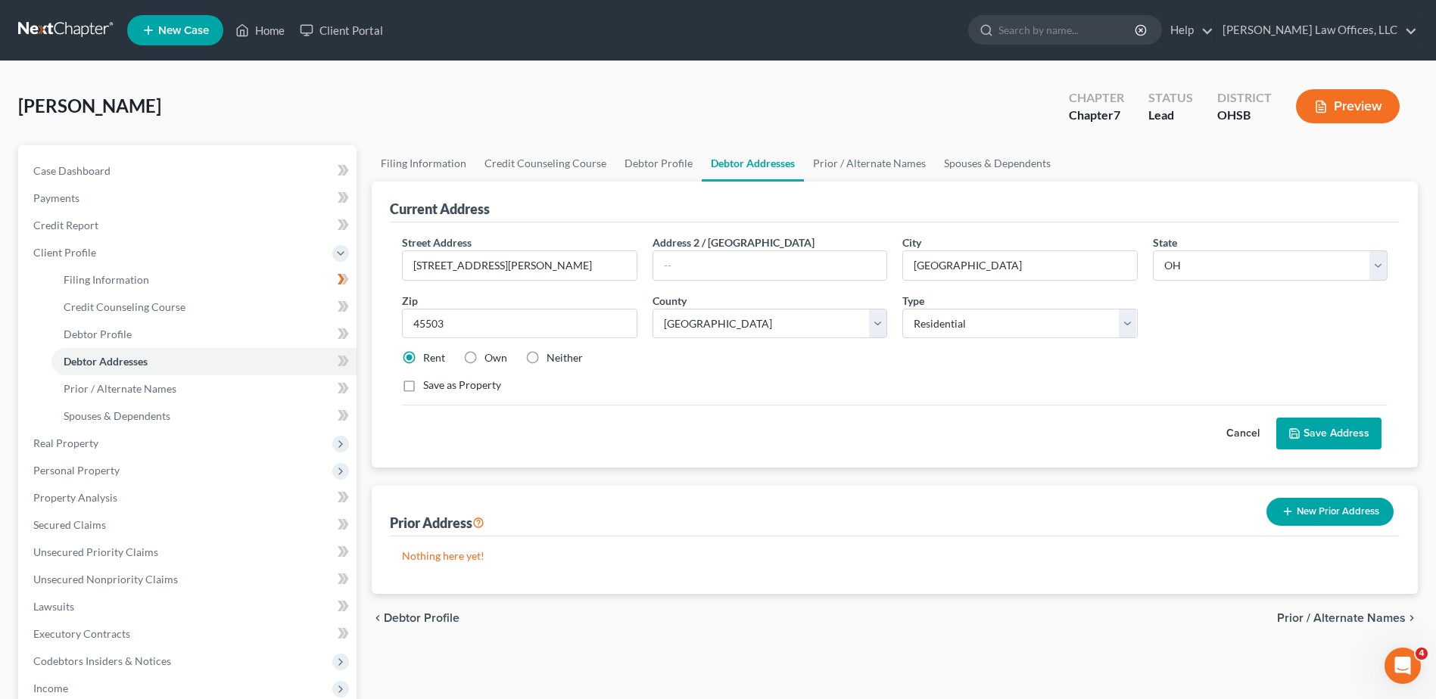
click at [1342, 426] on button "Save Address" at bounding box center [1328, 434] width 105 height 32
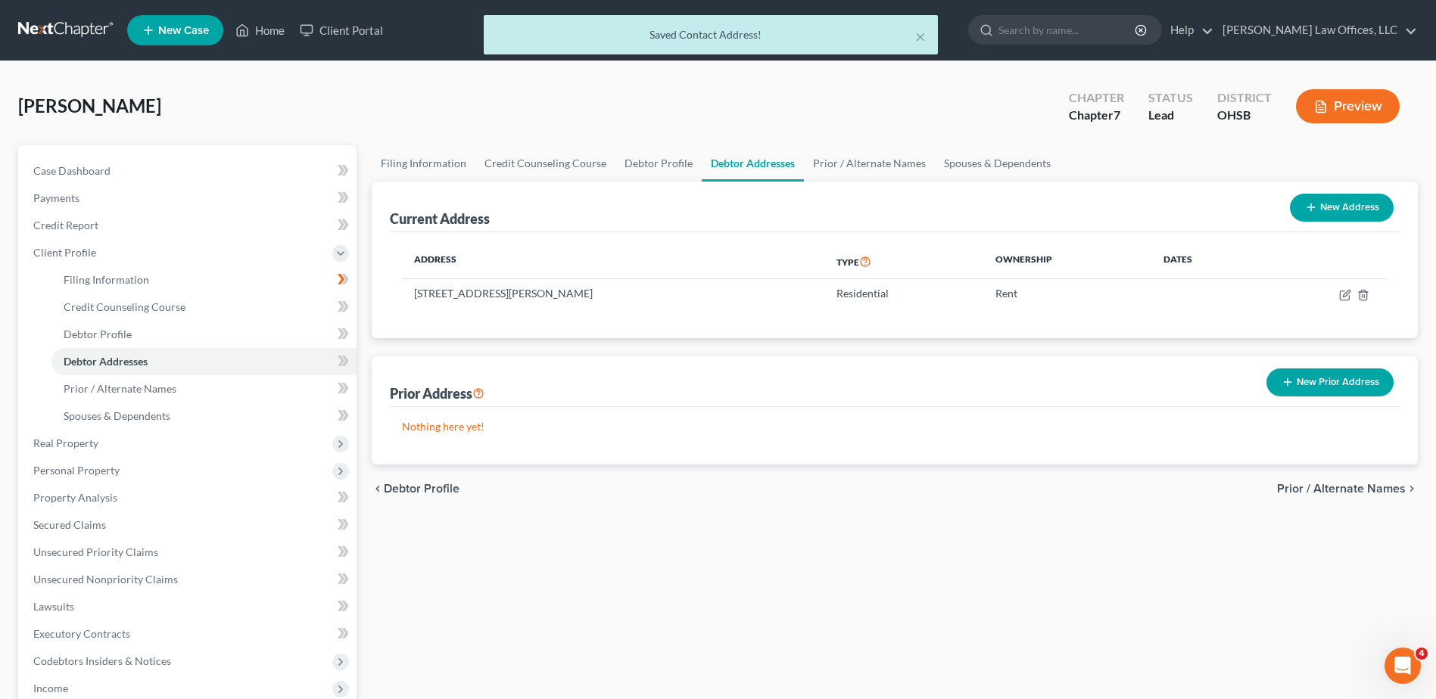
click at [1314, 488] on span "Prior / Alternate Names" at bounding box center [1341, 489] width 129 height 12
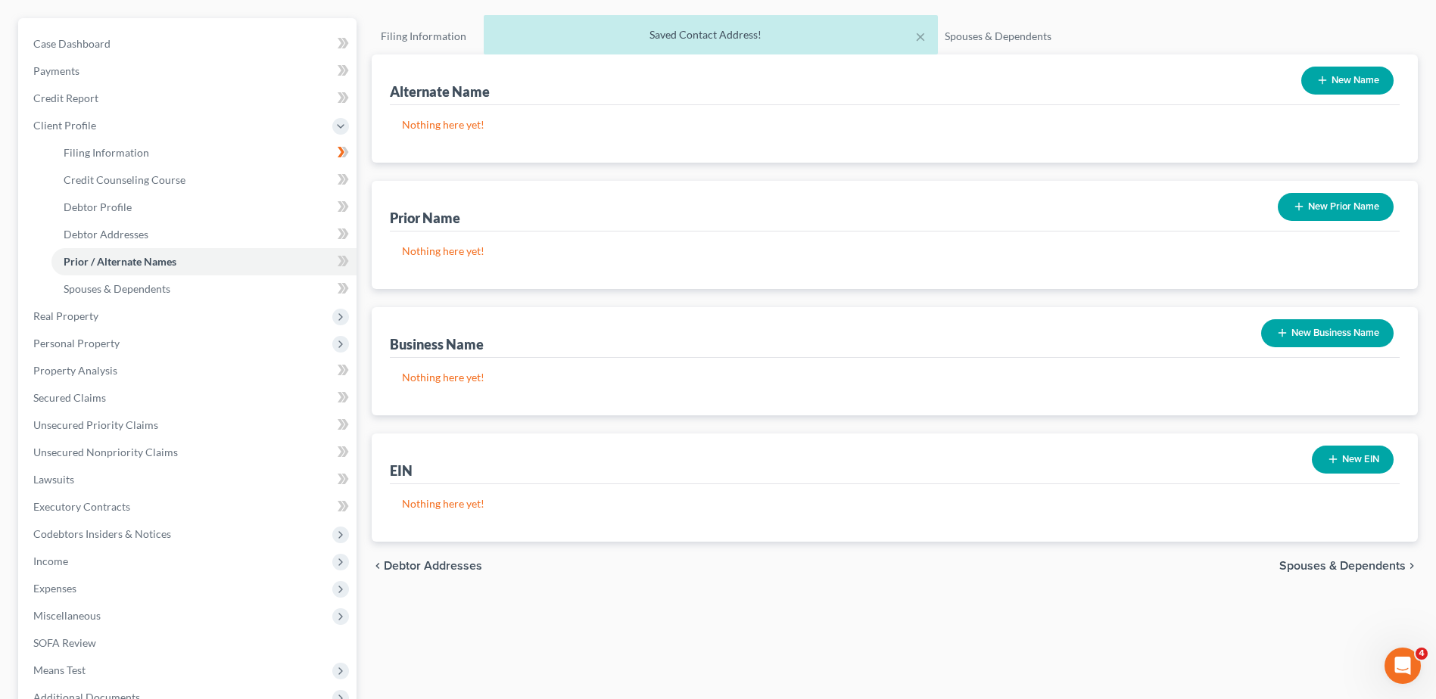
scroll to position [227, 0]
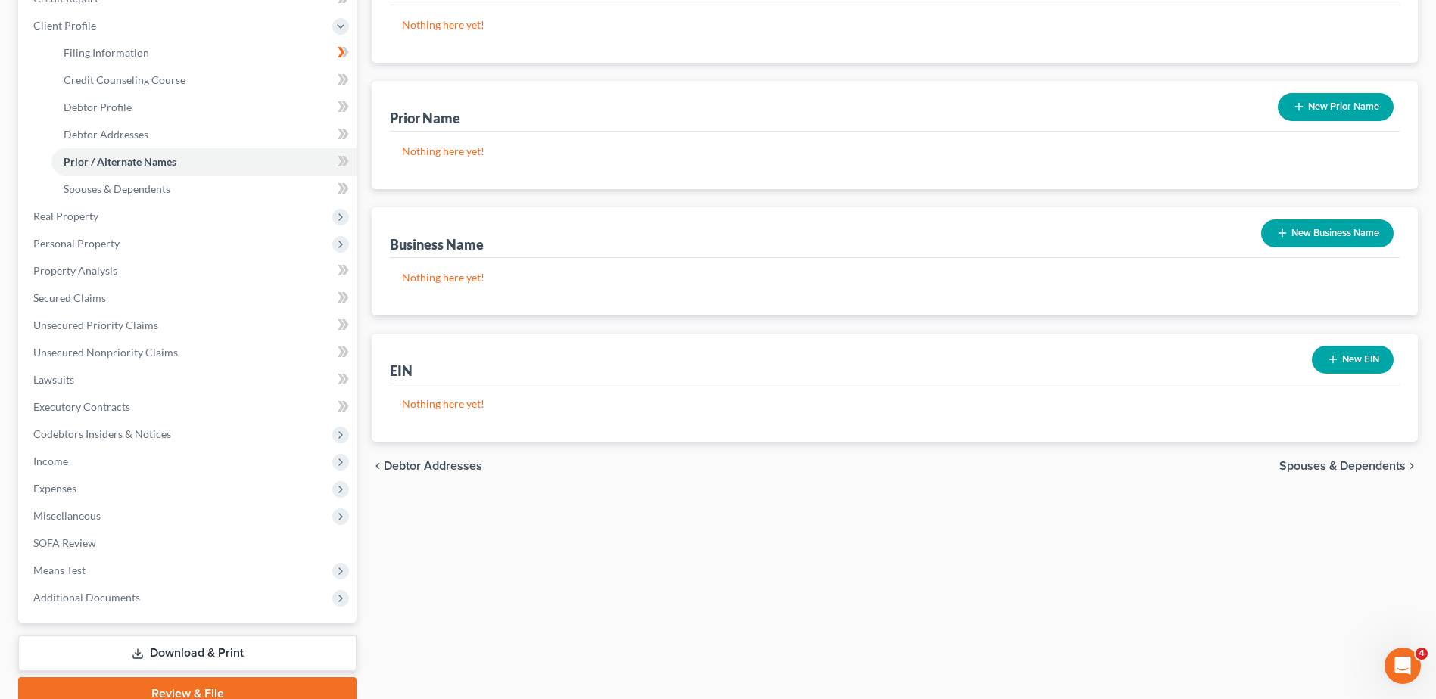
click at [1358, 464] on span "Spouses & Dependents" at bounding box center [1342, 466] width 126 height 12
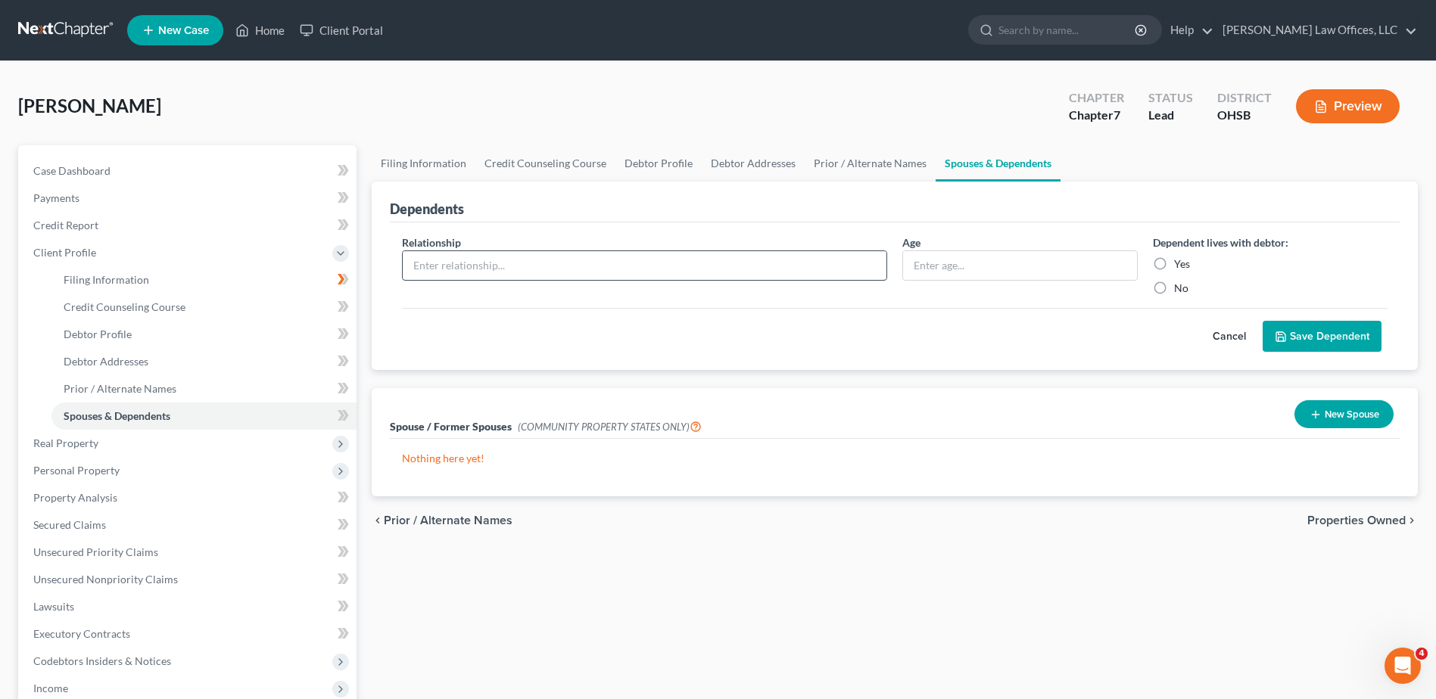
click at [492, 266] on input "text" at bounding box center [645, 265] width 484 height 29
type input "Child"
click at [1174, 260] on label "Yes" at bounding box center [1182, 264] width 16 height 15
click at [1180, 260] on input "Yes" at bounding box center [1185, 262] width 10 height 10
radio input "true"
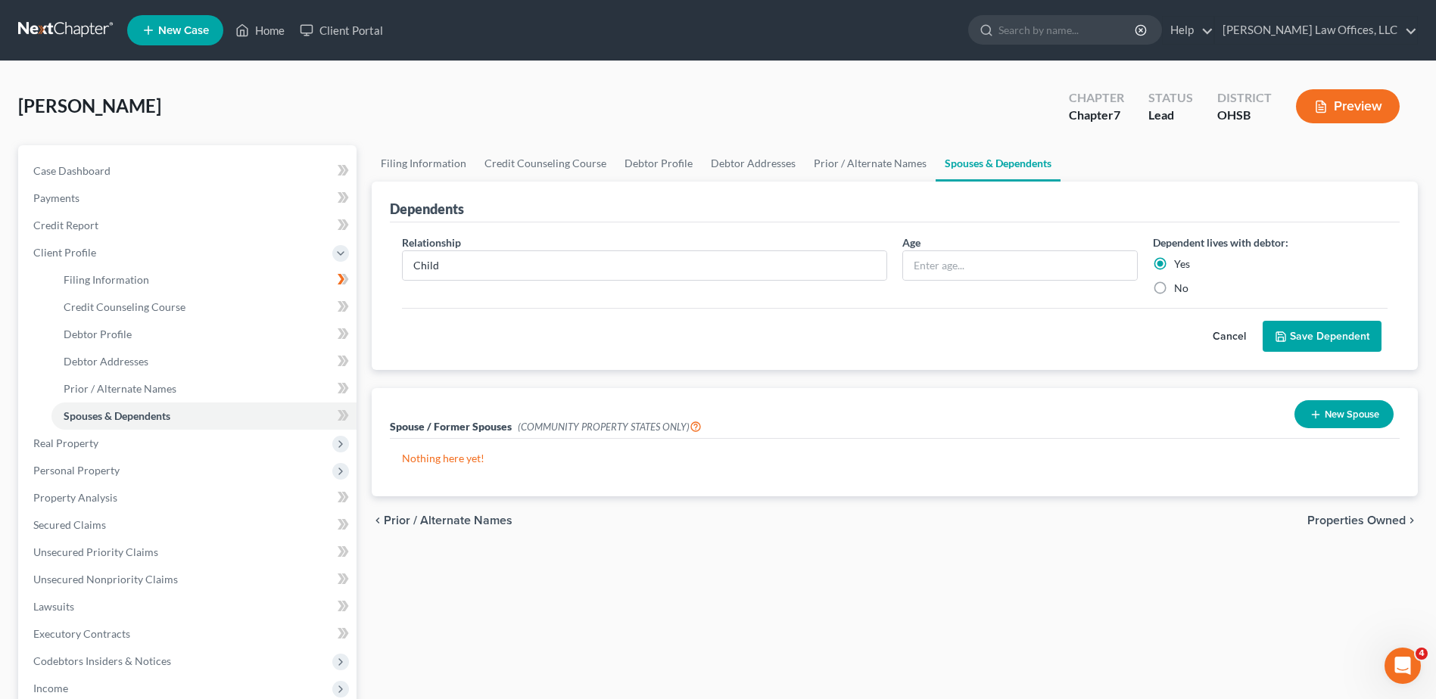
click at [1292, 331] on button "Save Dependent" at bounding box center [1321, 337] width 119 height 32
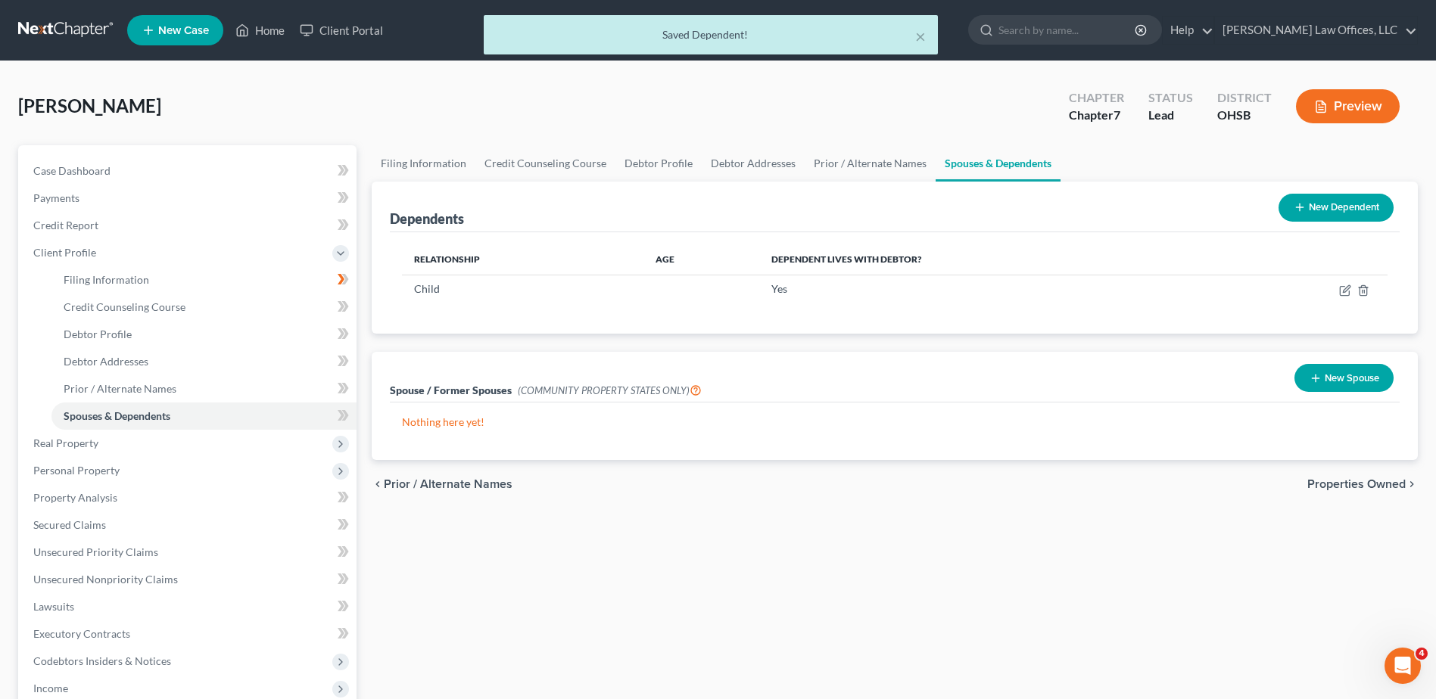
click at [1321, 205] on button "New Dependent" at bounding box center [1335, 208] width 115 height 28
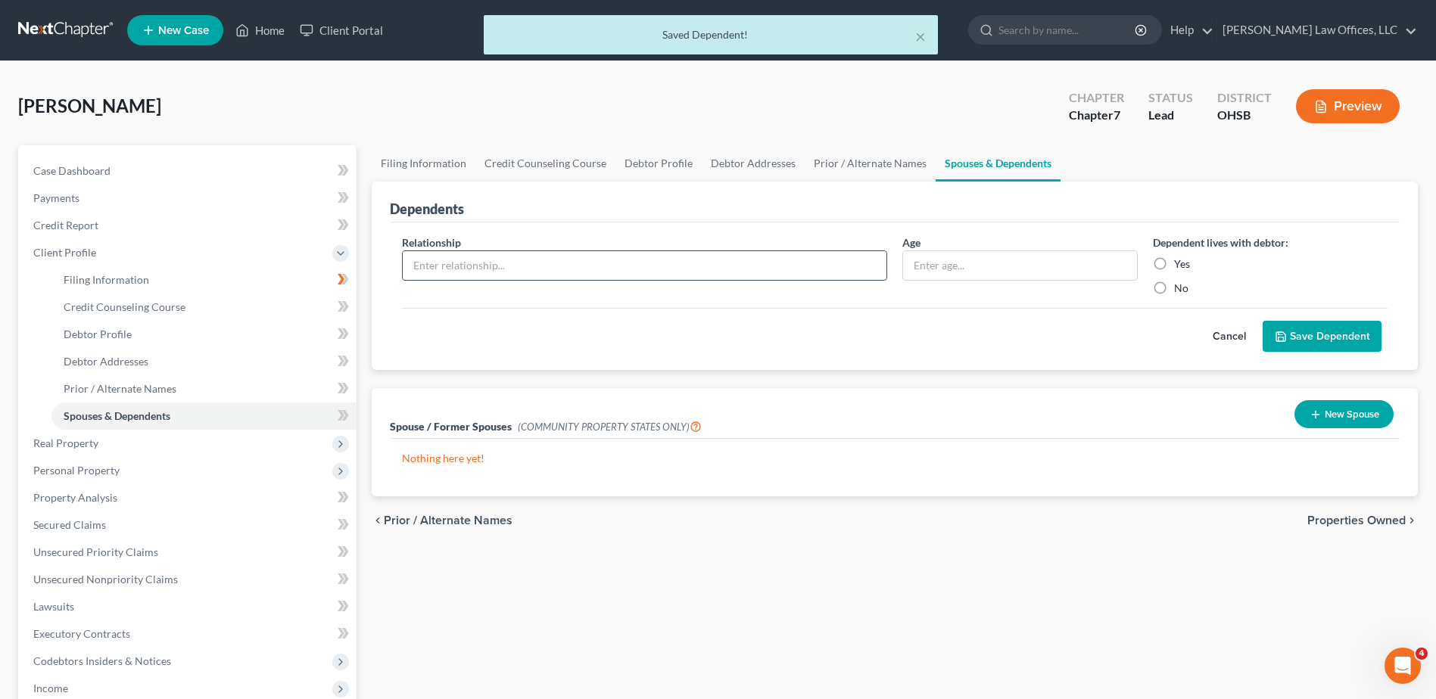
click at [475, 266] on input "text" at bounding box center [645, 265] width 484 height 29
type input "Child"
click at [932, 263] on input "text" at bounding box center [1019, 265] width 233 height 29
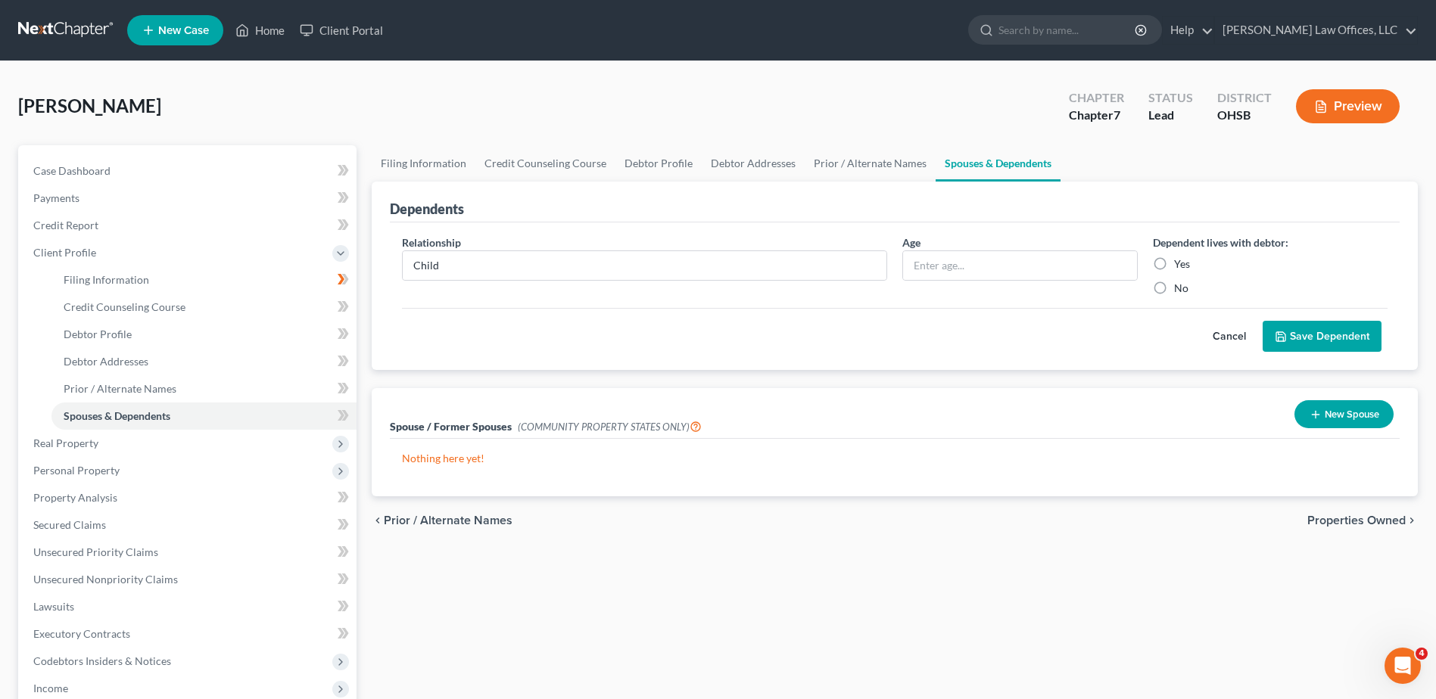
click at [1174, 262] on label "Yes" at bounding box center [1182, 264] width 16 height 15
click at [1180, 262] on input "Yes" at bounding box center [1185, 262] width 10 height 10
radio input "true"
click at [1309, 332] on button "Save Dependent" at bounding box center [1321, 337] width 119 height 32
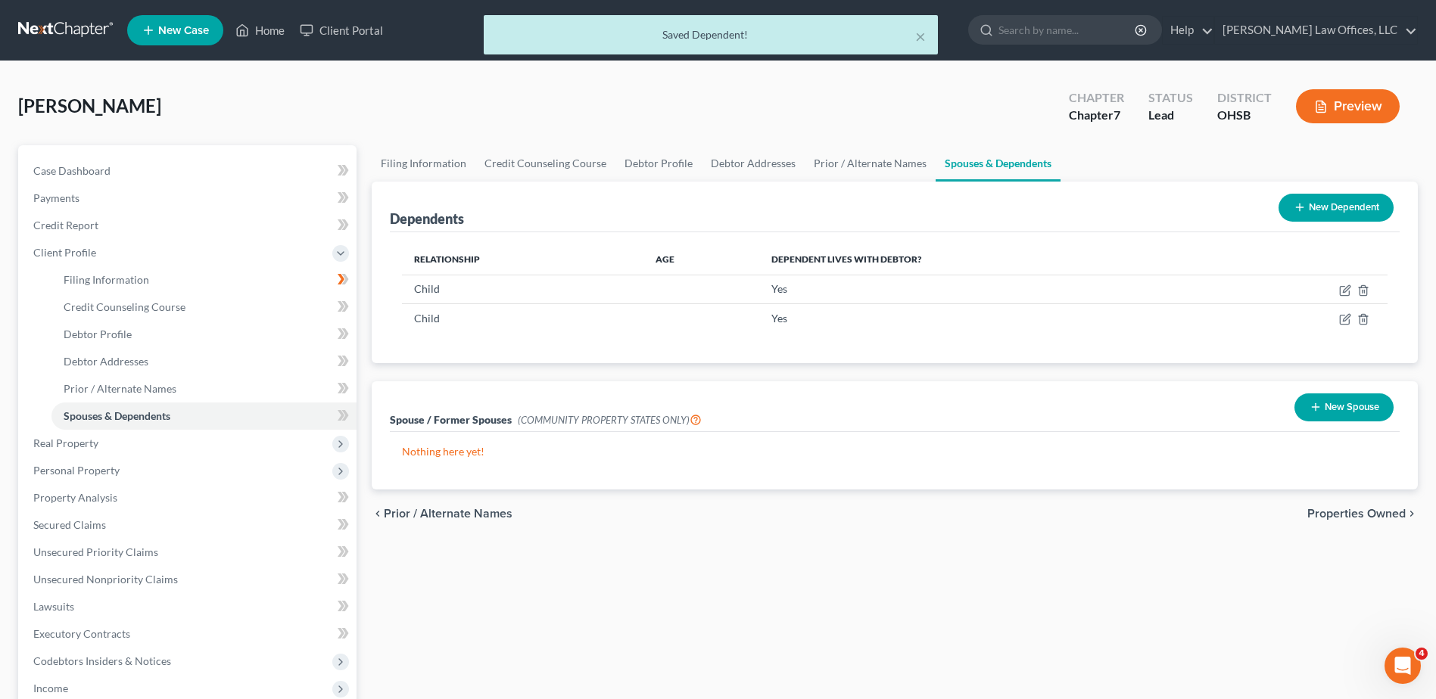
click at [1332, 509] on span "Properties Owned" at bounding box center [1356, 514] width 98 height 12
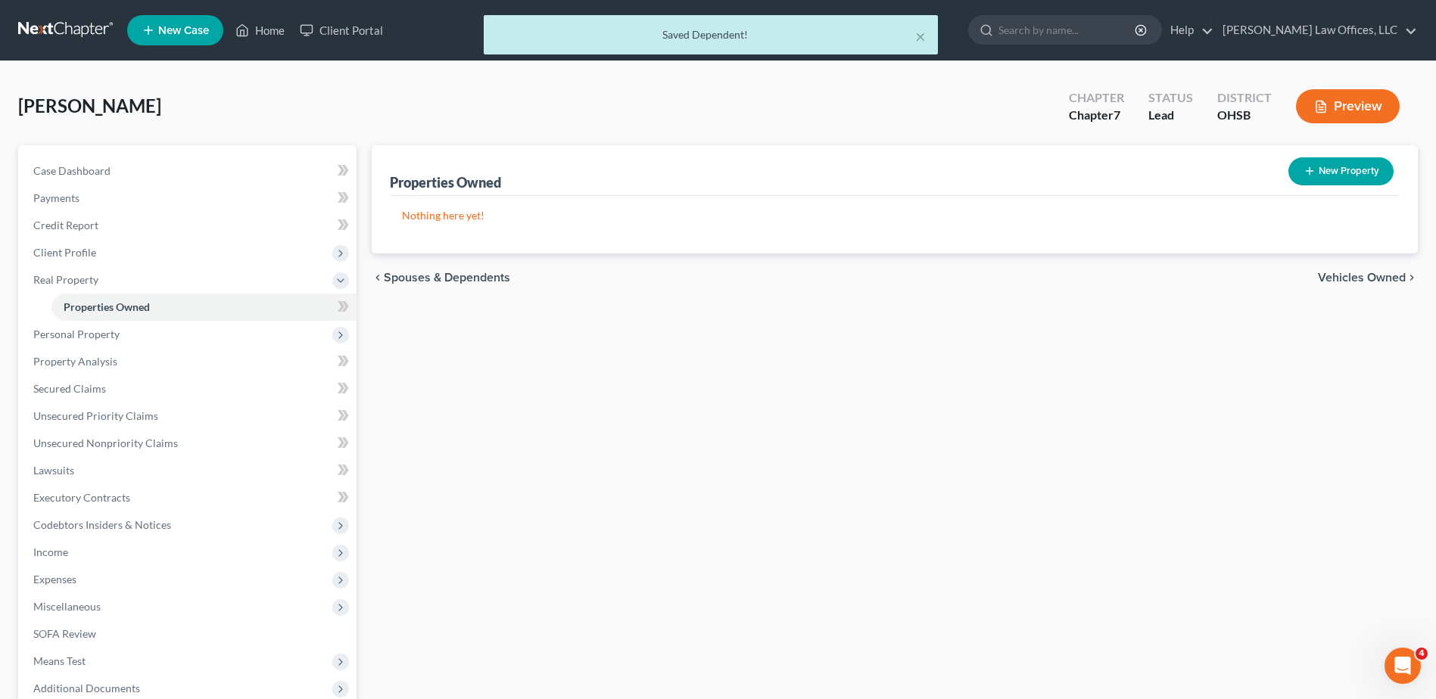
click at [1334, 275] on span "Vehicles Owned" at bounding box center [1362, 278] width 88 height 12
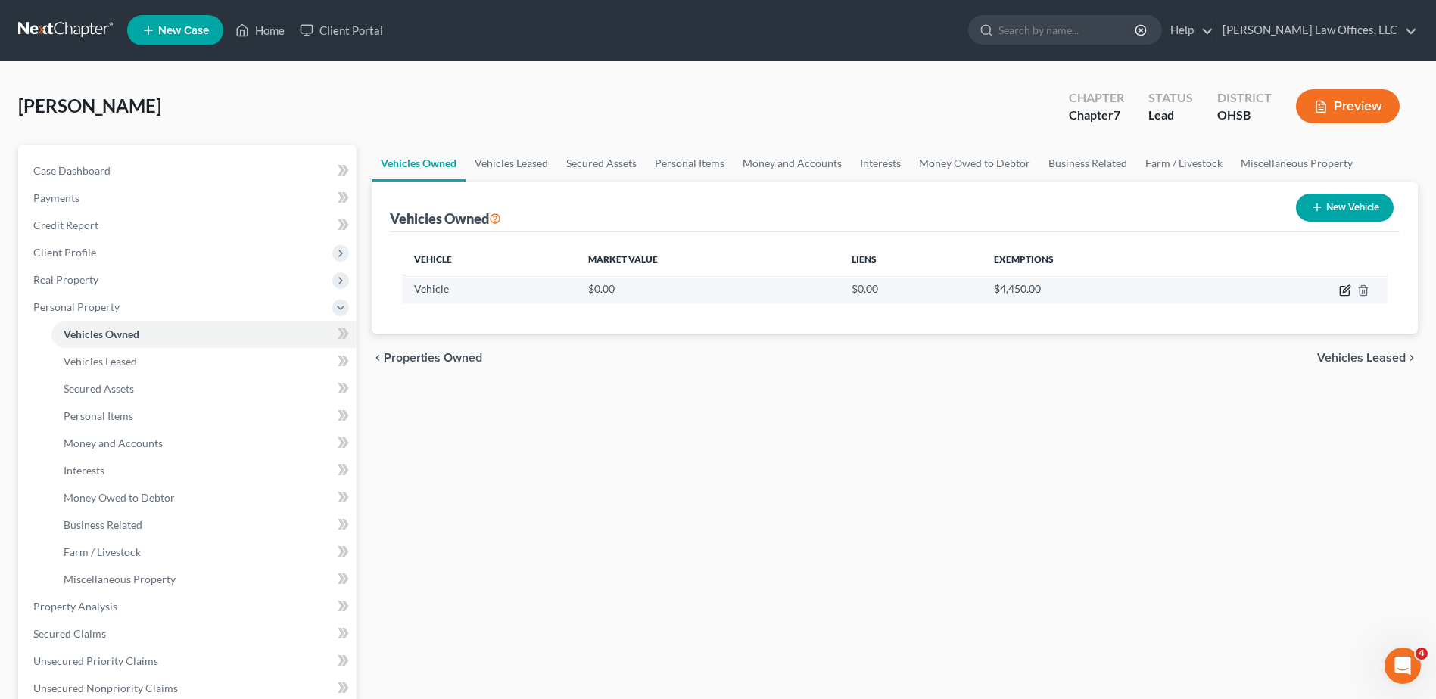
click at [1346, 291] on icon "button" at bounding box center [1346, 288] width 7 height 7
select select "0"
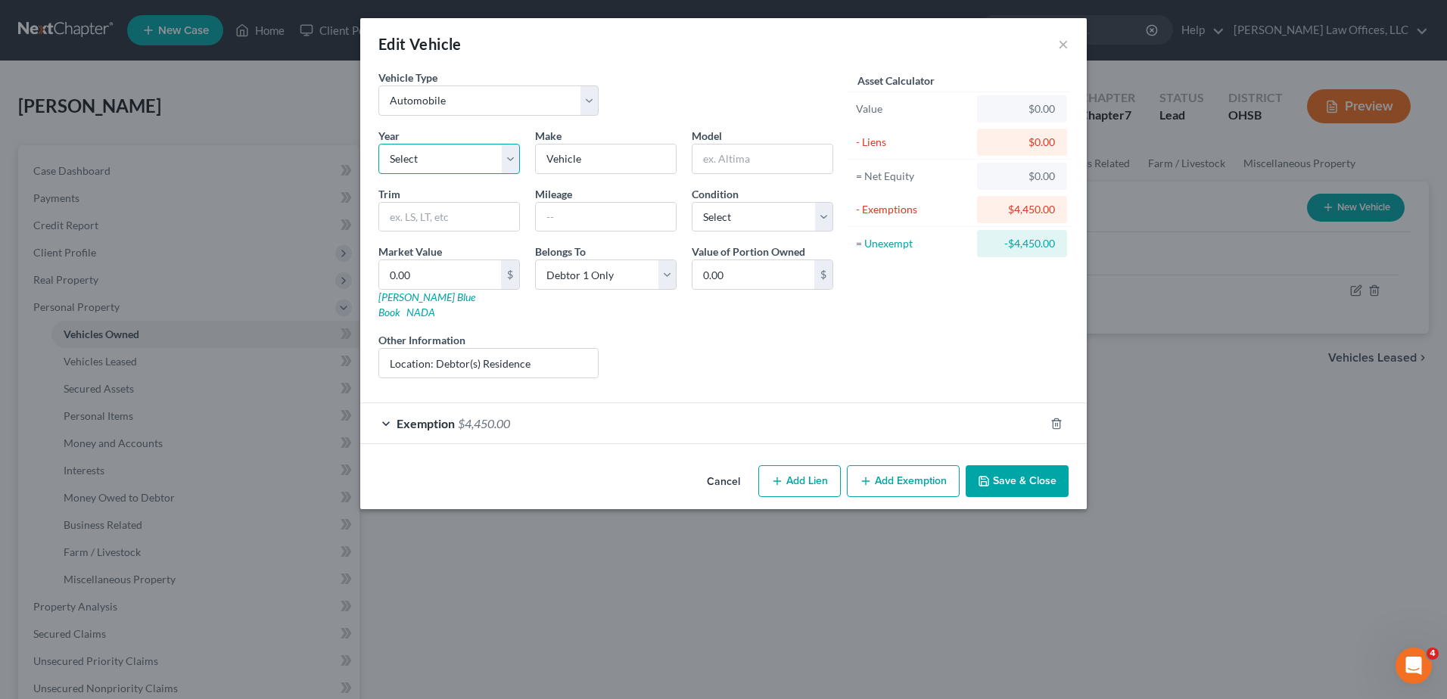
click at [448, 160] on select "Select 2026 2025 2024 2023 2022 2021 2020 2019 2018 2017 2016 2015 2014 2013 20…" at bounding box center [449, 159] width 142 height 30
select select "10"
click at [378, 144] on select "Select 2026 2025 2024 2023 2022 2021 2020 2019 2018 2017 2016 2015 2014 2013 20…" at bounding box center [449, 159] width 142 height 30
drag, startPoint x: 617, startPoint y: 161, endPoint x: 530, endPoint y: 164, distance: 87.1
click at [530, 164] on div "Make * Vehicle" at bounding box center [606, 151] width 157 height 46
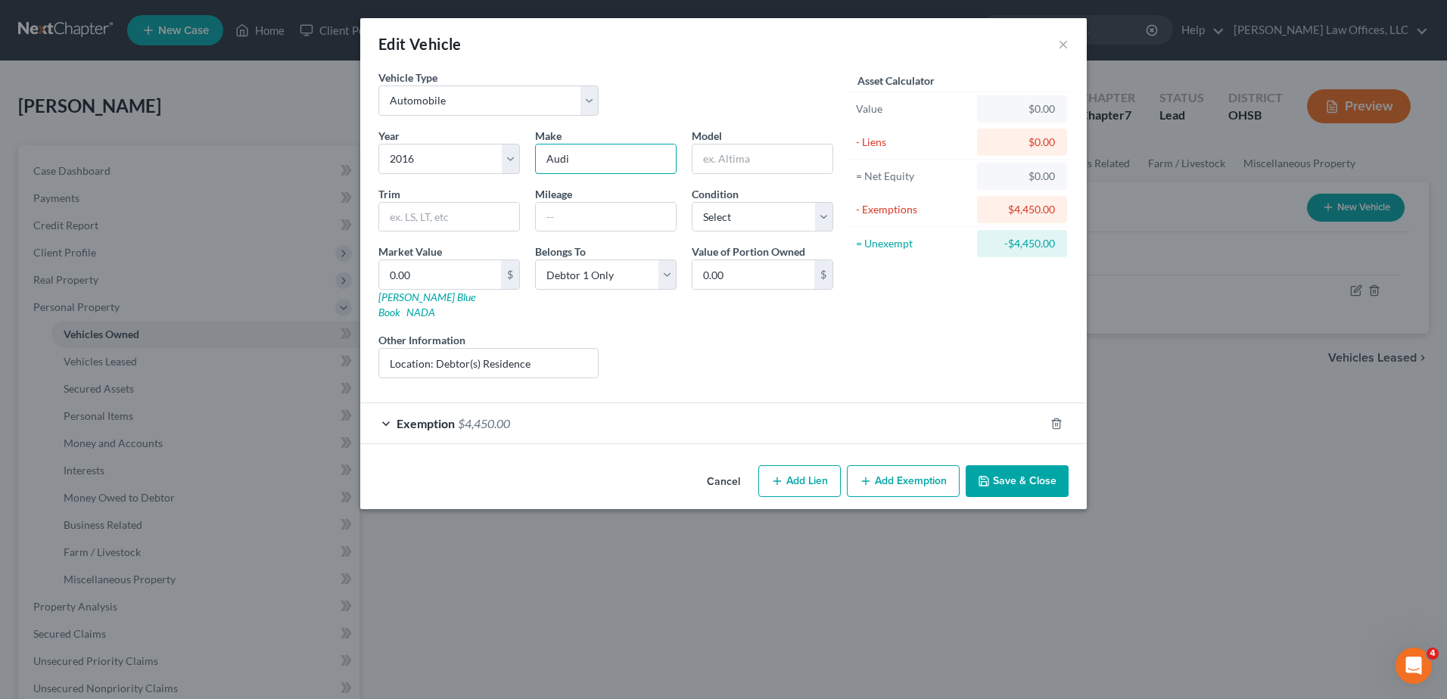
type input "Audi"
type input "A6"
drag, startPoint x: 557, startPoint y: 216, endPoint x: 540, endPoint y: 213, distance: 17.1
click at [557, 216] on input "text" at bounding box center [606, 217] width 140 height 29
type input "140,000"
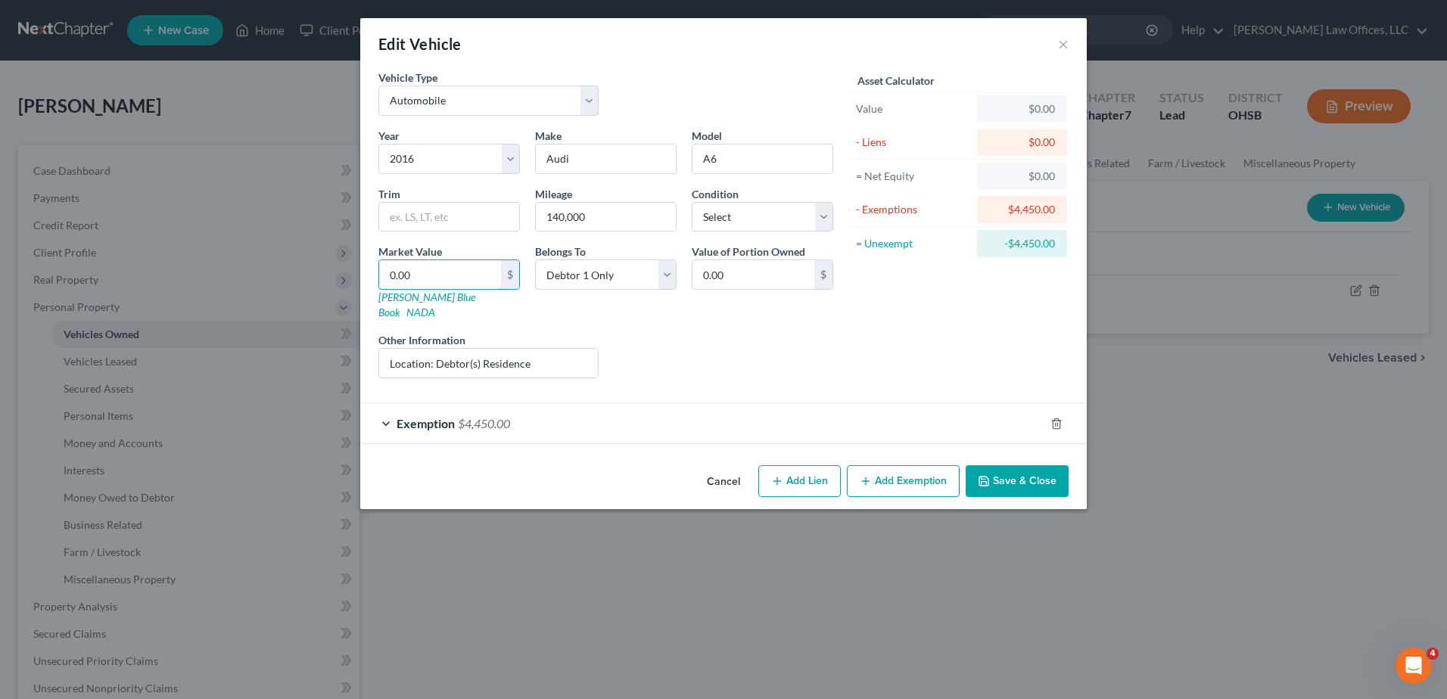
type input "9"
type input "9.00"
type input "95"
type input "95.00"
type input "954"
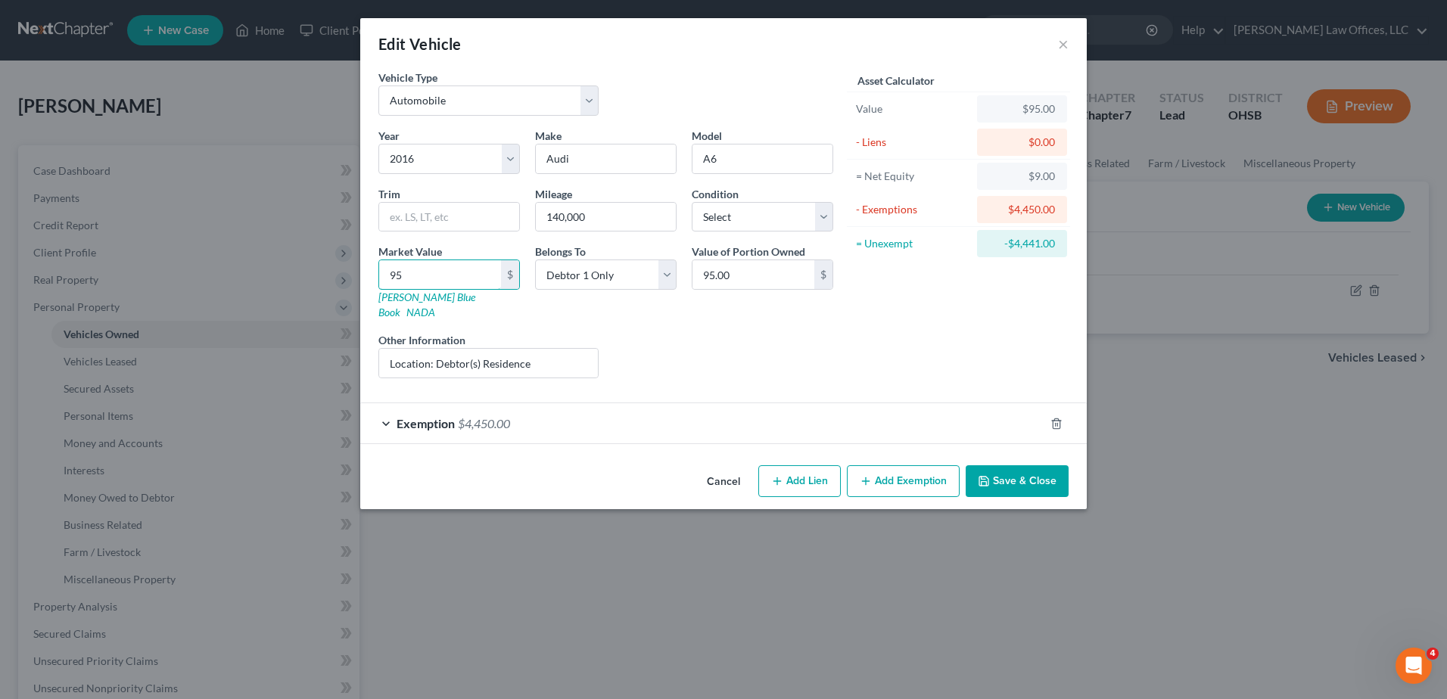
type input "954.00"
type input "9549"
type input "9,549.00"
type input "9,549"
click at [1003, 465] on button "Save & Close" at bounding box center [1017, 481] width 103 height 32
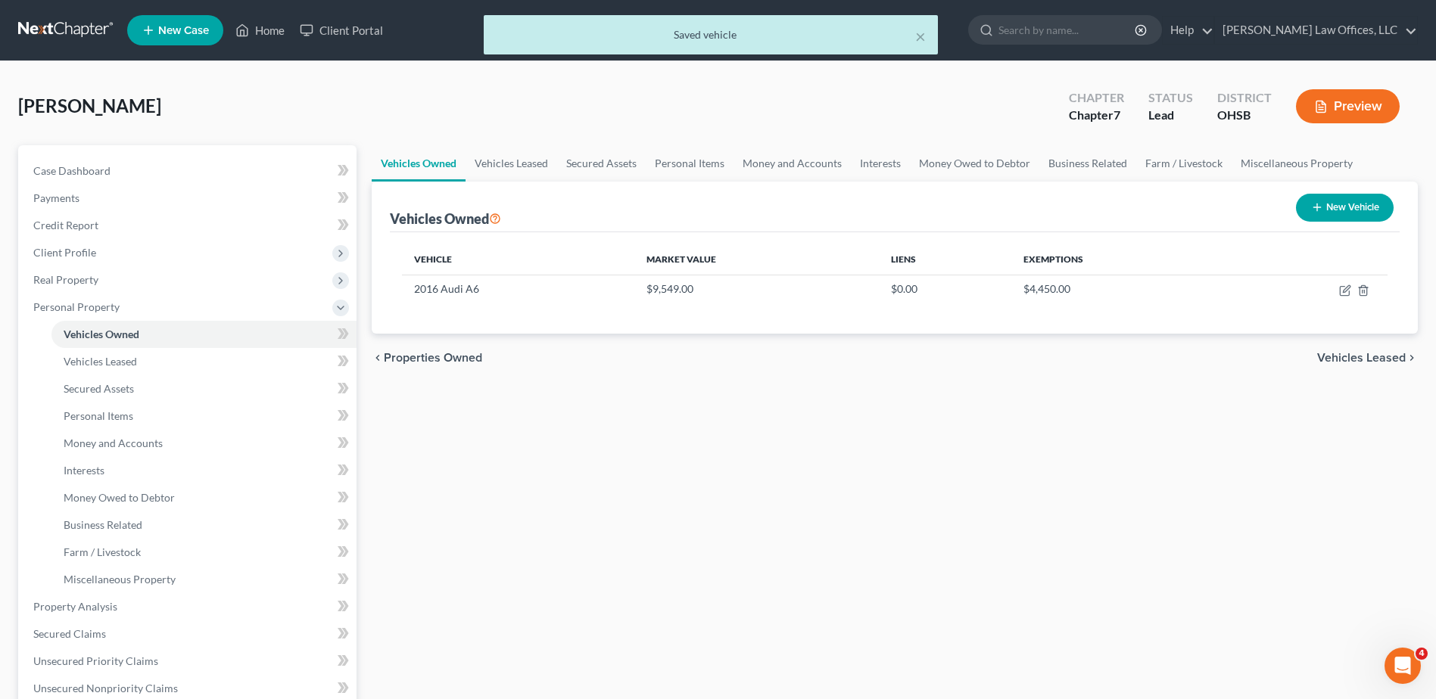
click at [1354, 208] on button "New Vehicle" at bounding box center [1345, 208] width 98 height 28
select select "0"
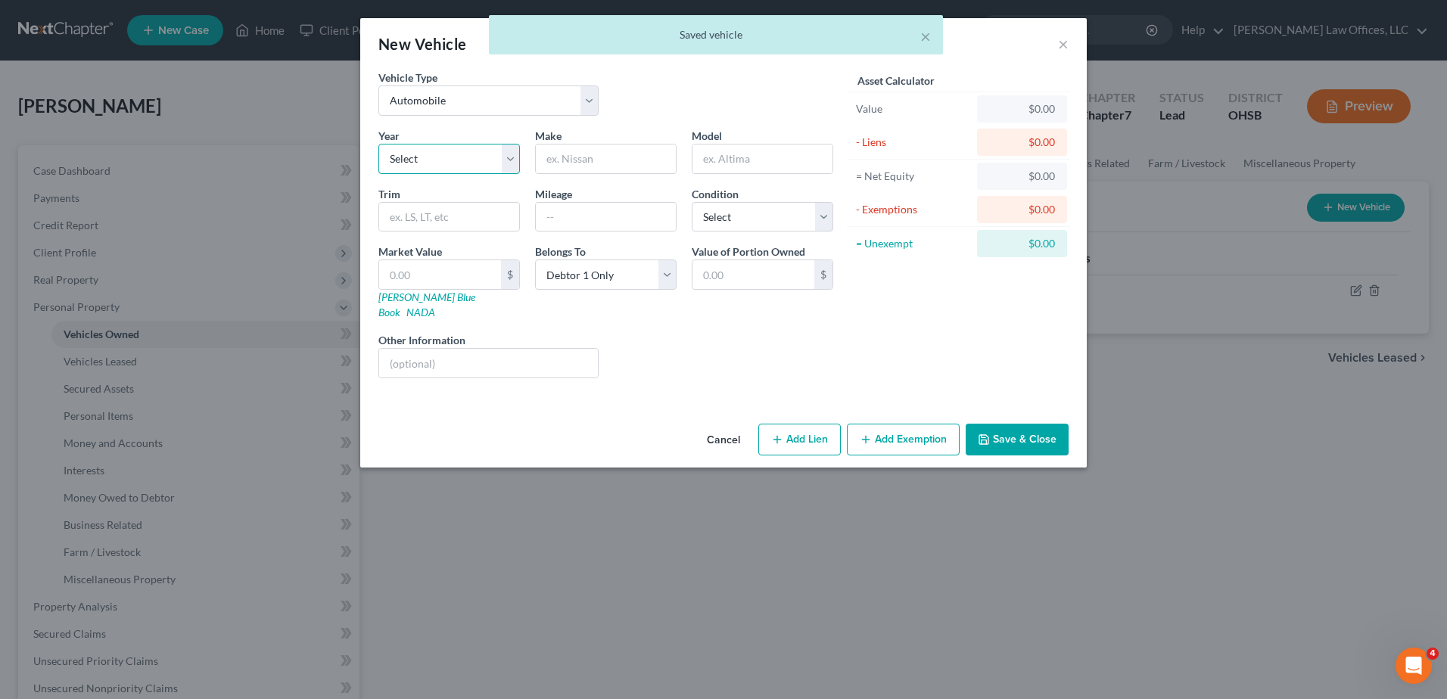
click at [425, 165] on select "Select 2026 2025 2024 2023 2022 2021 2020 2019 2018 2017 2016 2015 2014 2013 20…" at bounding box center [449, 159] width 142 height 30
select select "13"
click at [378, 144] on select "Select 2026 2025 2024 2023 2022 2021 2020 2019 2018 2017 2016 2015 2014 2013 20…" at bounding box center [449, 159] width 142 height 30
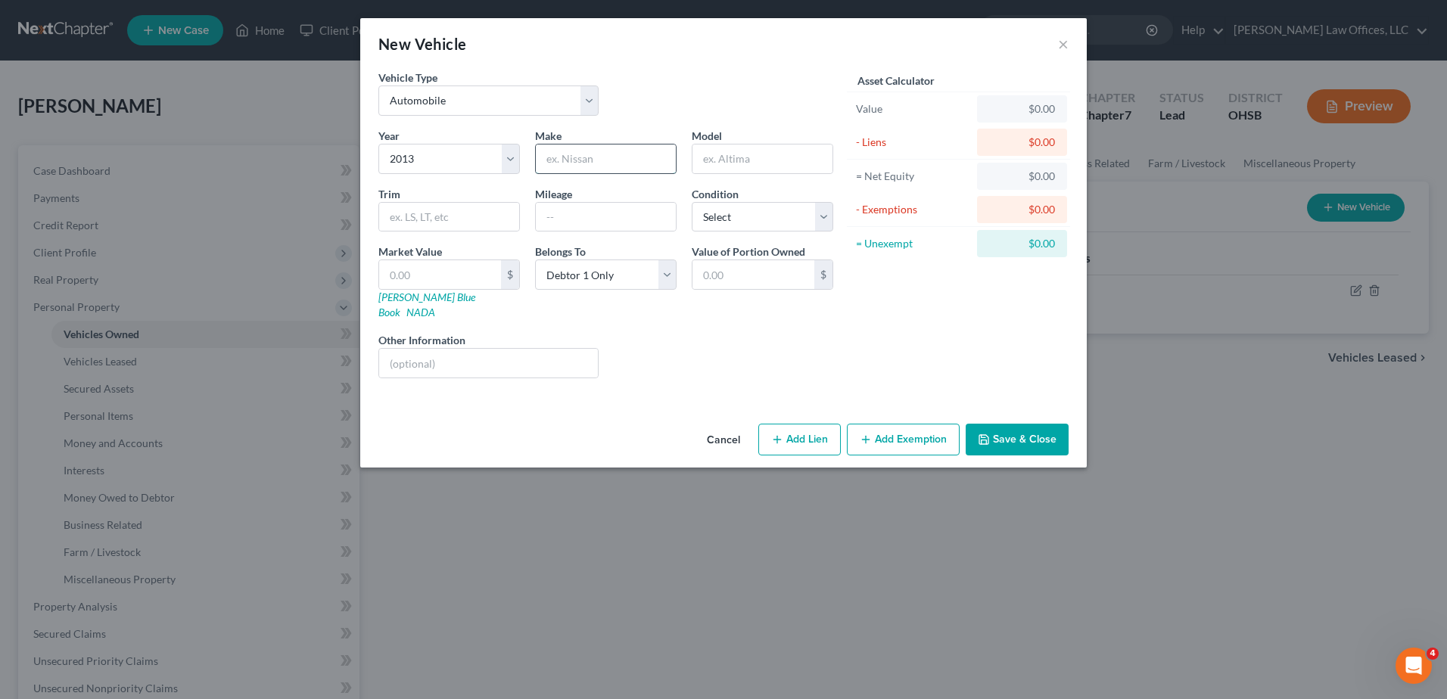
click at [590, 154] on input "text" at bounding box center [606, 159] width 140 height 29
type input "Chevrolet"
click at [728, 166] on input "text" at bounding box center [763, 159] width 140 height 29
drag, startPoint x: 728, startPoint y: 165, endPoint x: 727, endPoint y: 154, distance: 10.6
click at [727, 154] on input "text" at bounding box center [763, 159] width 140 height 29
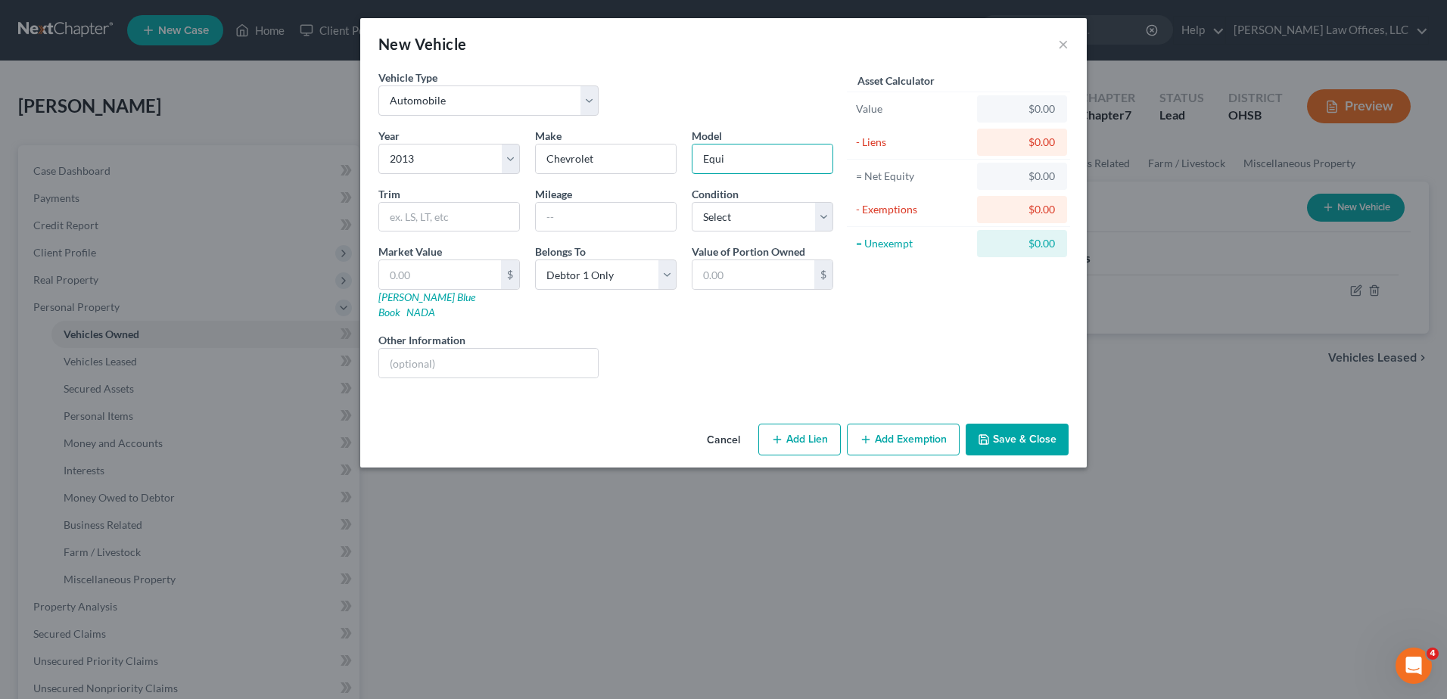
type input "Equinox"
click at [633, 216] on input "text" at bounding box center [606, 217] width 140 height 29
type input "235,000"
click at [465, 274] on input "text" at bounding box center [440, 274] width 122 height 29
type input "1"
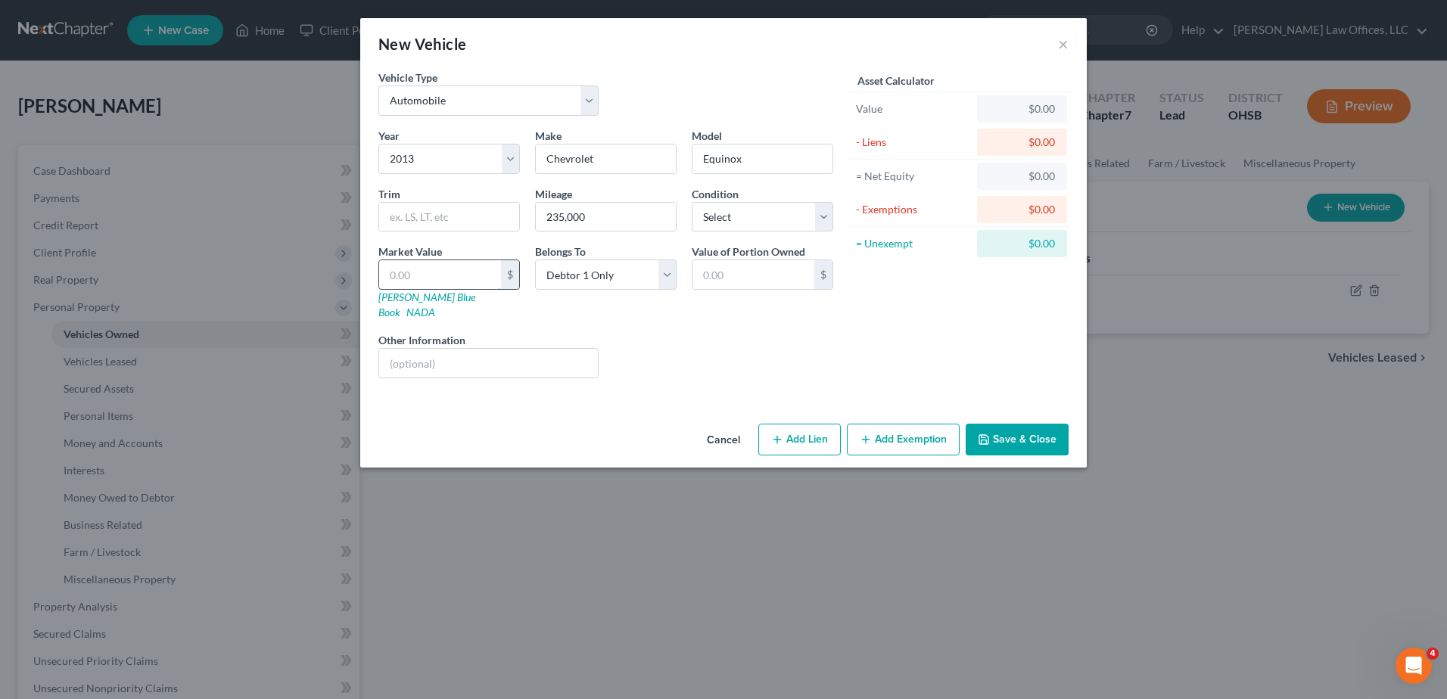
type input "1.00"
type input "11"
type input "11.00"
type input "110"
type input "110.00"
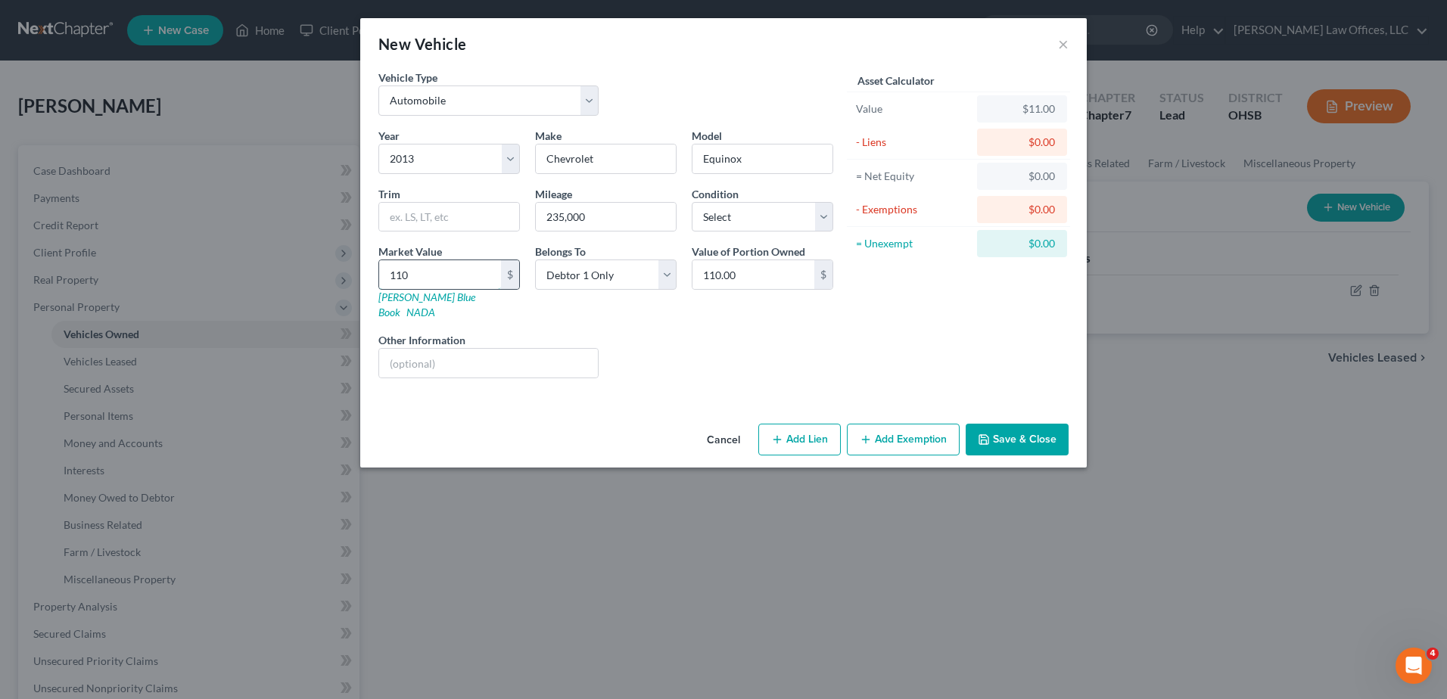
type input "1100"
type input "1,100.00"
type input "1,100"
click at [473, 350] on input "text" at bounding box center [488, 363] width 219 height 29
type input "Location: Residence"
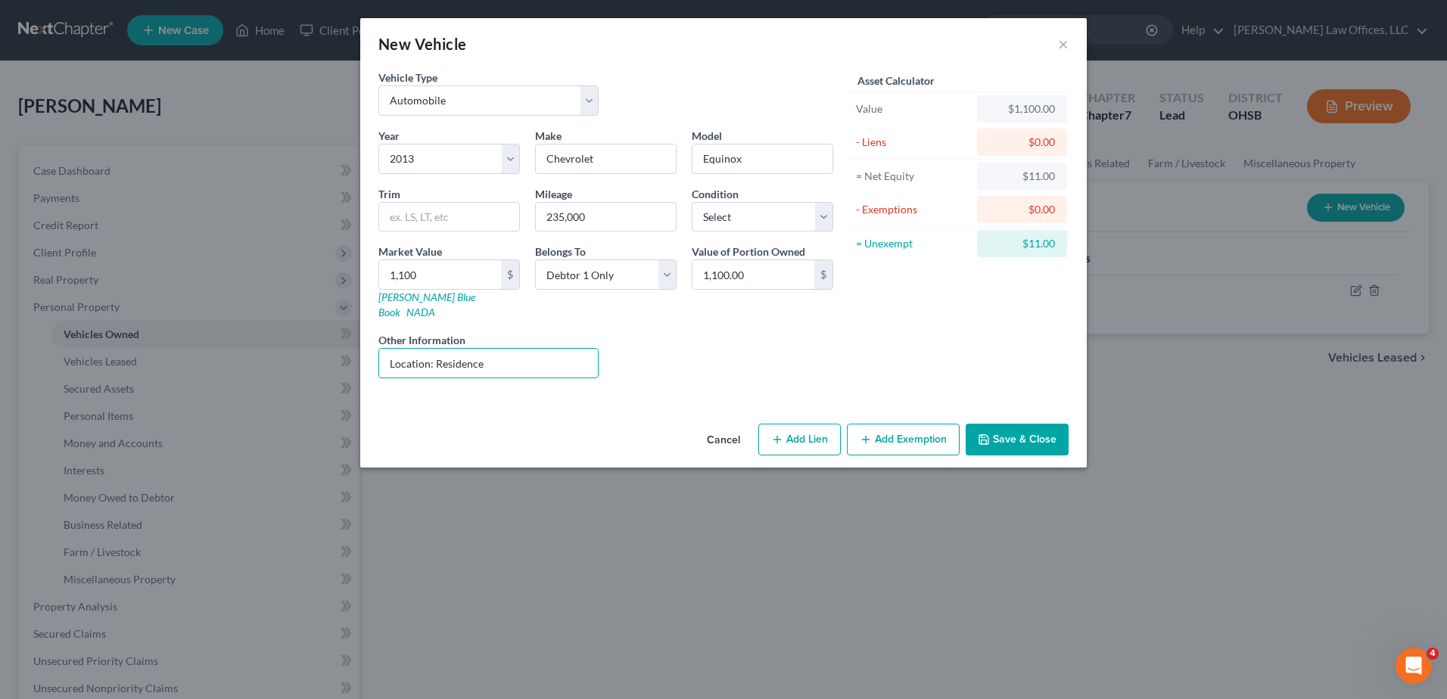
click at [1044, 427] on button "Save & Close" at bounding box center [1017, 440] width 103 height 32
